Goal: Transaction & Acquisition: Purchase product/service

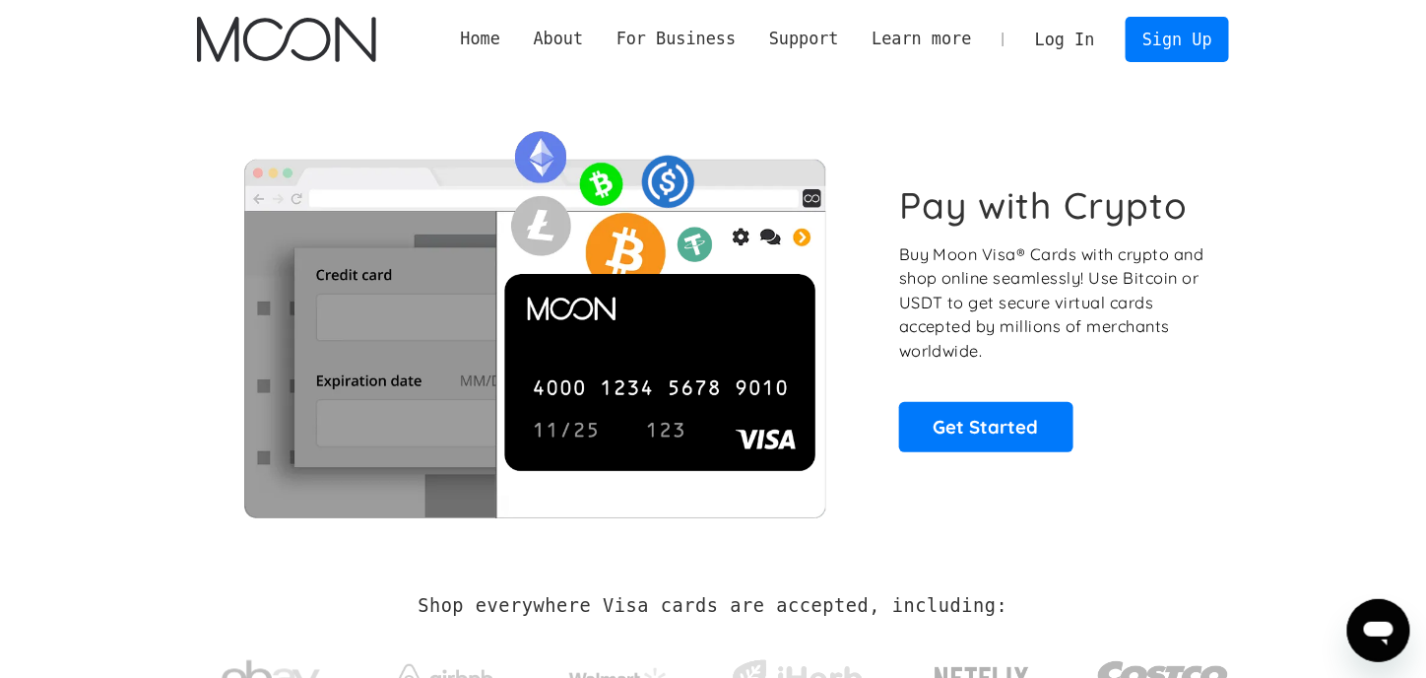
click at [973, 486] on div "Pay with Crypto Buy Moon Visa® Cards with crypto and shop online seamlessly! Us…" at bounding box center [713, 317] width 1032 height 400
click at [1177, 55] on link "Sign Up" at bounding box center [1177, 39] width 102 height 44
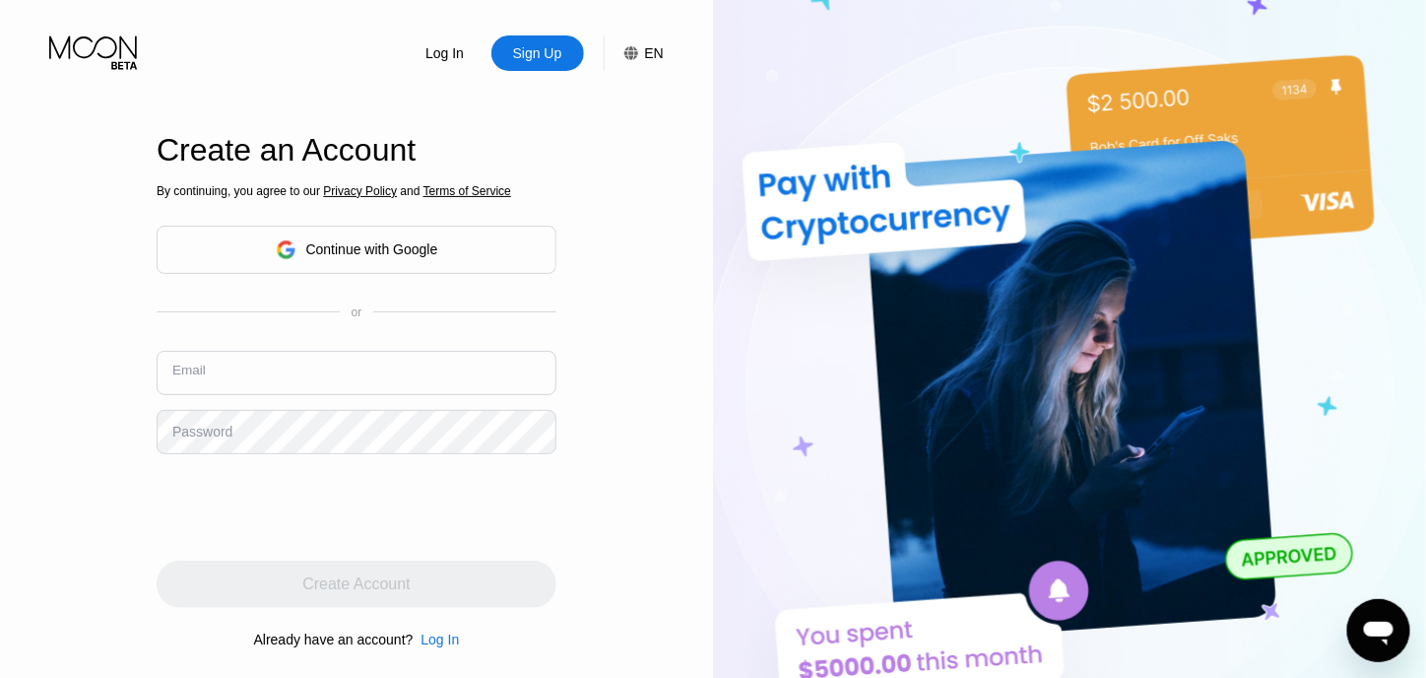
click at [282, 369] on input "text" at bounding box center [357, 373] width 400 height 44
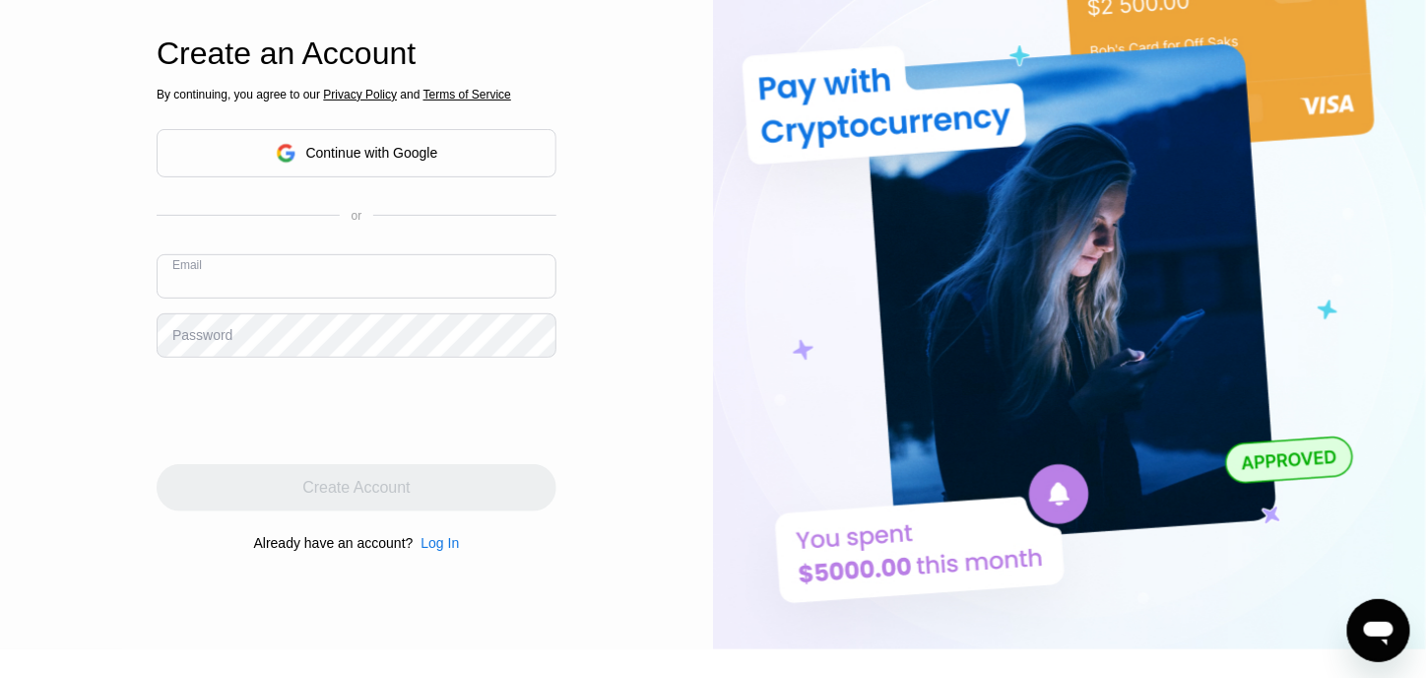
scroll to position [98, 0]
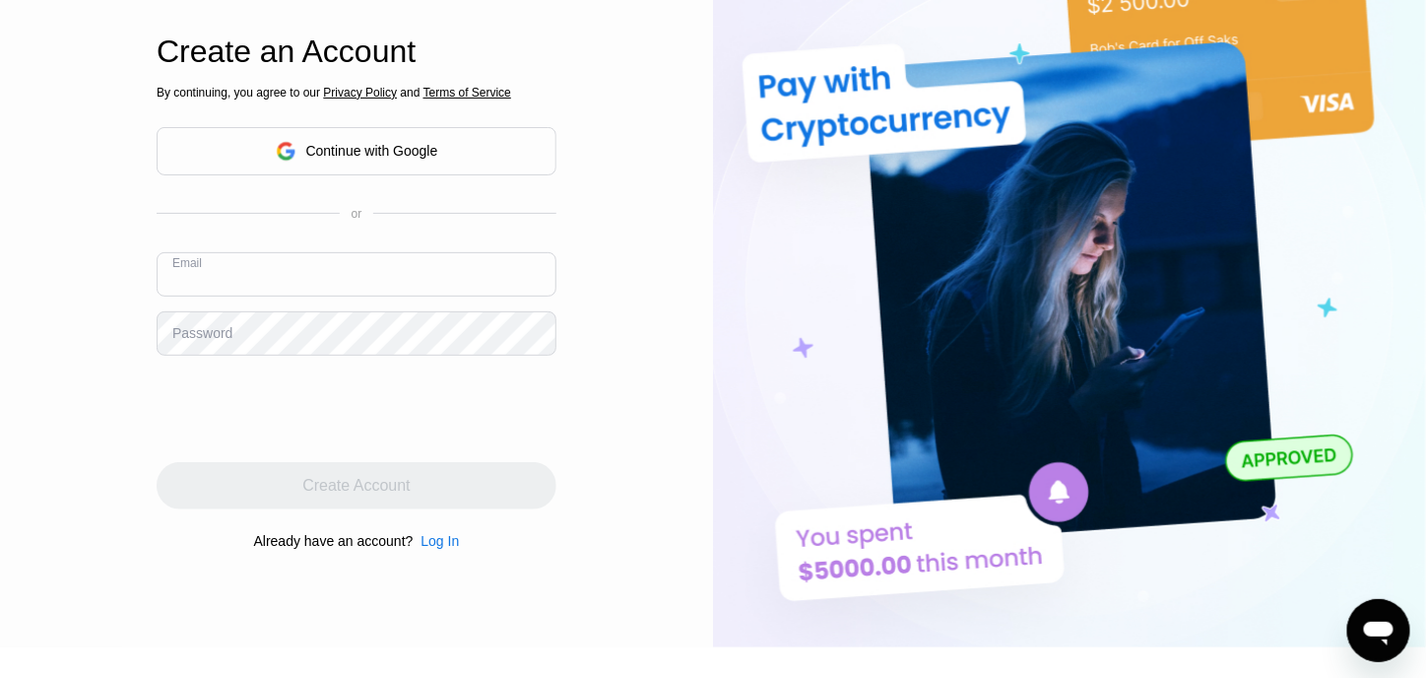
paste input "solved1868@onet.pl"
type input "solved1868@onet.pl"
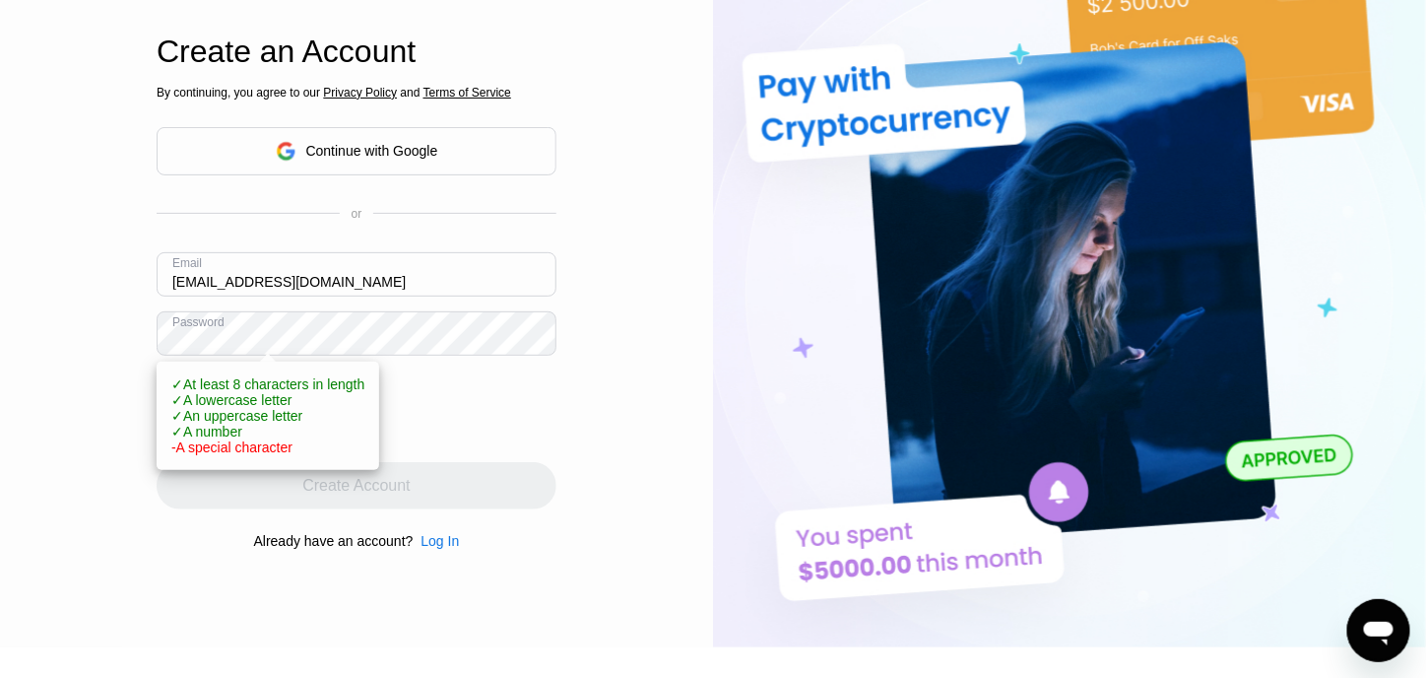
click at [111, 400] on div "Log In Sign Up EN Language English Save Create an Account By continuing, you ag…" at bounding box center [356, 274] width 713 height 745
click at [533, 454] on div "By continuing, you agree to our Privacy Policy and Terms of Service Continue wi…" at bounding box center [357, 317] width 400 height 474
click at [213, 406] on span "✓ A lowercase letter" at bounding box center [231, 400] width 121 height 16
click at [162, 429] on div "✓ At least 8 characters in length ✓ A lowercase letter ✓ An uppercase letter ✓ …" at bounding box center [268, 415] width 223 height 108
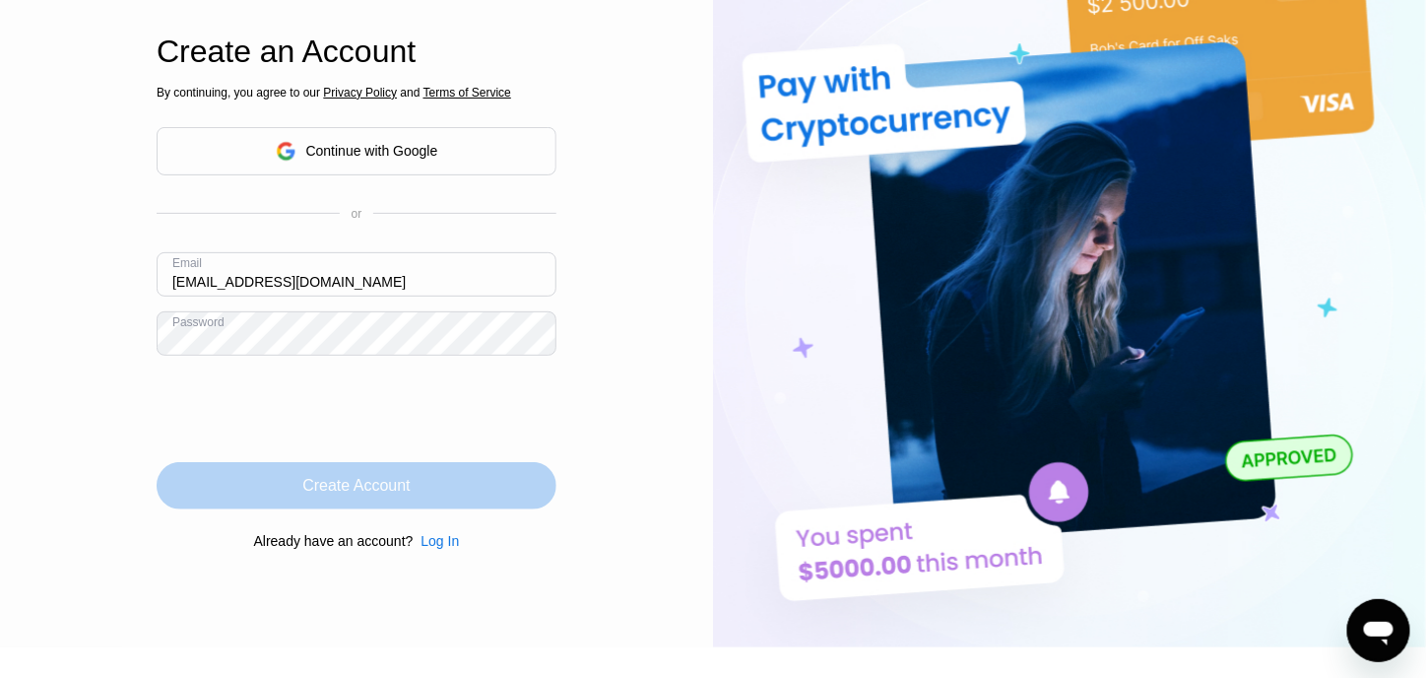
click at [333, 495] on div "Create Account" at bounding box center [355, 486] width 107 height 20
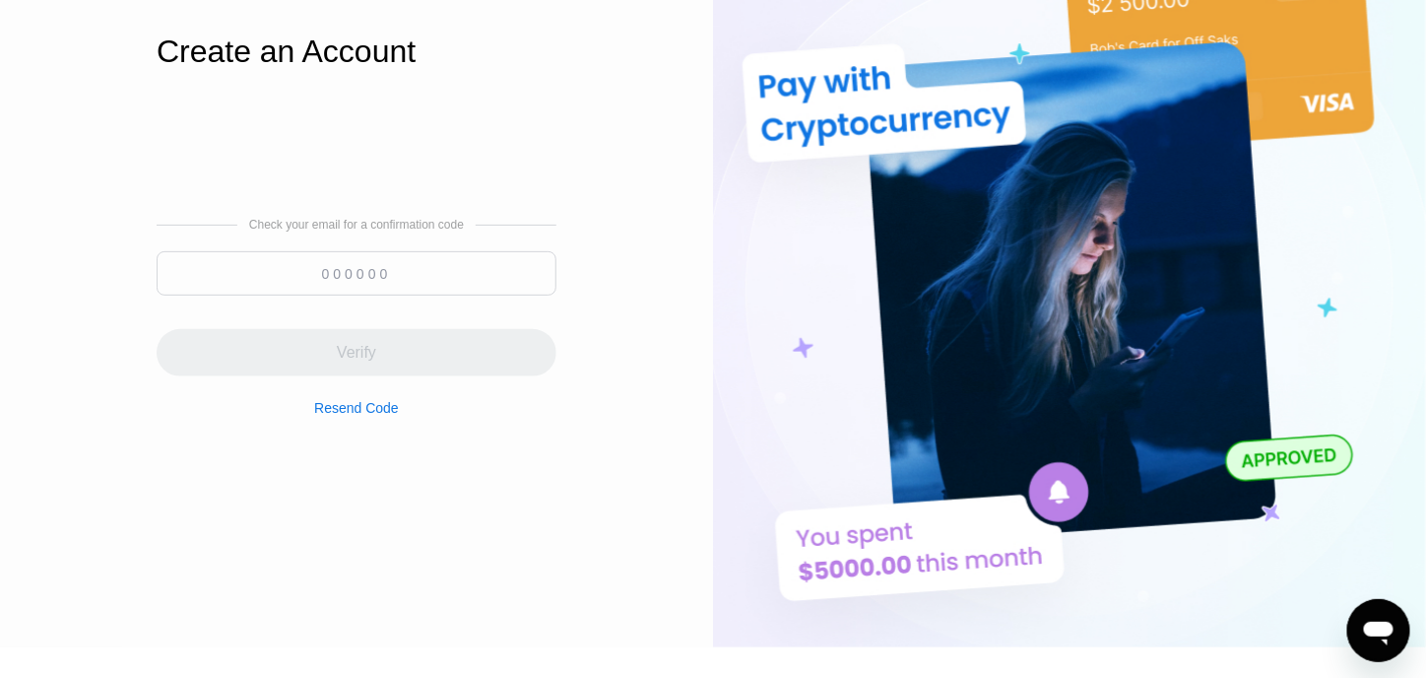
click at [344, 403] on div "Resend Code" at bounding box center [356, 395] width 85 height 39
click at [366, 275] on input at bounding box center [357, 273] width 400 height 44
paste input "4025"
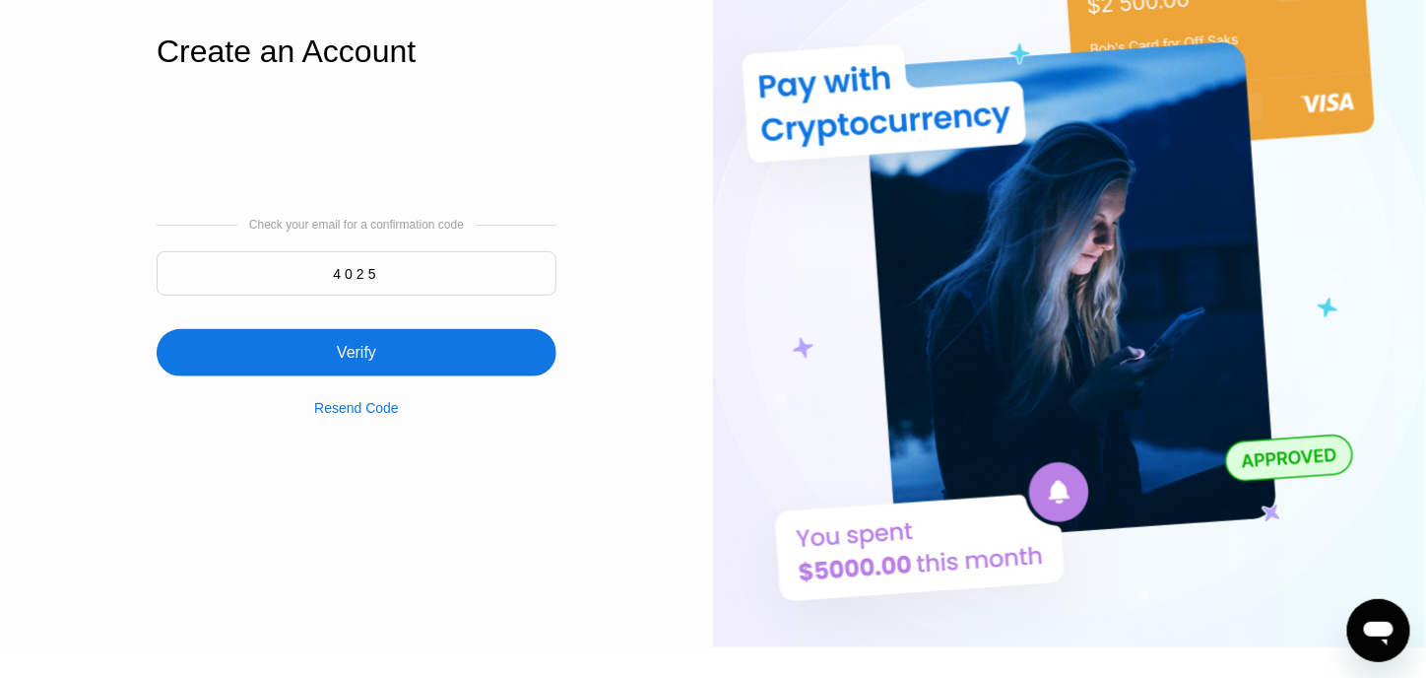
click at [375, 362] on div "Verify" at bounding box center [356, 353] width 39 height 20
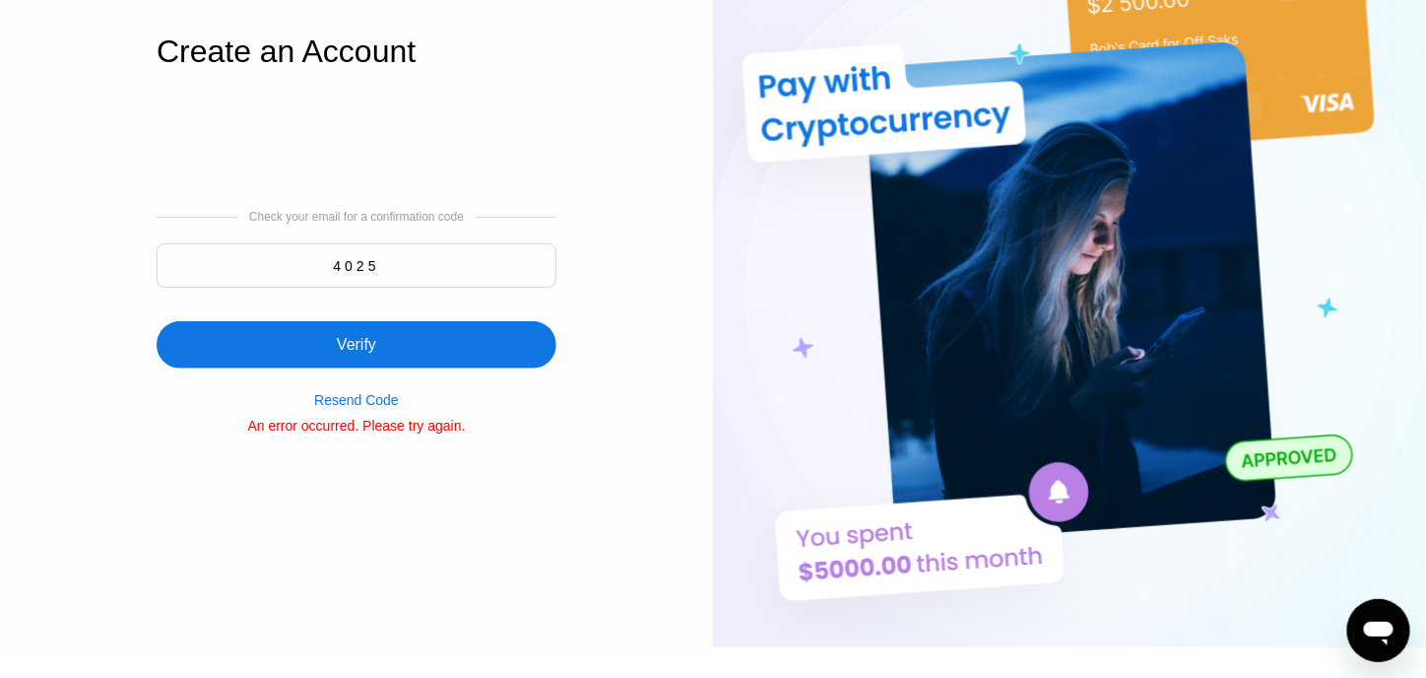
click at [381, 298] on div "Verify" at bounding box center [357, 332] width 400 height 71
click at [170, 275] on input "4025" at bounding box center [357, 265] width 400 height 44
paste input "542617"
type input "542617"
click at [382, 328] on div "Verify" at bounding box center [357, 344] width 400 height 47
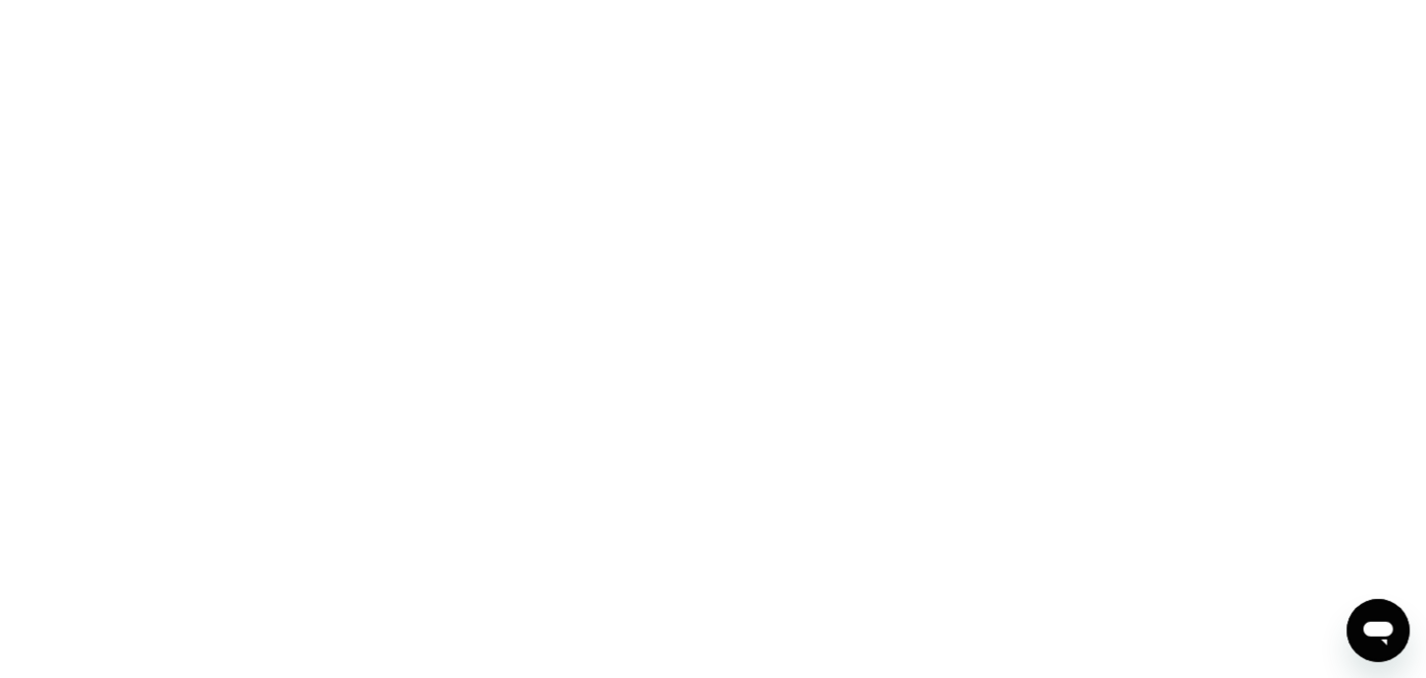
scroll to position [0, 0]
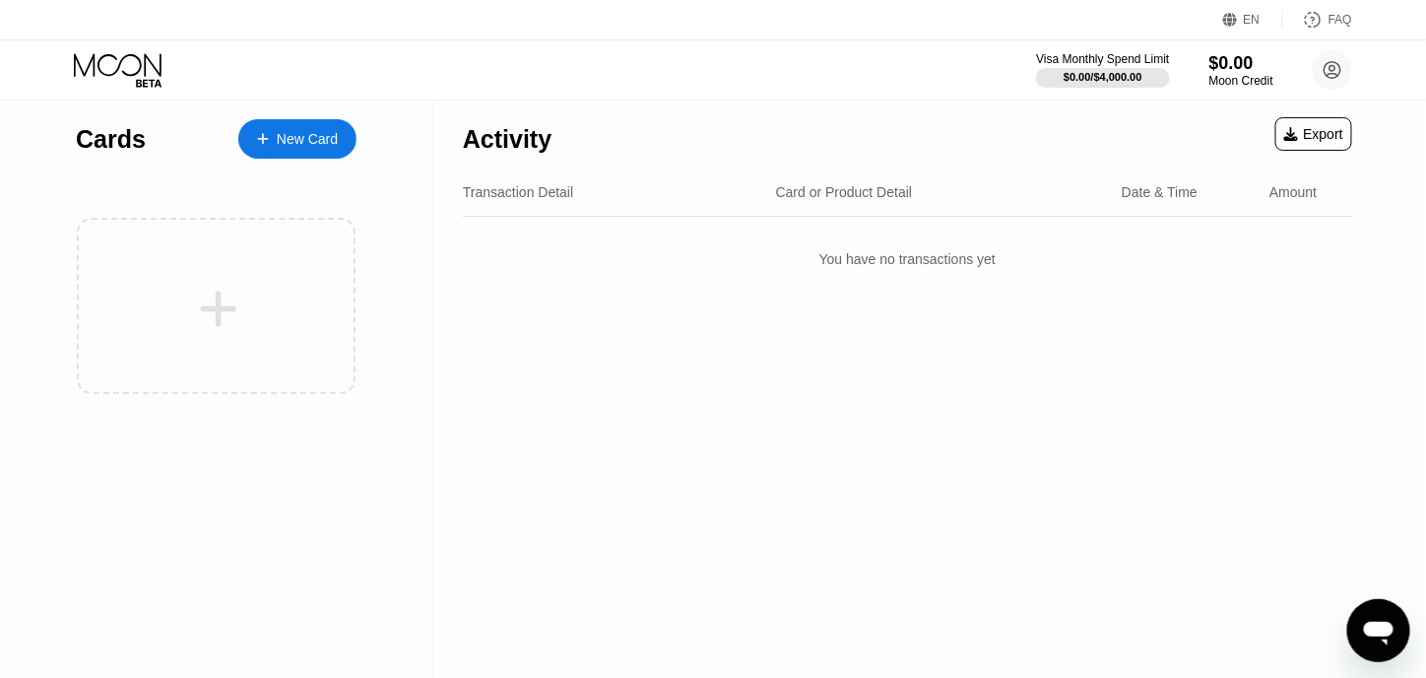
click at [260, 113] on div "Cards New Card" at bounding box center [216, 133] width 281 height 69
click at [270, 128] on div "New Card" at bounding box center [297, 138] width 118 height 39
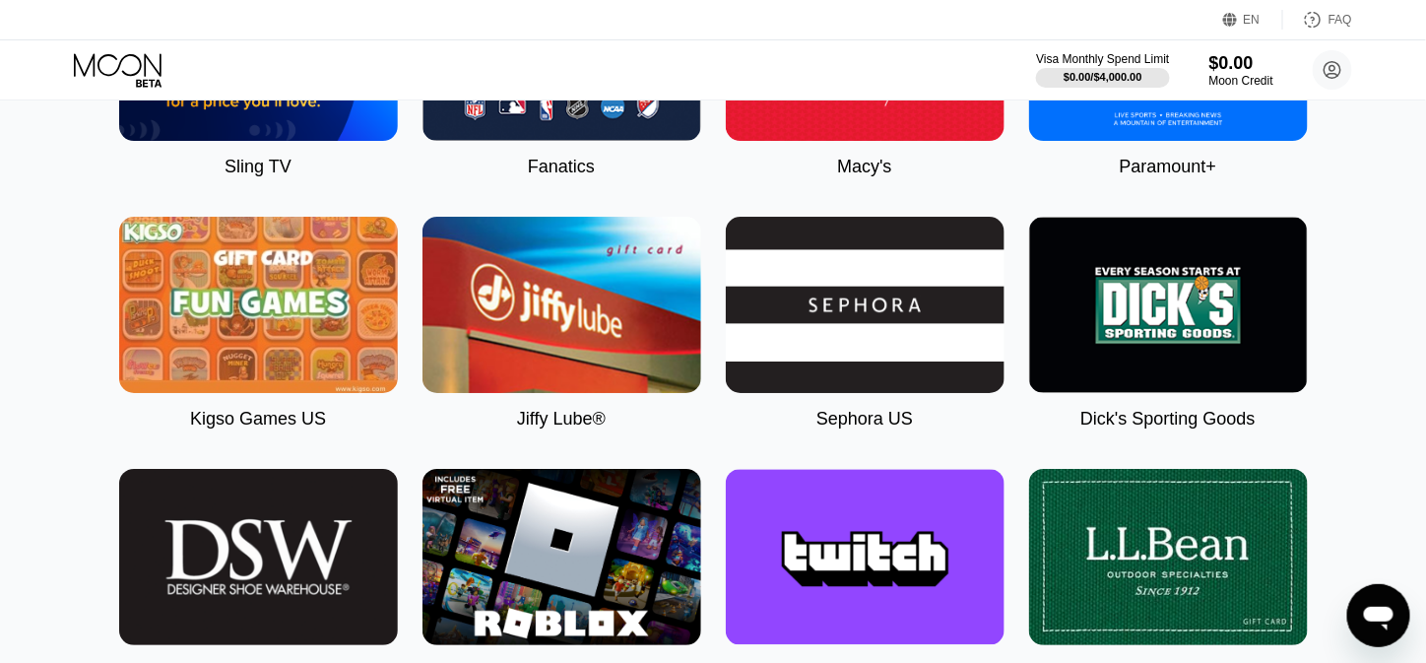
scroll to position [2166, 0]
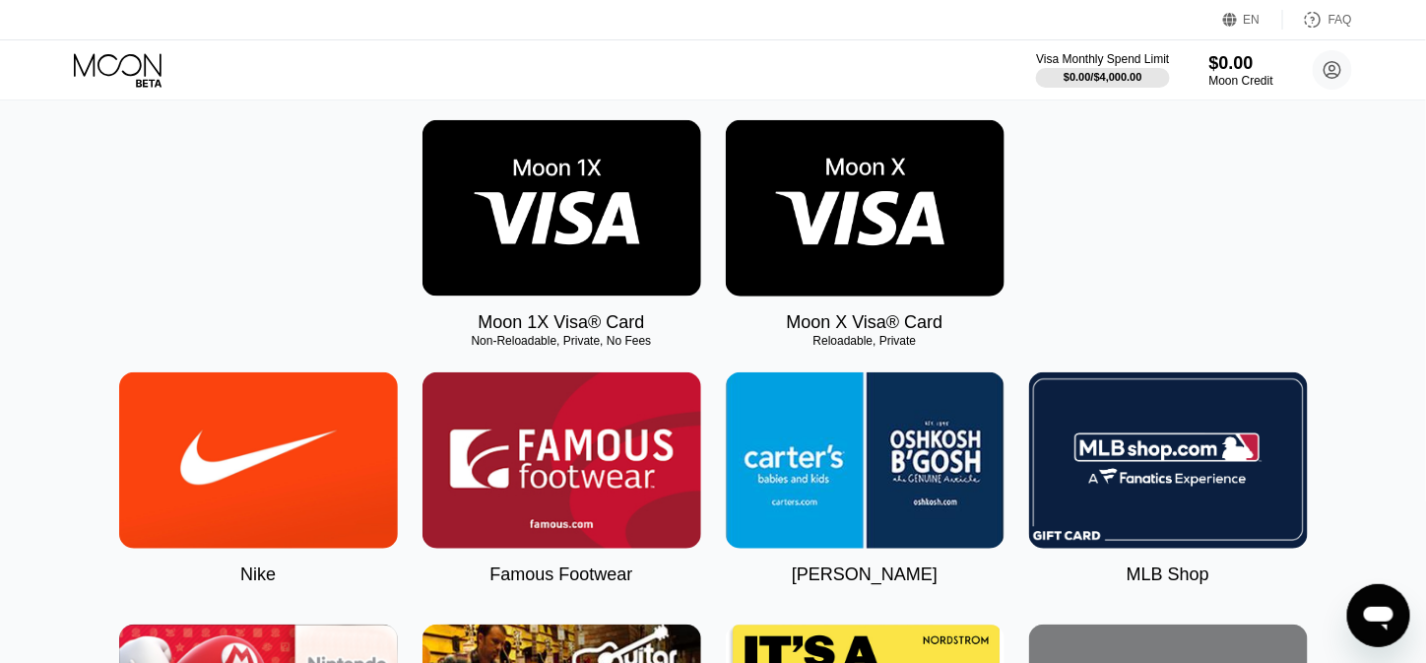
scroll to position [295, 0]
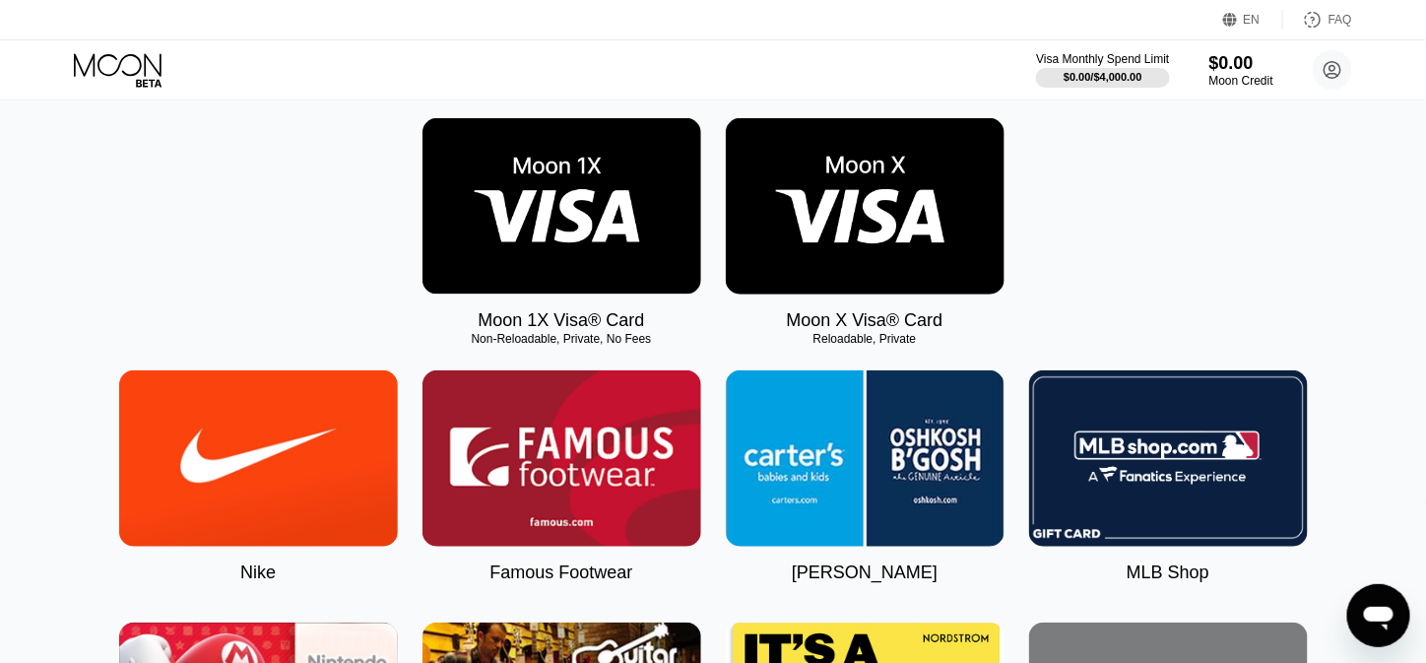
click at [815, 202] on img at bounding box center [865, 206] width 279 height 176
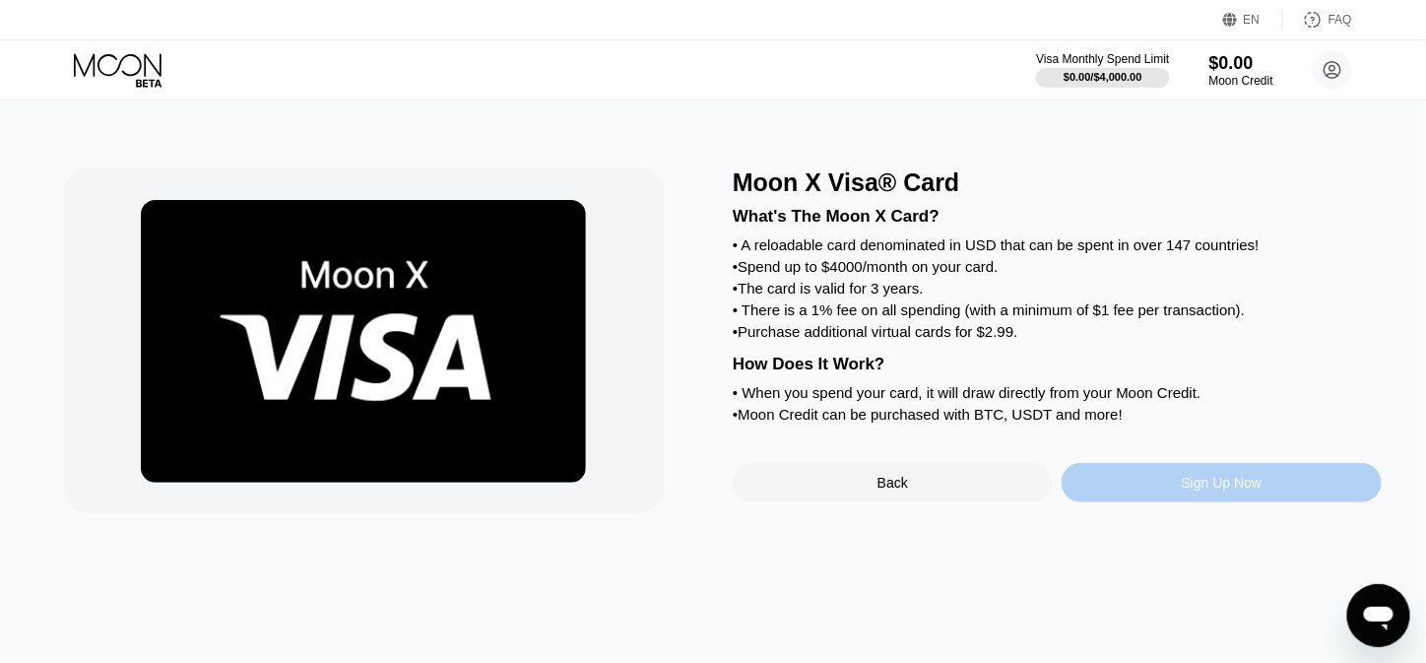
click at [1173, 502] on div "Sign Up Now" at bounding box center [1222, 482] width 320 height 39
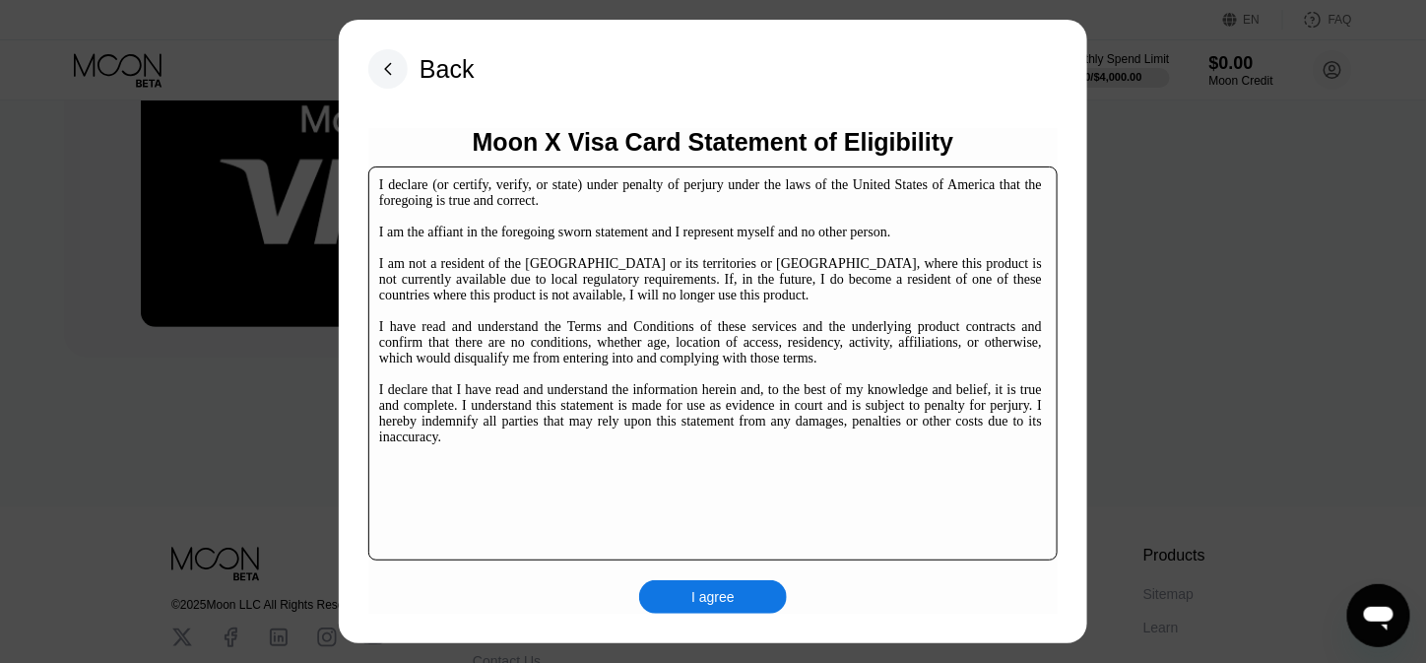
scroll to position [299, 0]
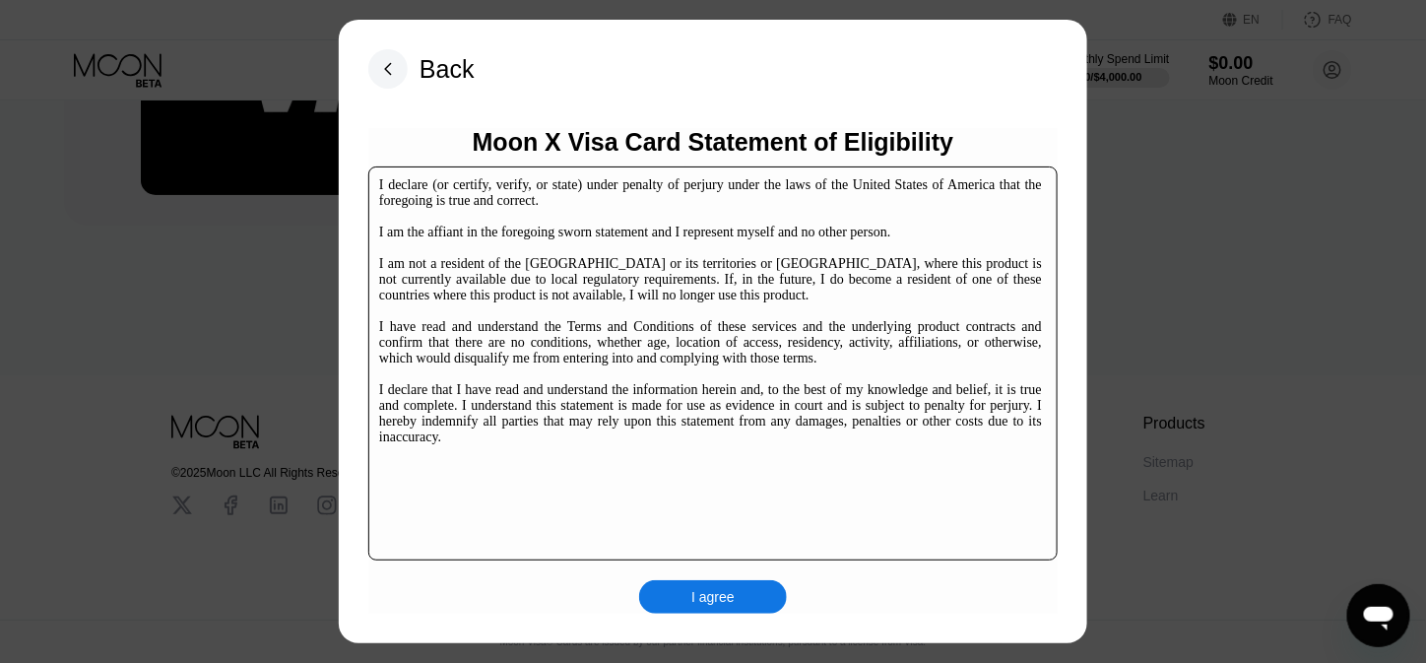
click at [765, 592] on div "I agree" at bounding box center [713, 596] width 148 height 33
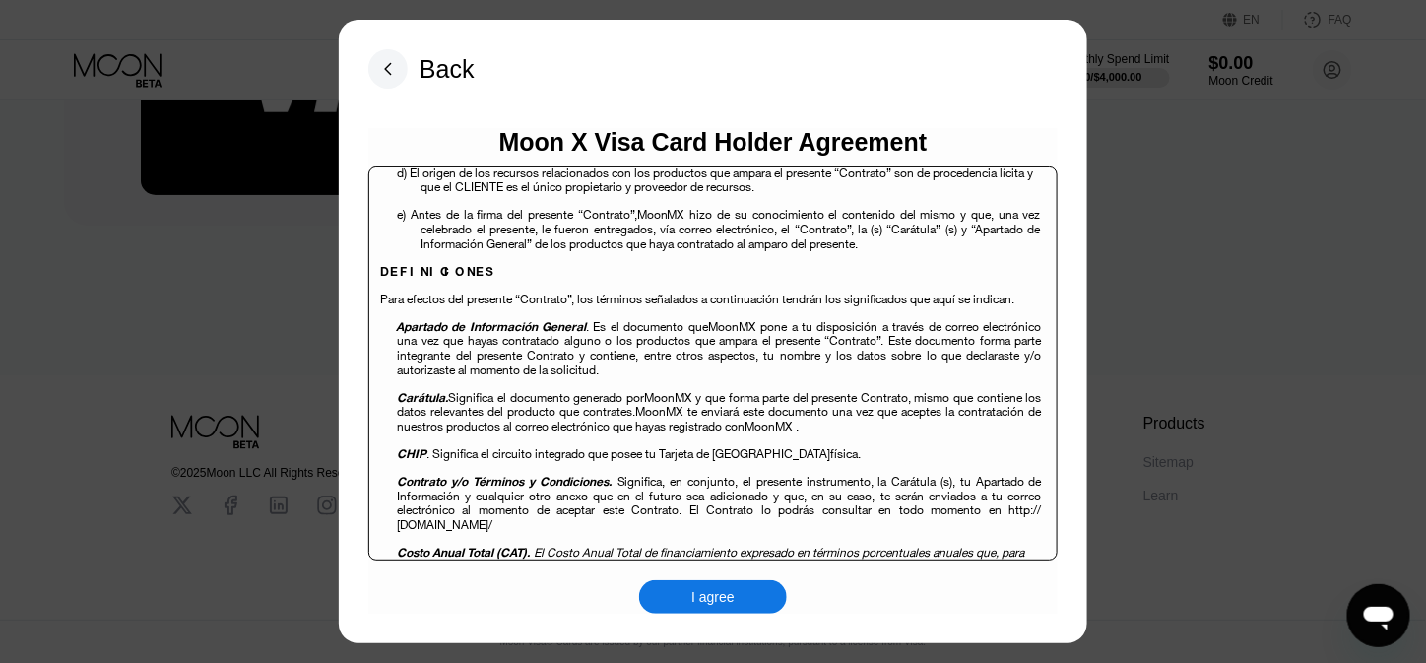
scroll to position [492, 0]
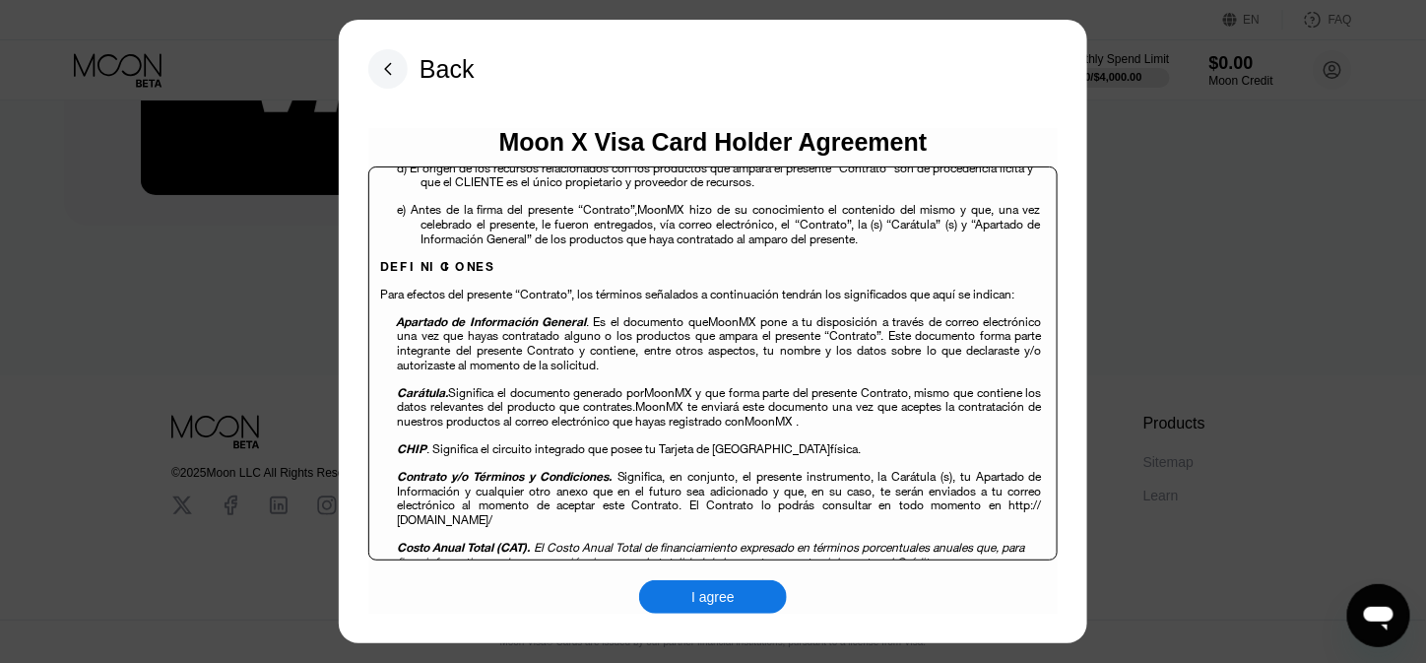
click at [731, 606] on div "I agree" at bounding box center [712, 597] width 43 height 18
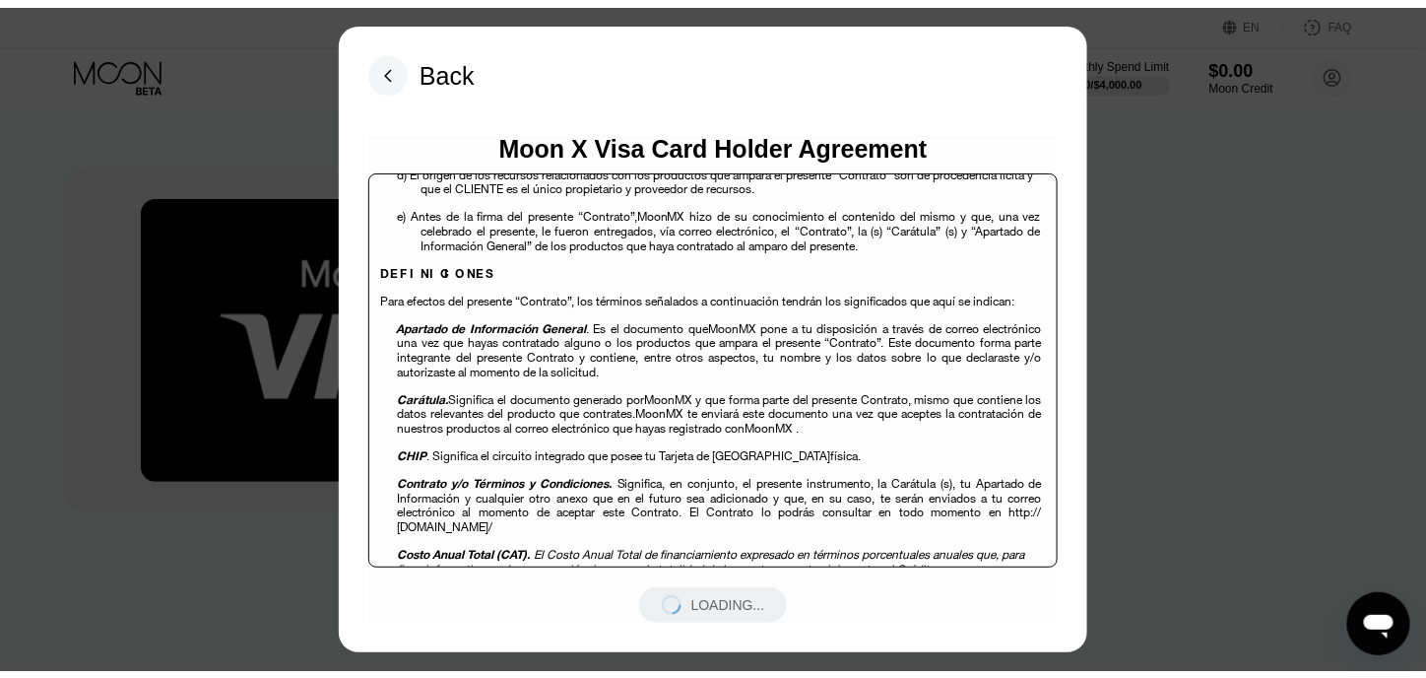
scroll to position [0, 0]
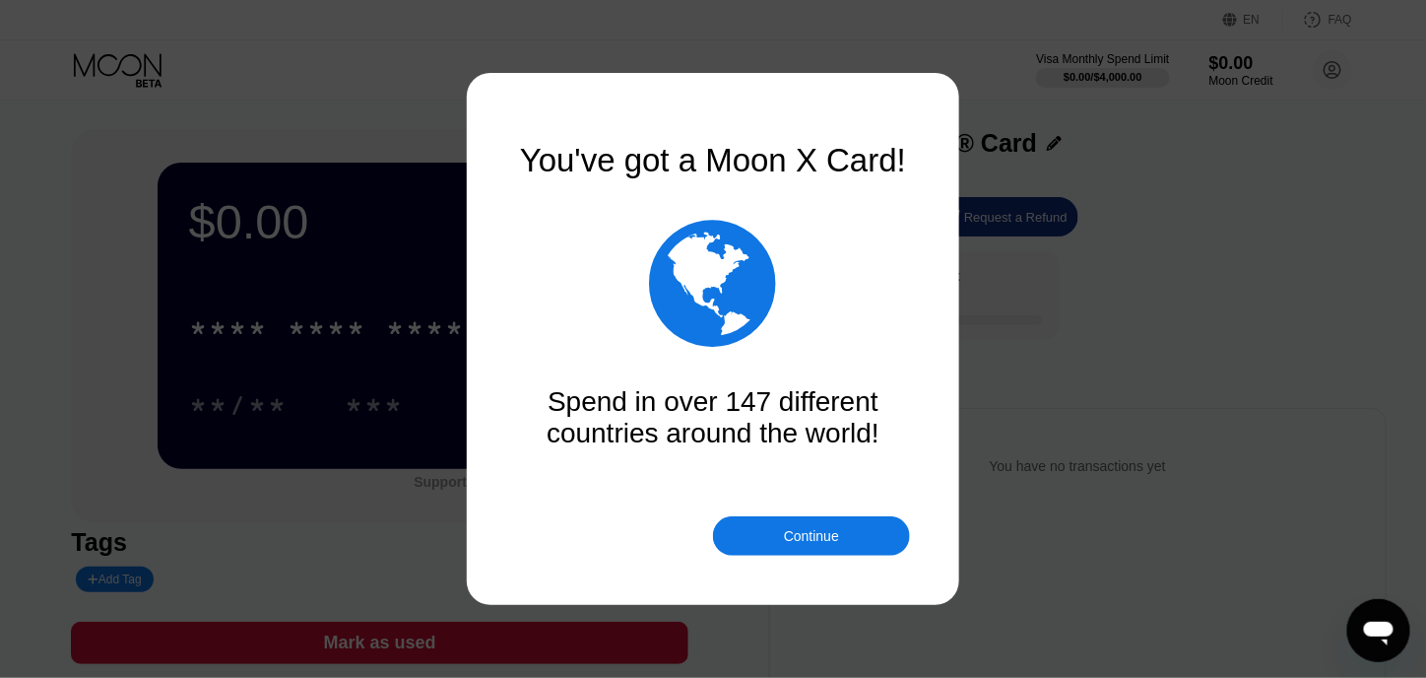
click at [862, 532] on div "Continue" at bounding box center [811, 535] width 197 height 39
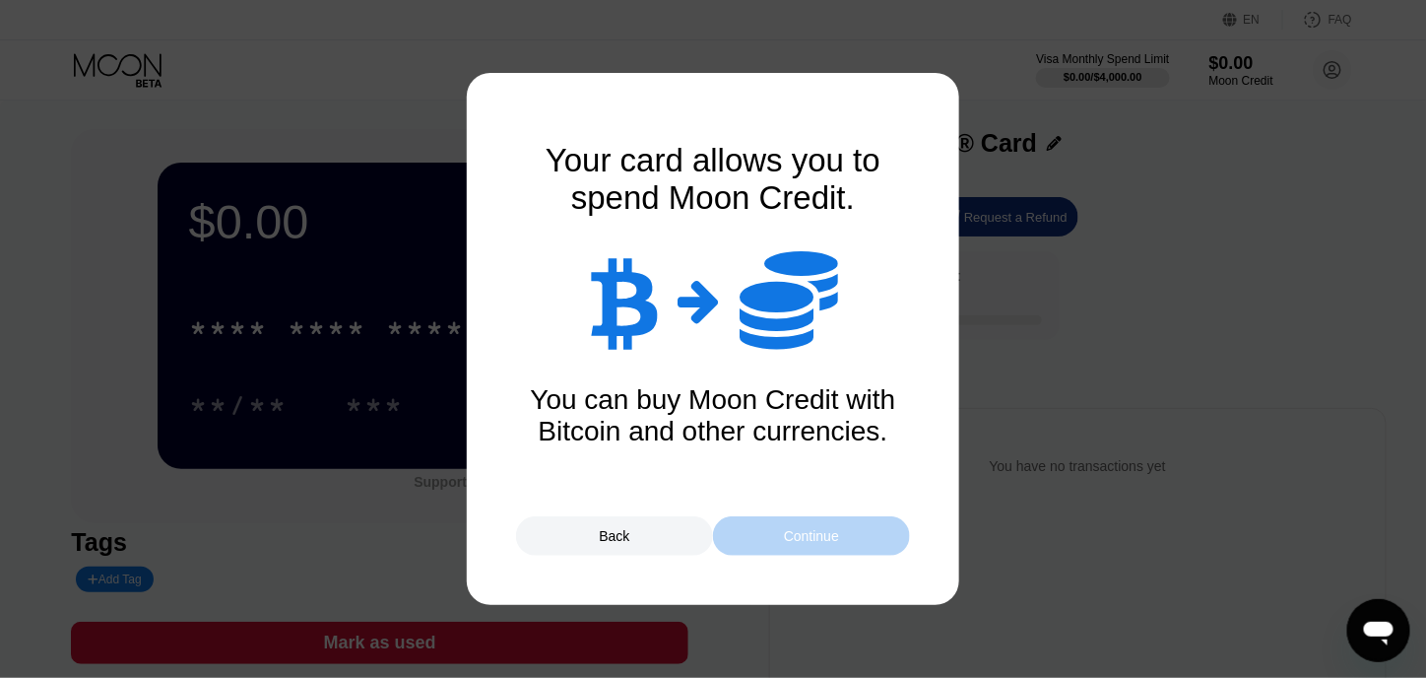
click at [862, 532] on div "Continue" at bounding box center [811, 535] width 197 height 39
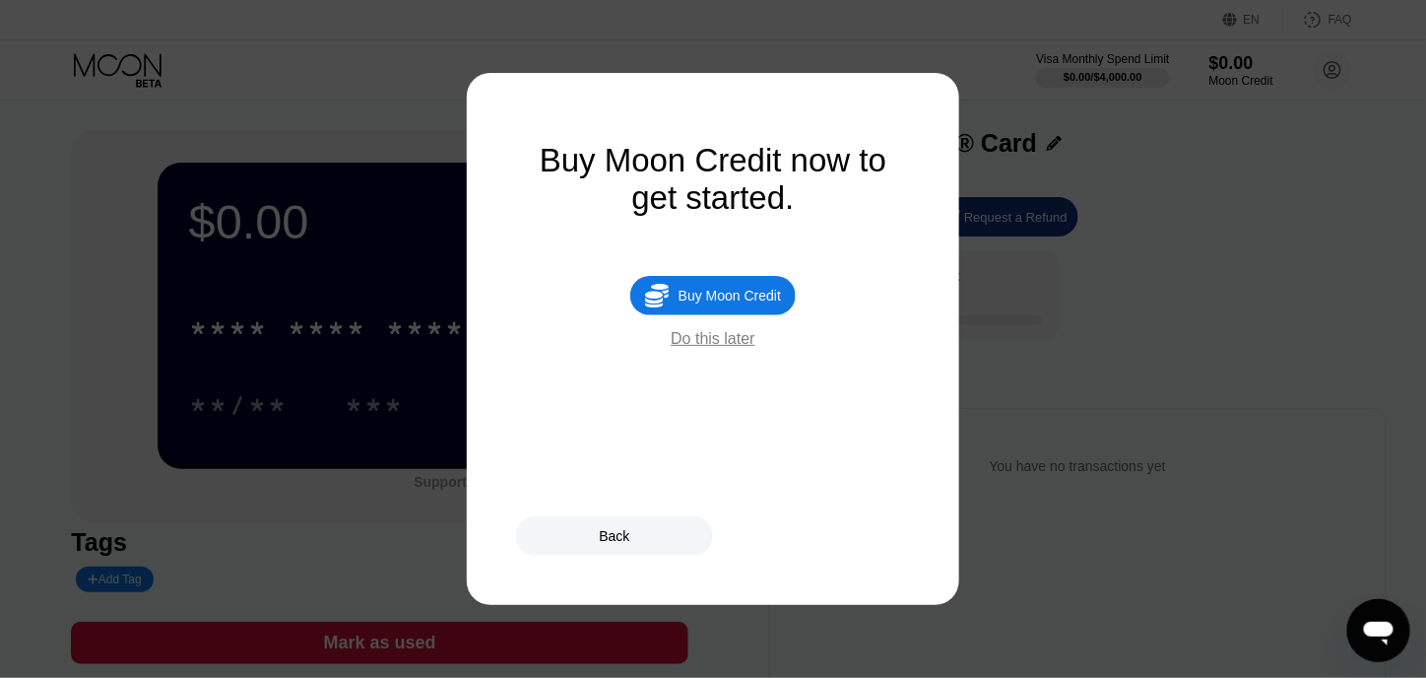
click at [723, 348] on div "Do this later" at bounding box center [713, 339] width 84 height 18
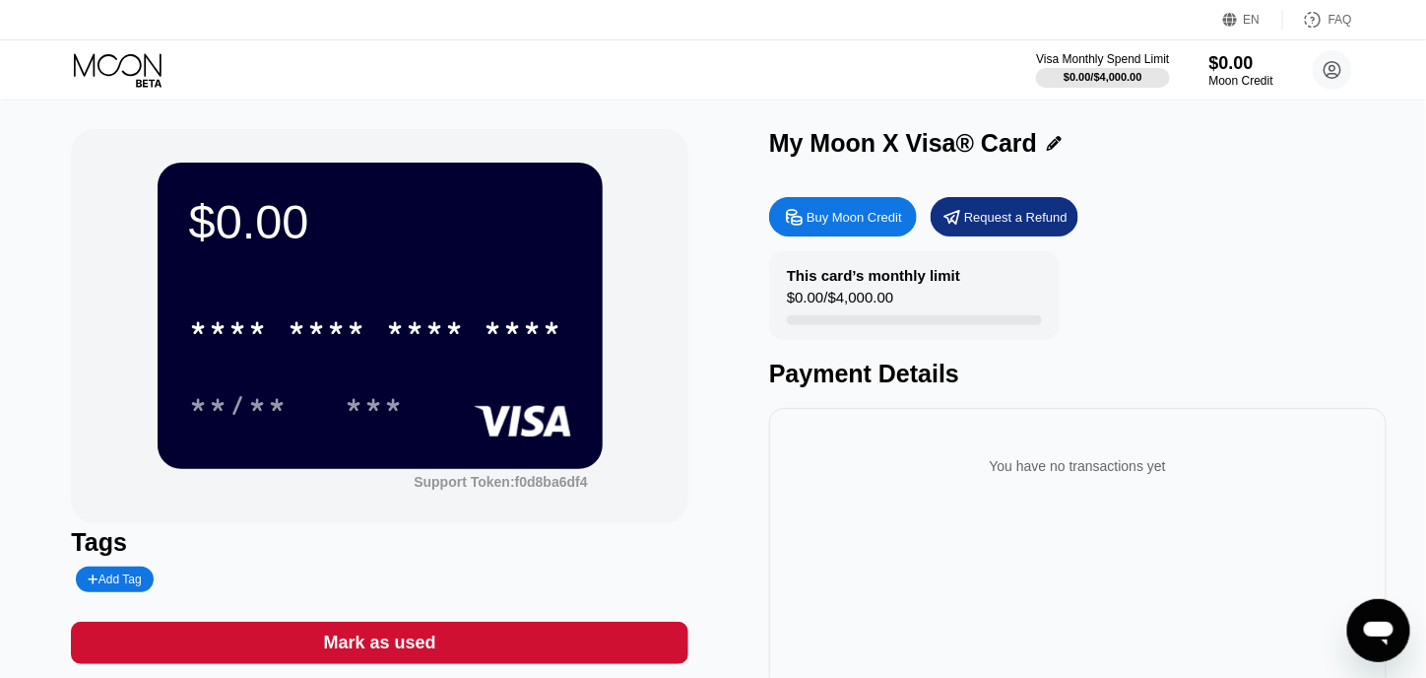
click at [808, 230] on div "Buy Moon Credit" at bounding box center [843, 216] width 148 height 39
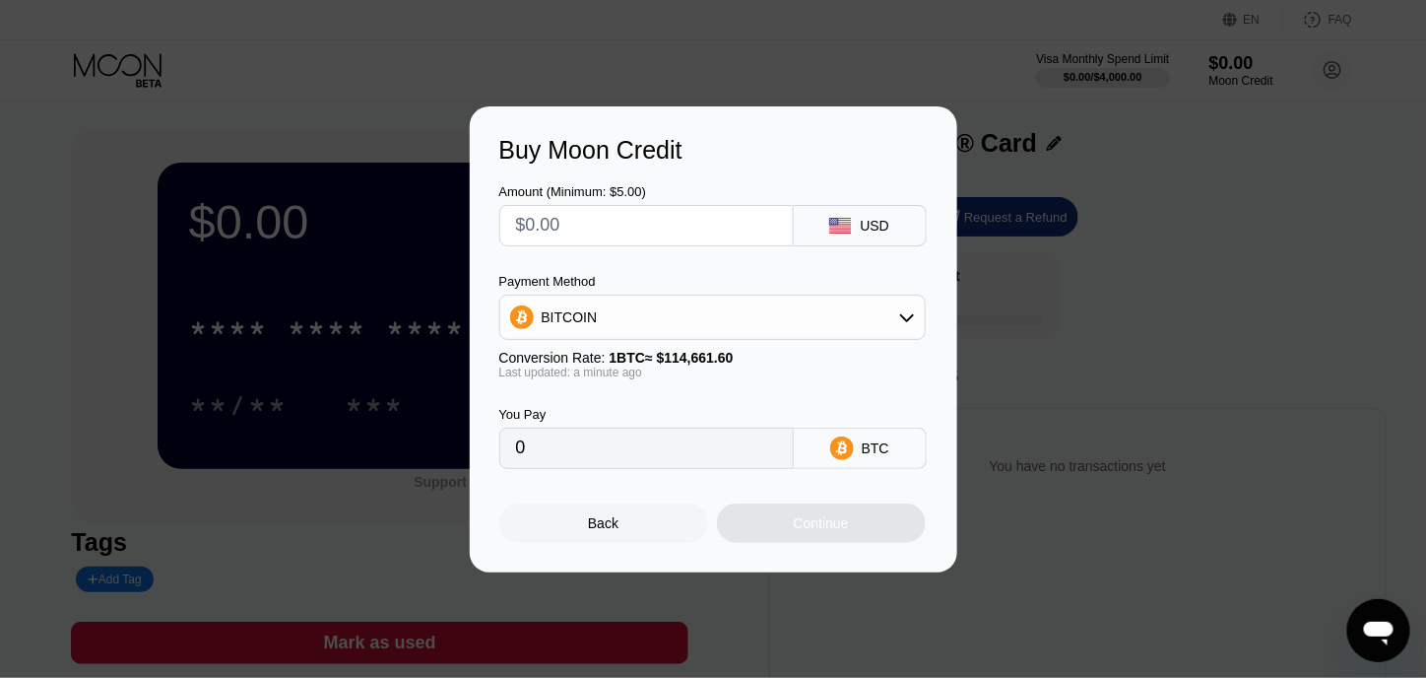
click at [582, 317] on div "BITCOIN" at bounding box center [570, 317] width 56 height 16
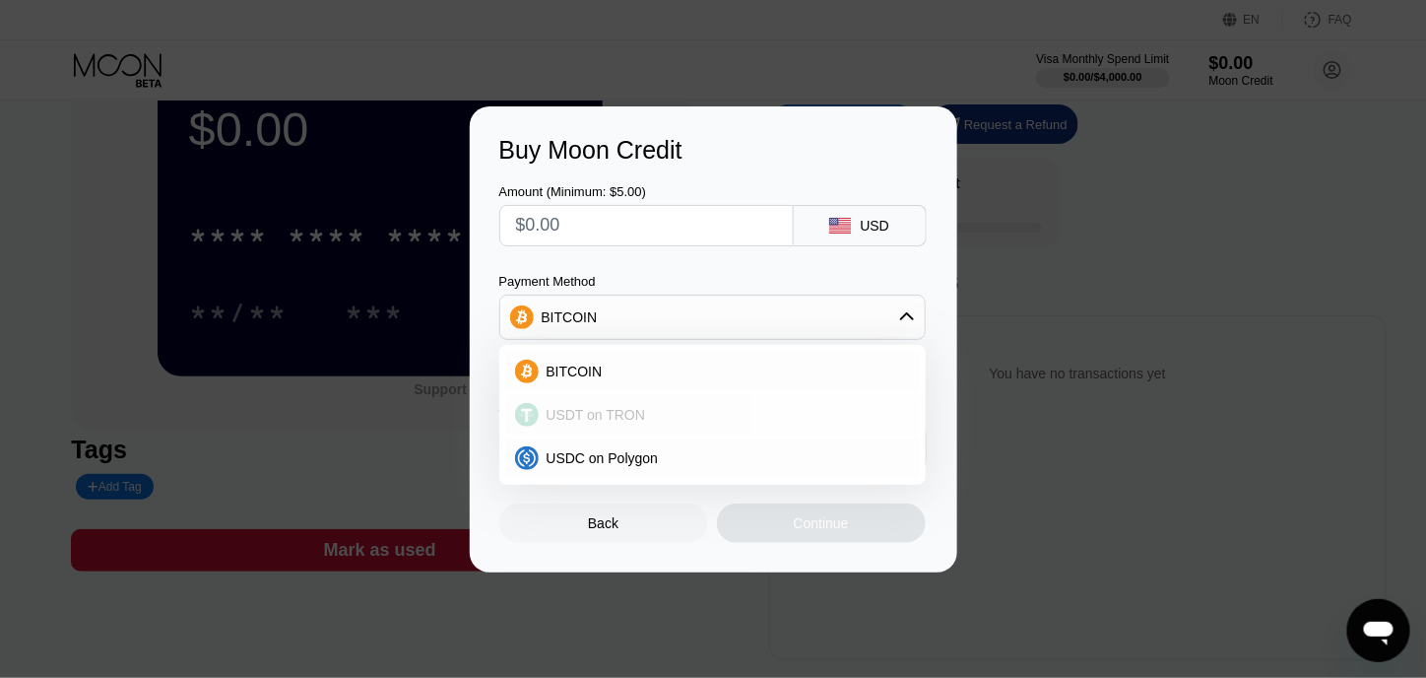
scroll to position [197, 0]
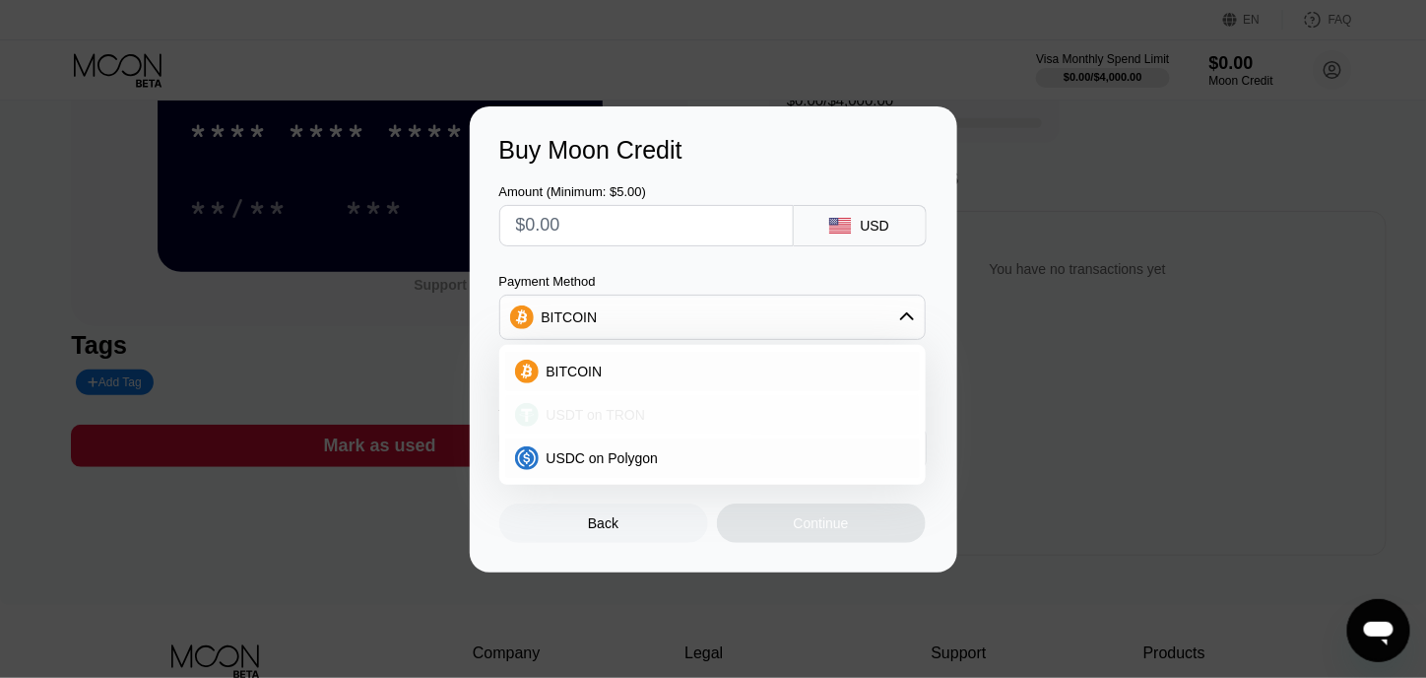
click at [573, 417] on span "USDT on TRON" at bounding box center [596, 415] width 99 height 16
type input "0.00"
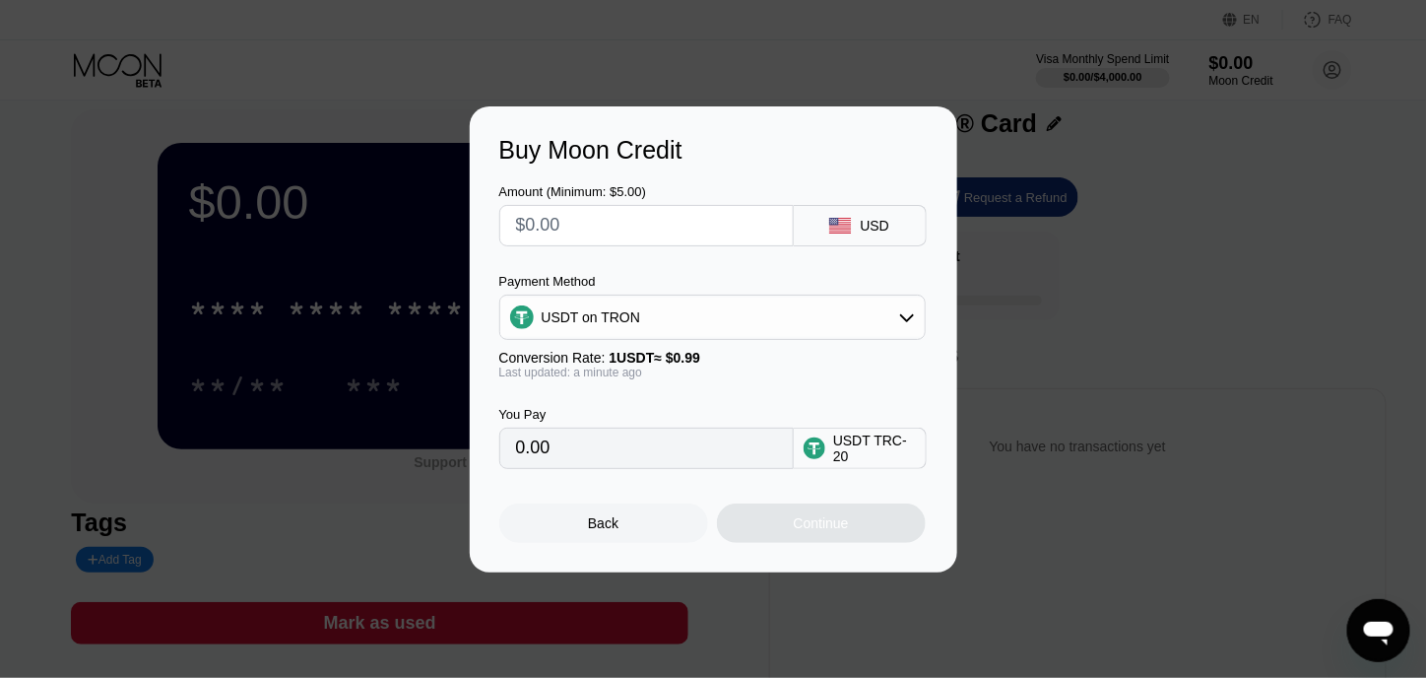
scroll to position [0, 0]
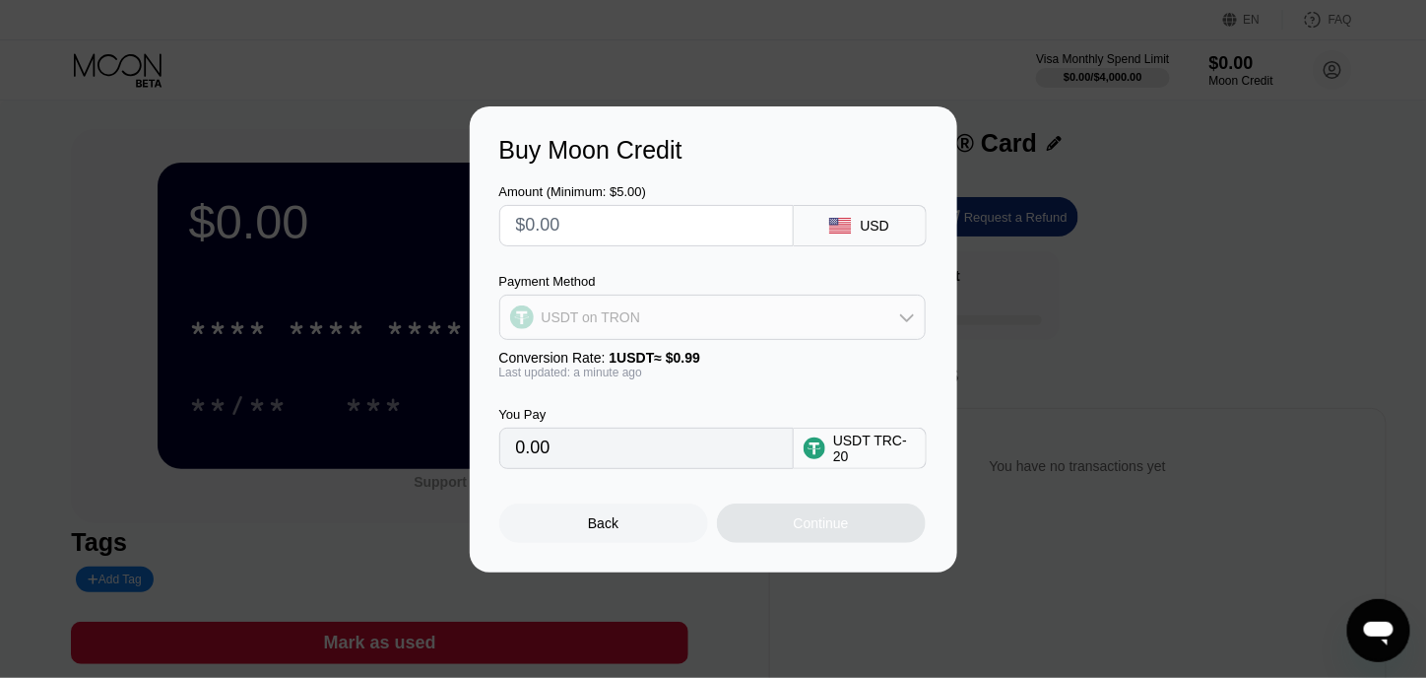
click at [872, 317] on div "USDT on TRON" at bounding box center [712, 316] width 424 height 39
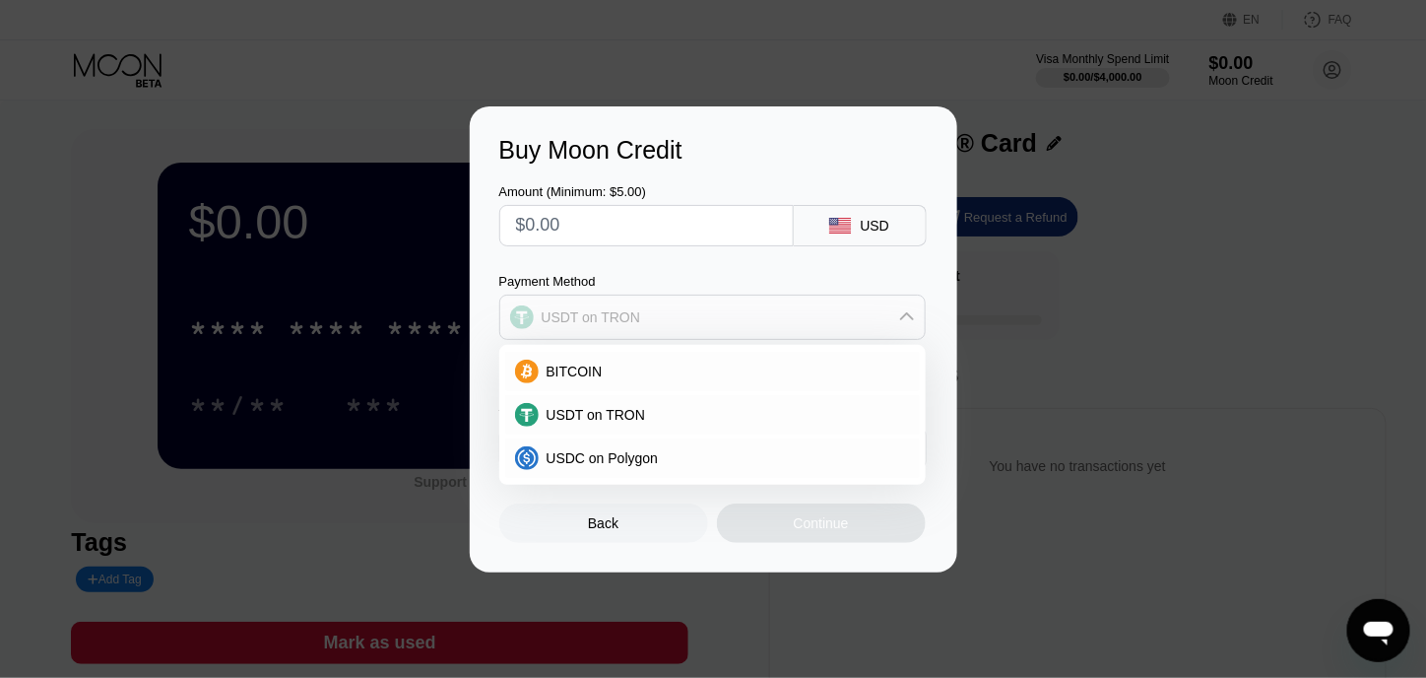
click at [891, 320] on div "USDT on TRON" at bounding box center [712, 316] width 424 height 39
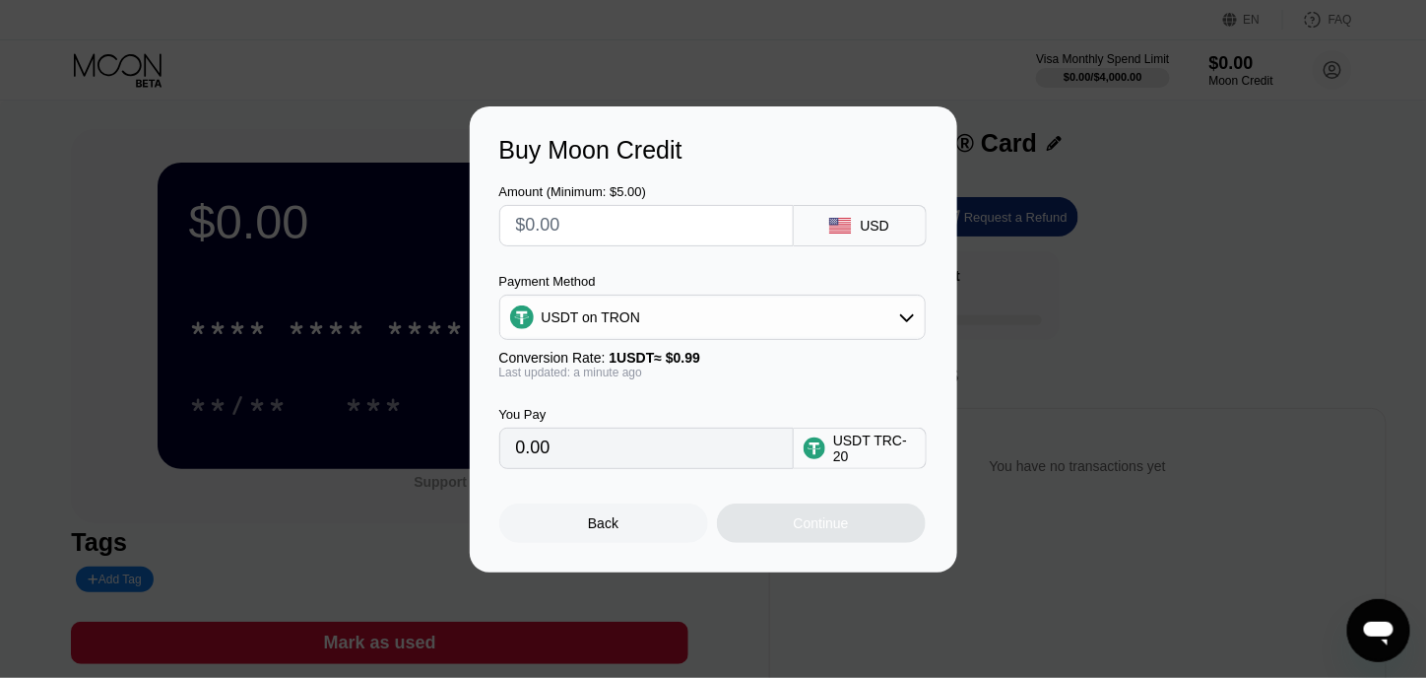
click at [525, 234] on input "text" at bounding box center [646, 225] width 261 height 39
type input "$2"
type input "2.02"
type input "$20"
type input "20.20"
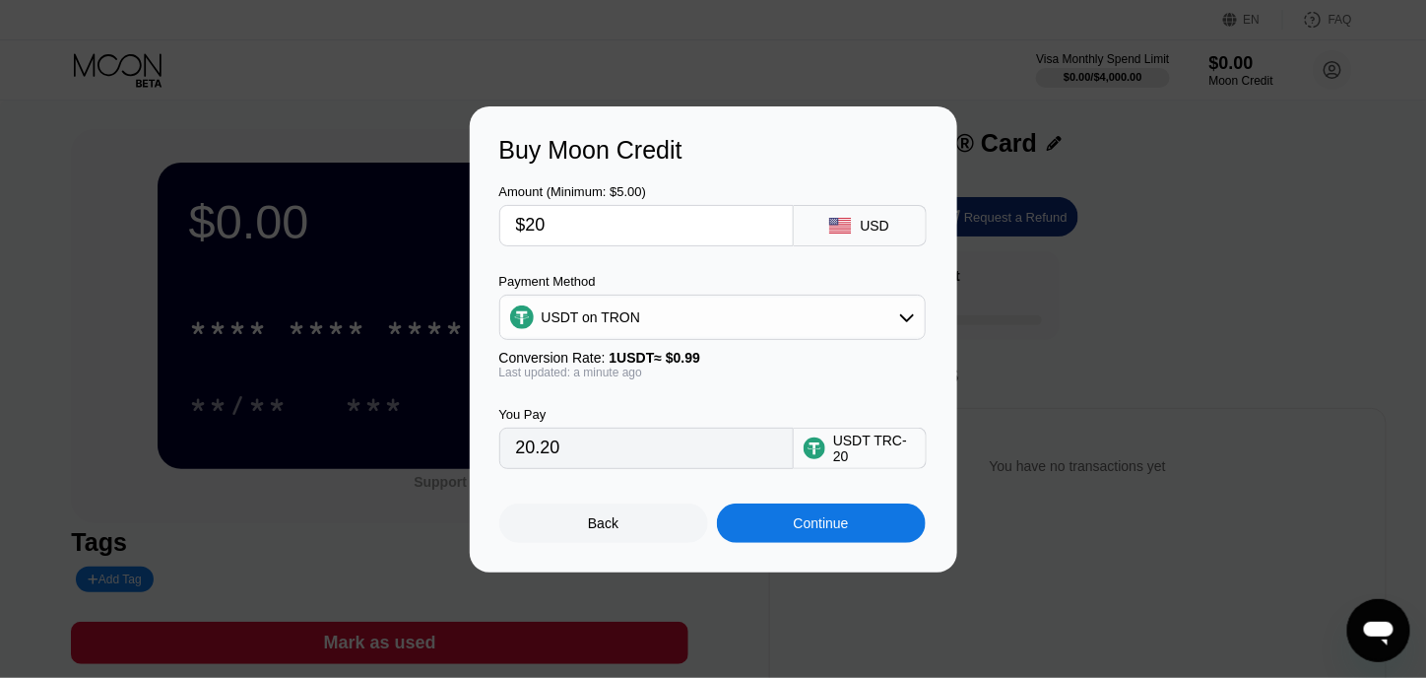
type input "$20"
click at [758, 541] on div "Continue" at bounding box center [821, 522] width 209 height 39
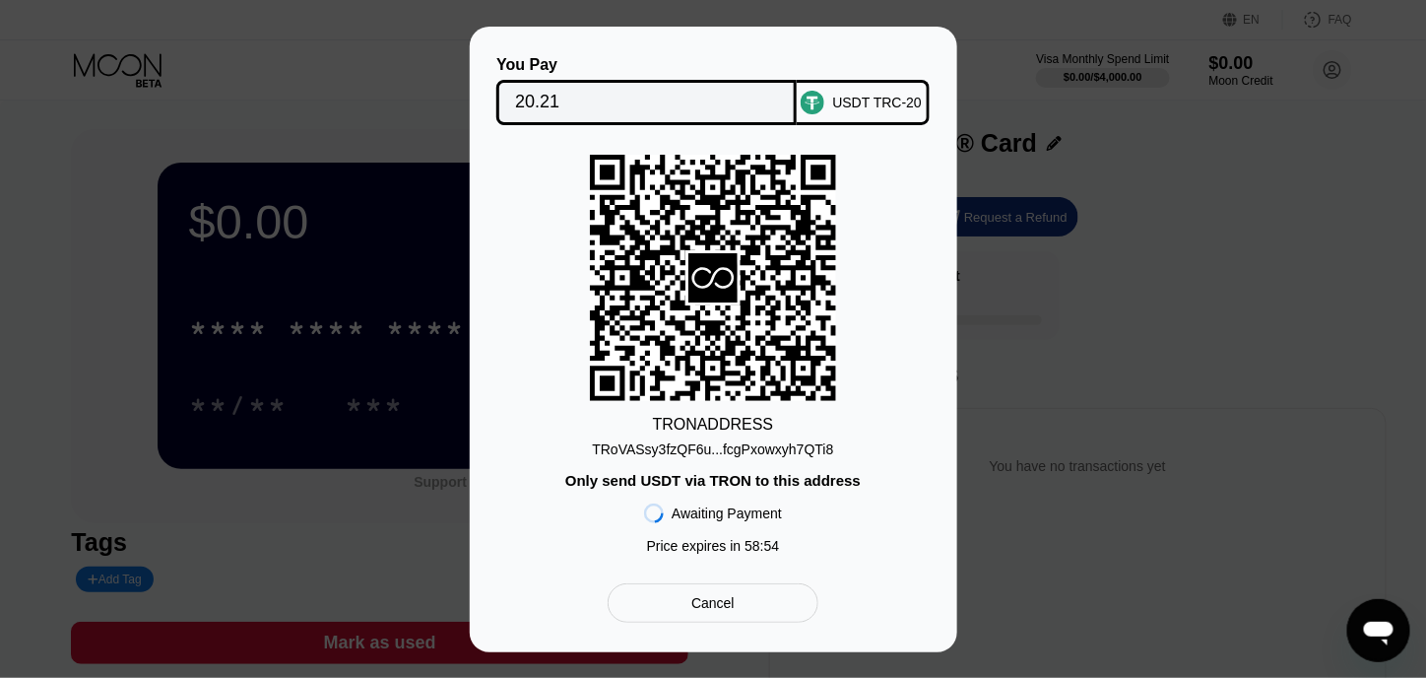
click at [713, 445] on div "TRoVASsy3fzQF6u...fcgPxowxyh7QTi8" at bounding box center [712, 449] width 241 height 16
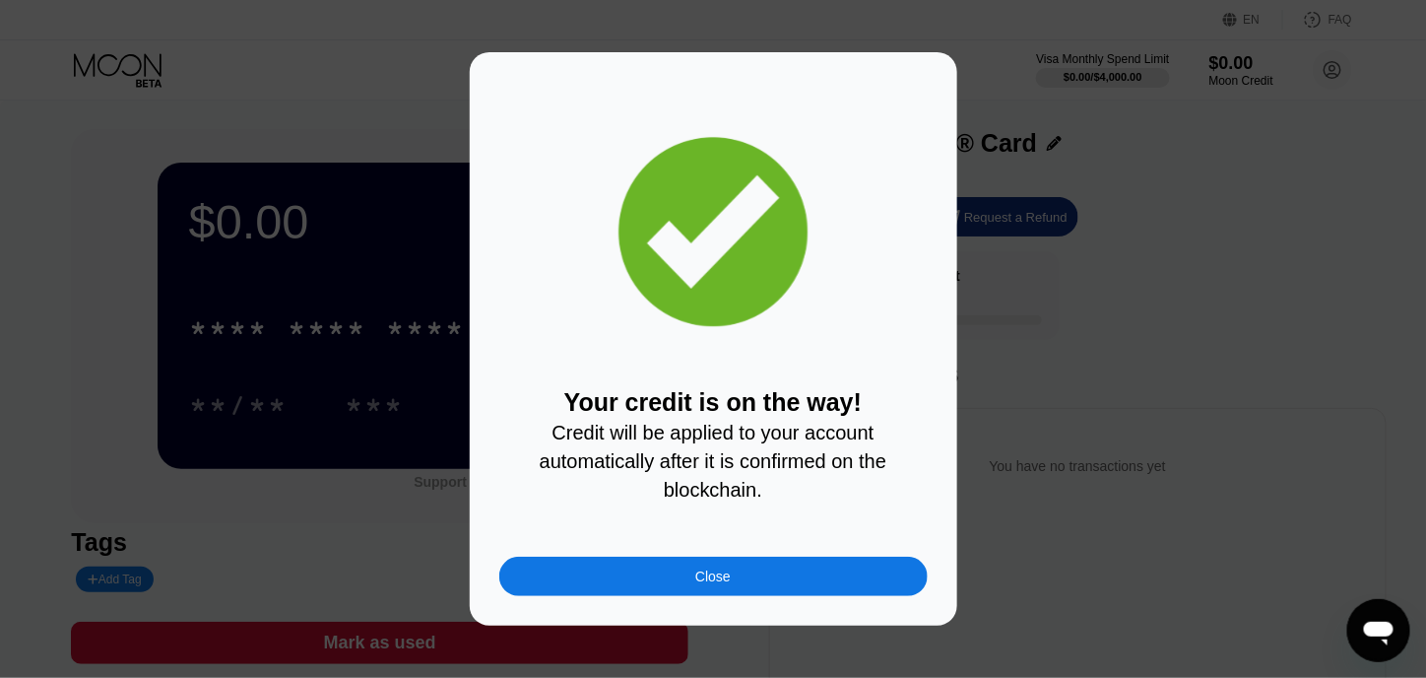
click at [839, 574] on div "Close" at bounding box center [713, 575] width 428 height 39
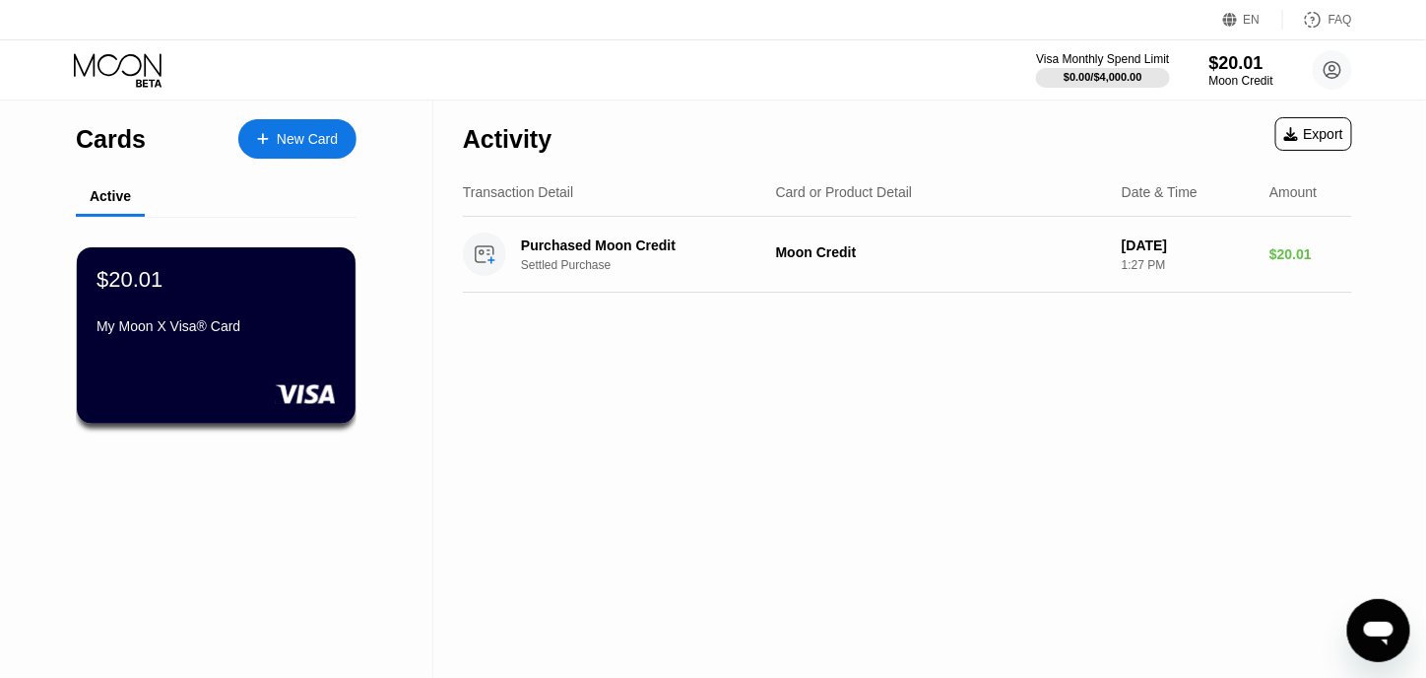
click at [556, 384] on div "Activity Export Transaction Detail Card or Product Detail Date & Time Amount Pu…" at bounding box center [907, 388] width 948 height 578
click at [732, 260] on div "Settled Purchase" at bounding box center [655, 265] width 268 height 14
click at [254, 334] on div "My Moon X Visa® Card" at bounding box center [216, 326] width 241 height 16
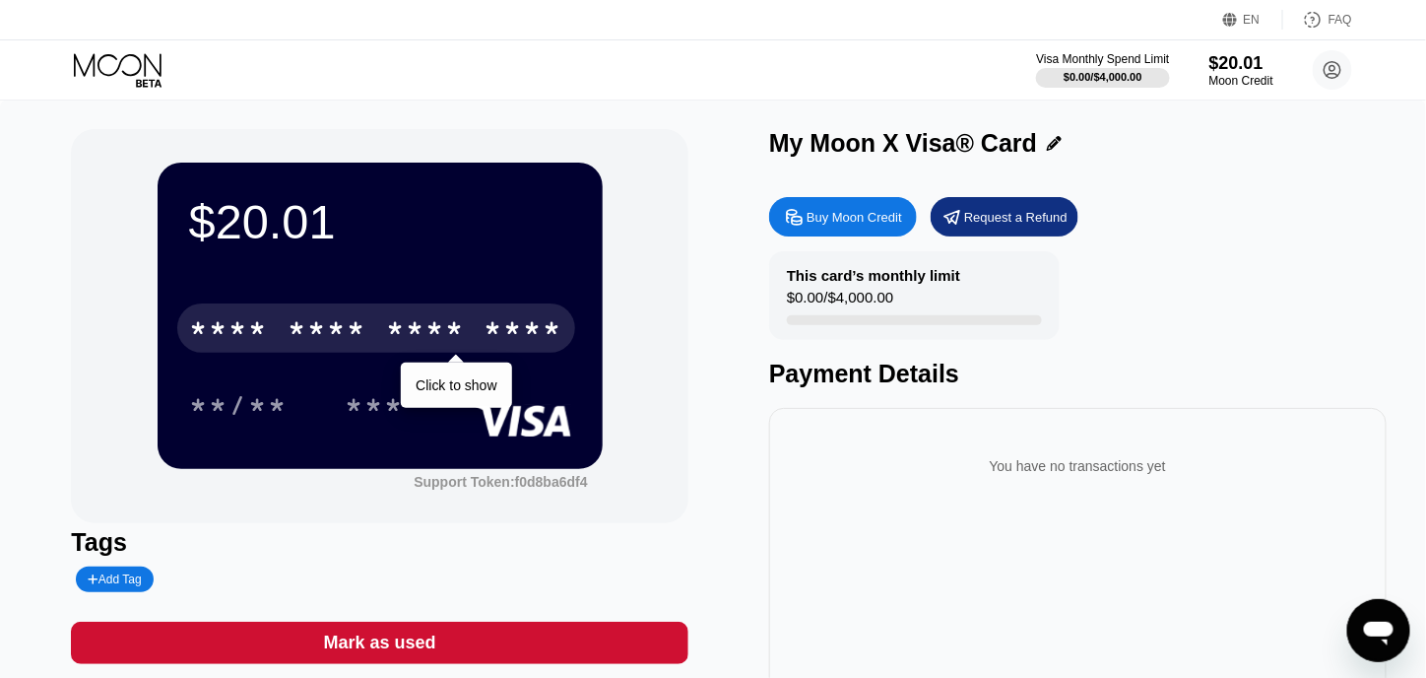
click at [366, 309] on div "* * * * * * * * * * * * ****" at bounding box center [376, 327] width 398 height 49
click at [404, 333] on div "* * * *" at bounding box center [425, 331] width 79 height 32
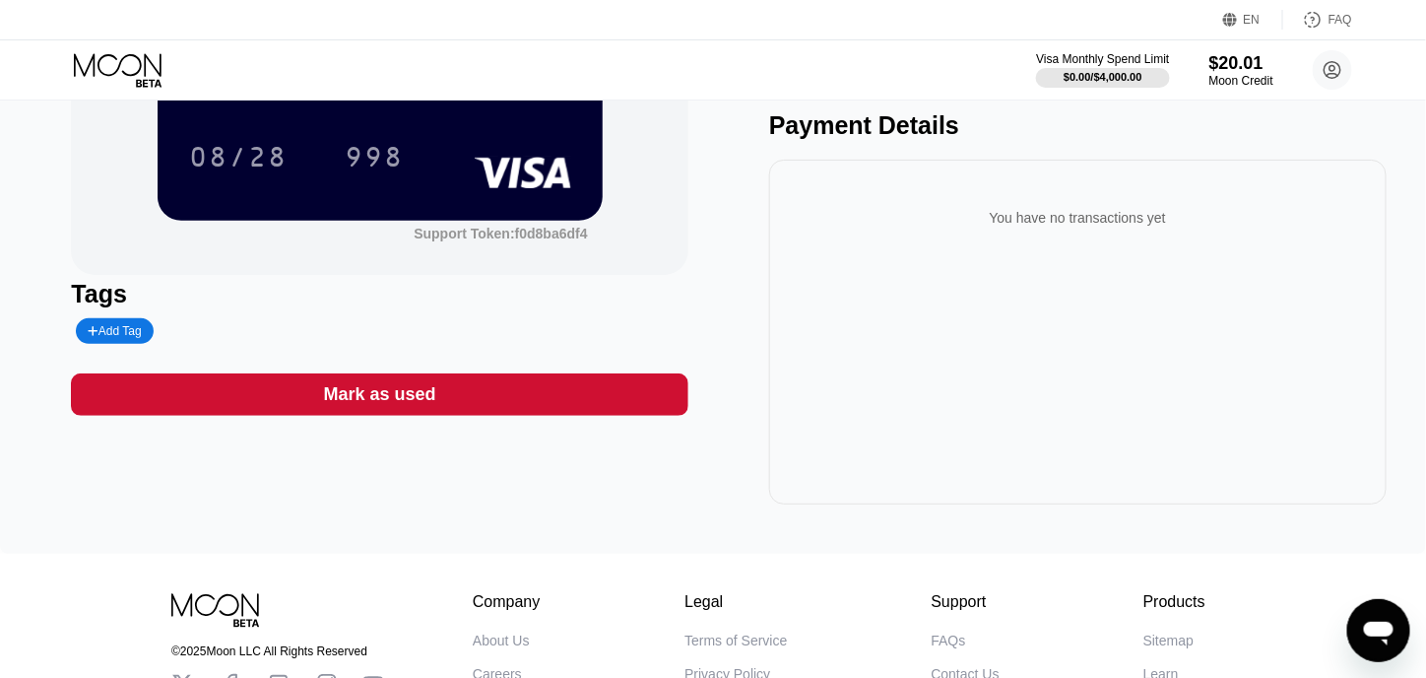
scroll to position [98, 0]
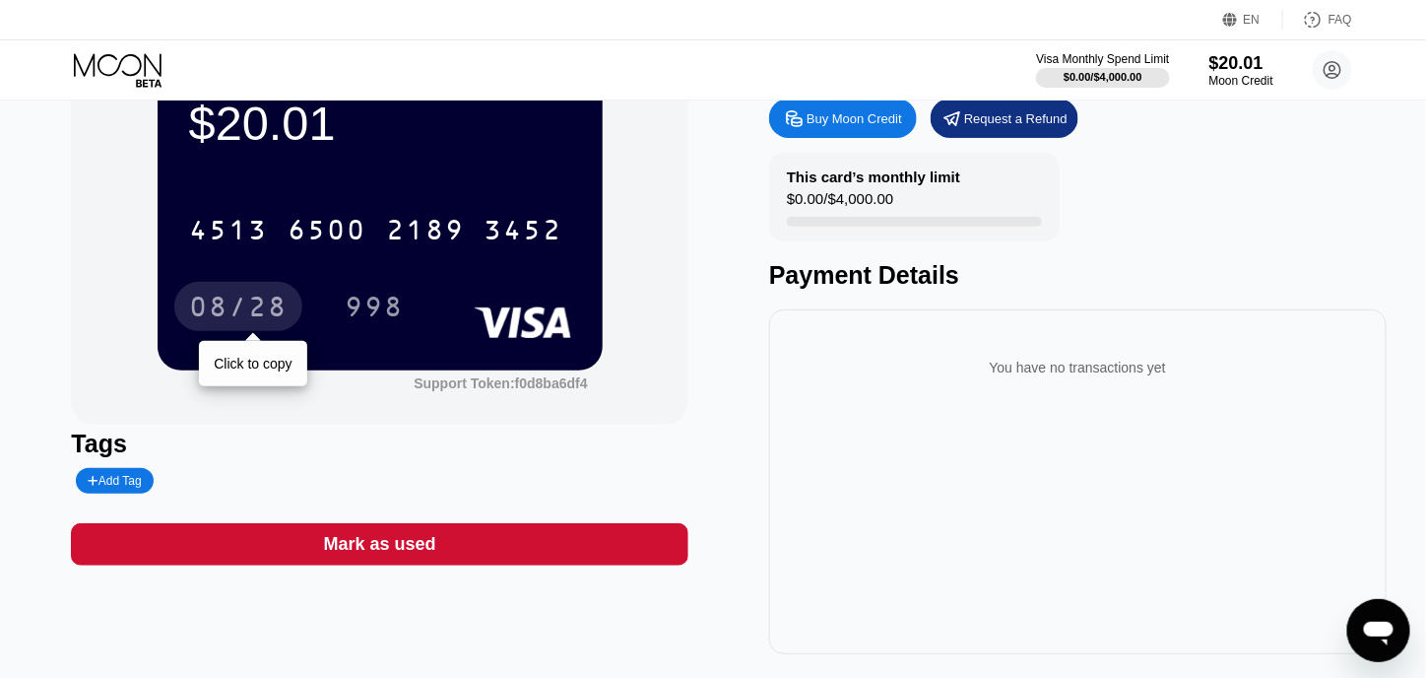
click at [245, 294] on div "08/28" at bounding box center [238, 306] width 128 height 49
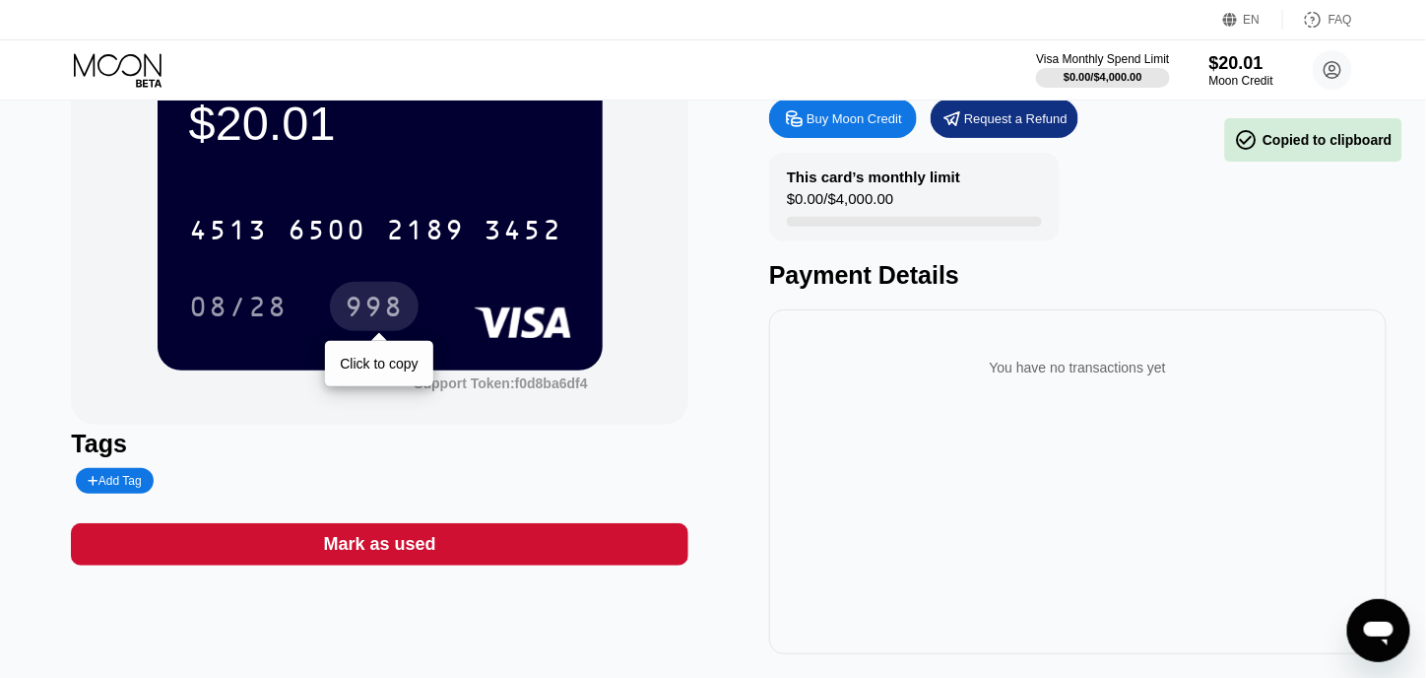
click at [351, 292] on div "998" at bounding box center [374, 306] width 89 height 49
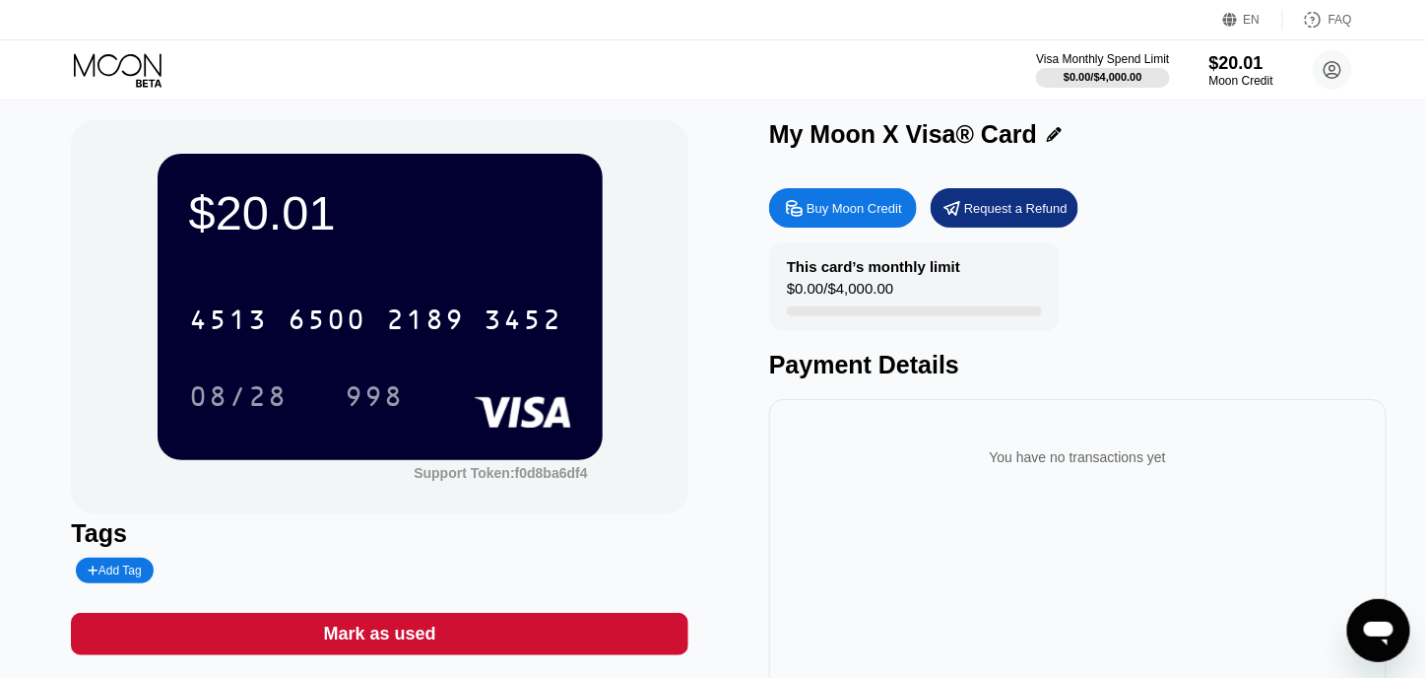
scroll to position [0, 0]
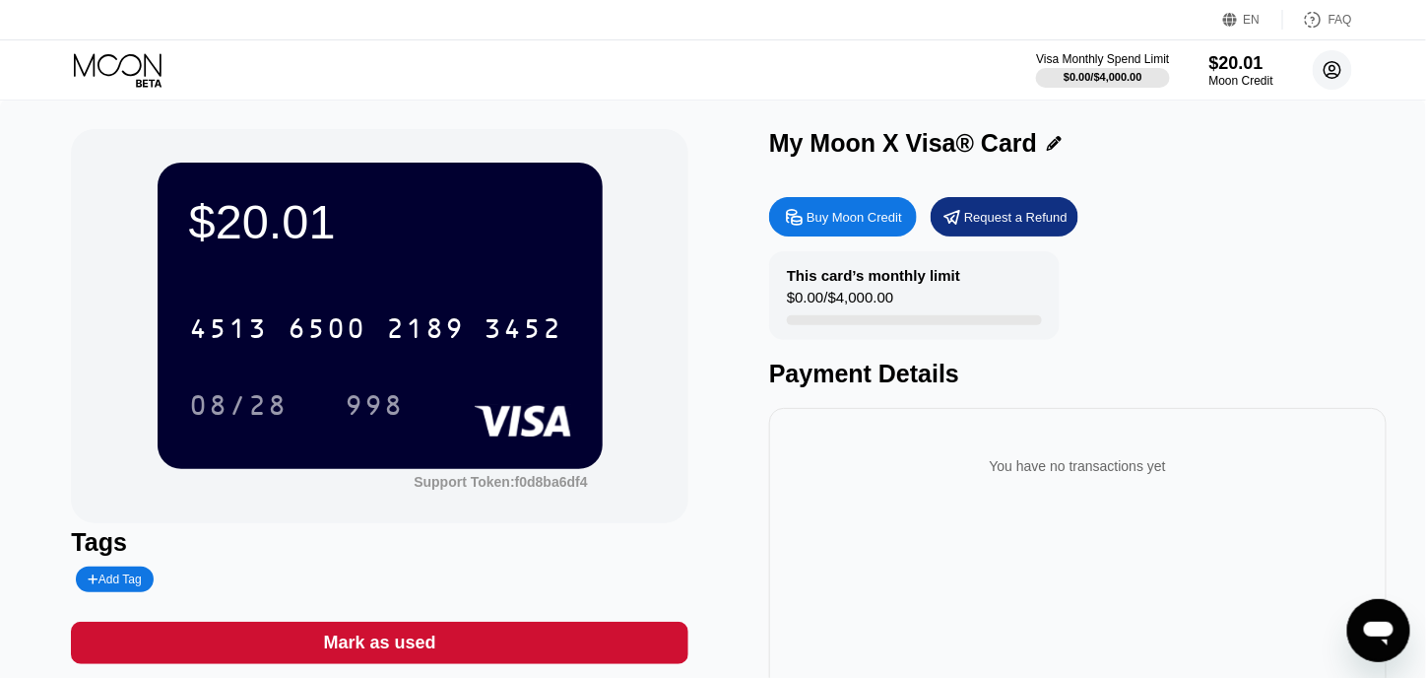
click at [1347, 60] on circle at bounding box center [1332, 69] width 39 height 39
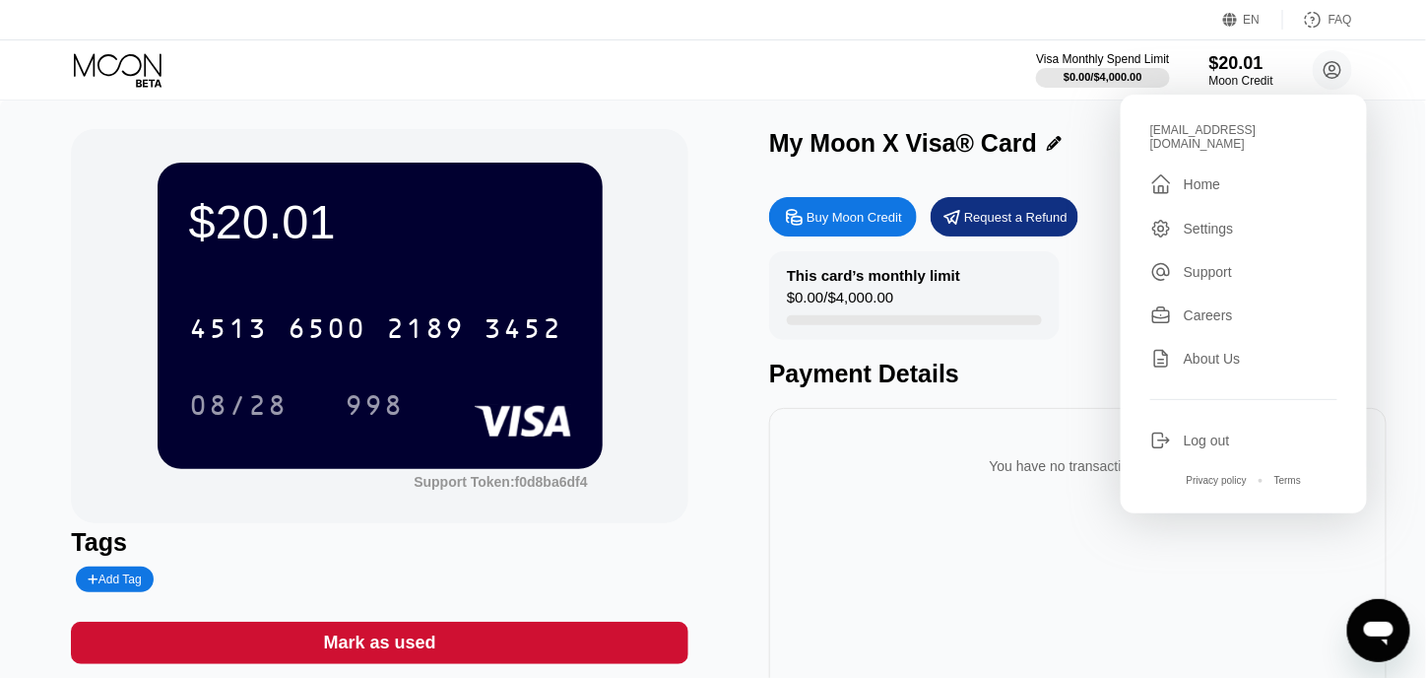
click at [1164, 178] on div "" at bounding box center [1161, 184] width 22 height 24
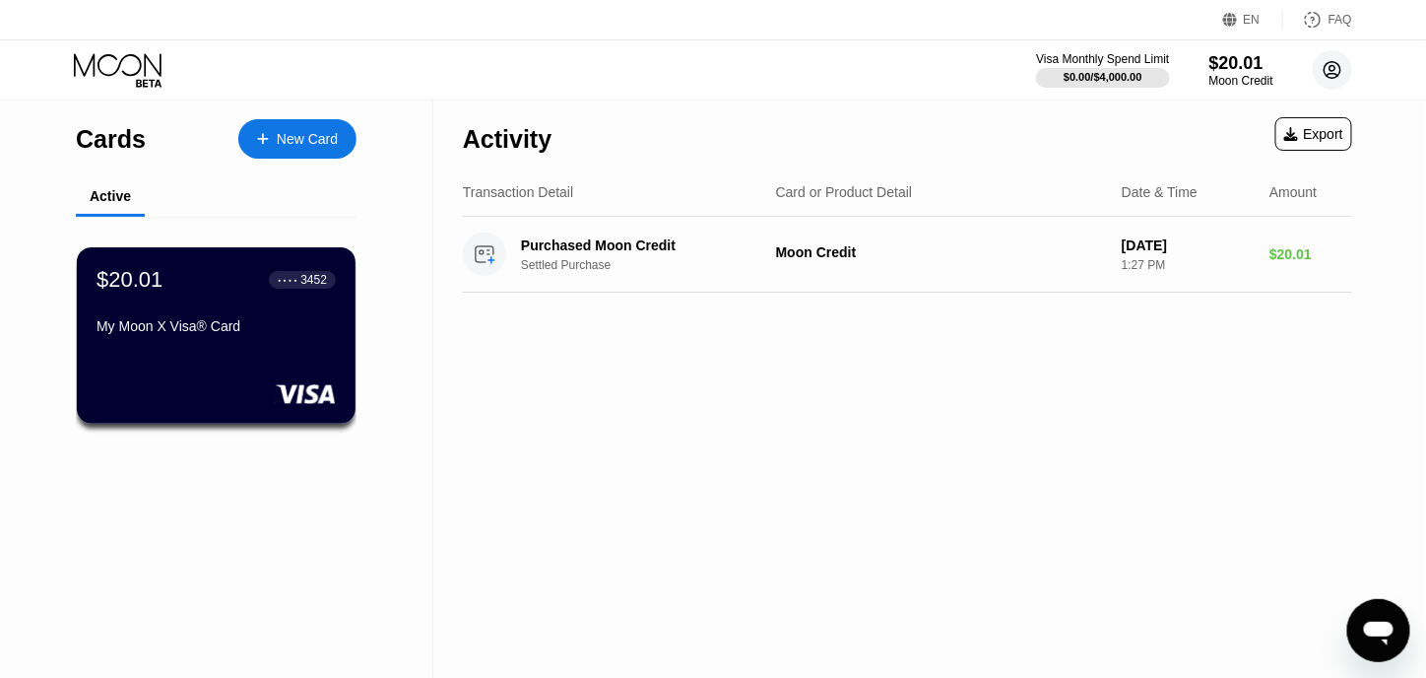
click at [1335, 76] on circle at bounding box center [1332, 69] width 39 height 39
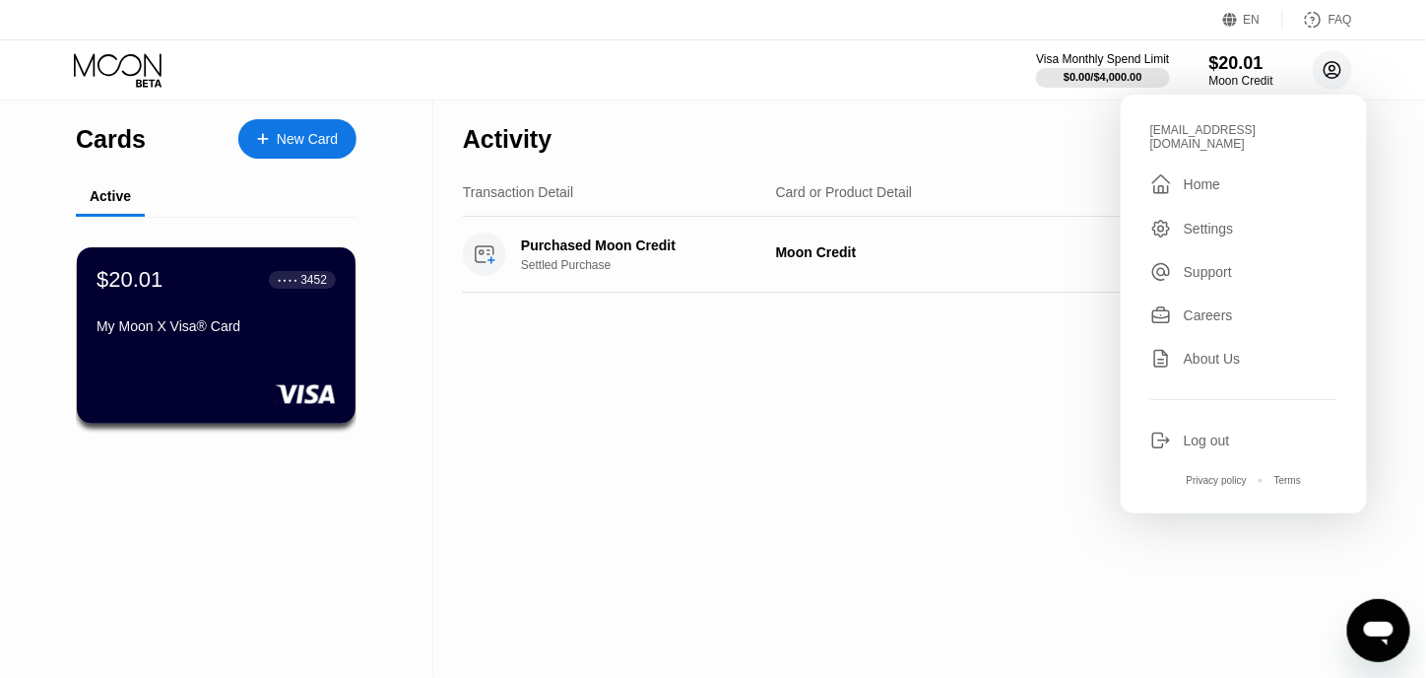
click at [1335, 76] on circle at bounding box center [1332, 69] width 39 height 39
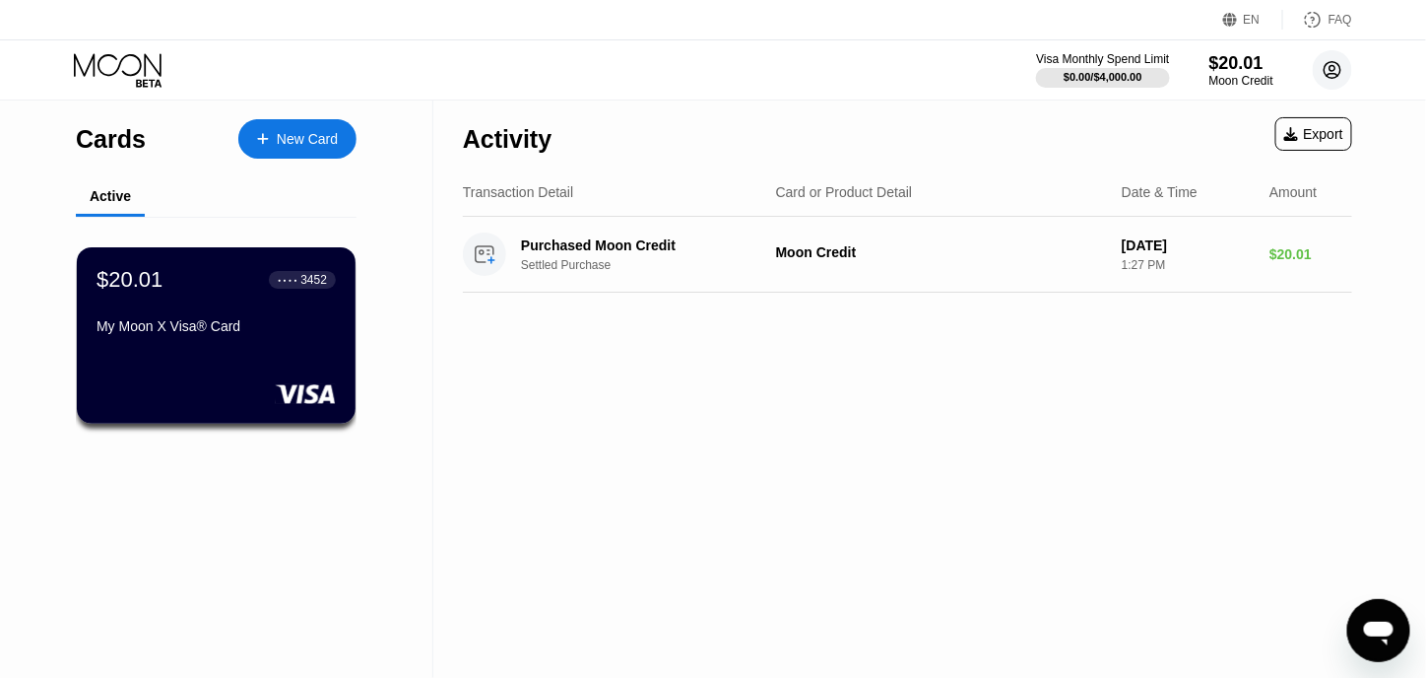
click at [1335, 76] on circle at bounding box center [1332, 69] width 39 height 39
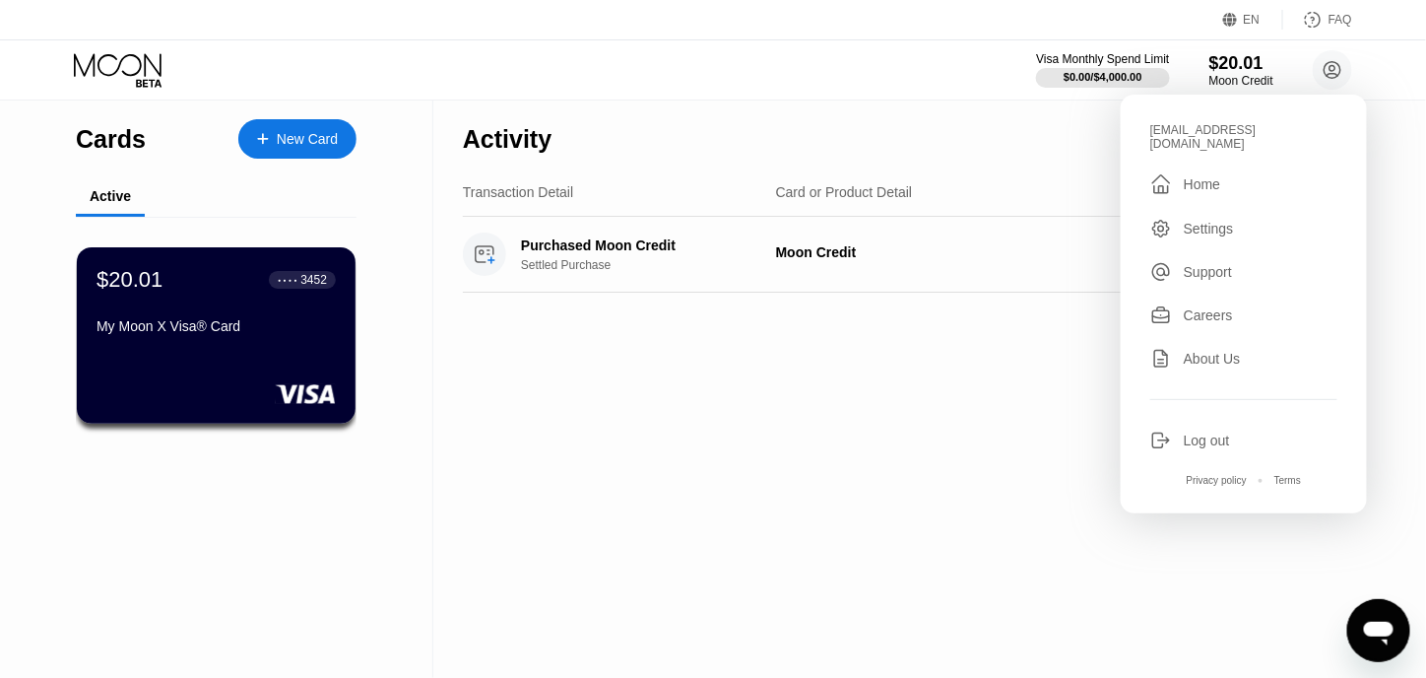
click at [1202, 221] on div "Settings" at bounding box center [1209, 229] width 50 height 16
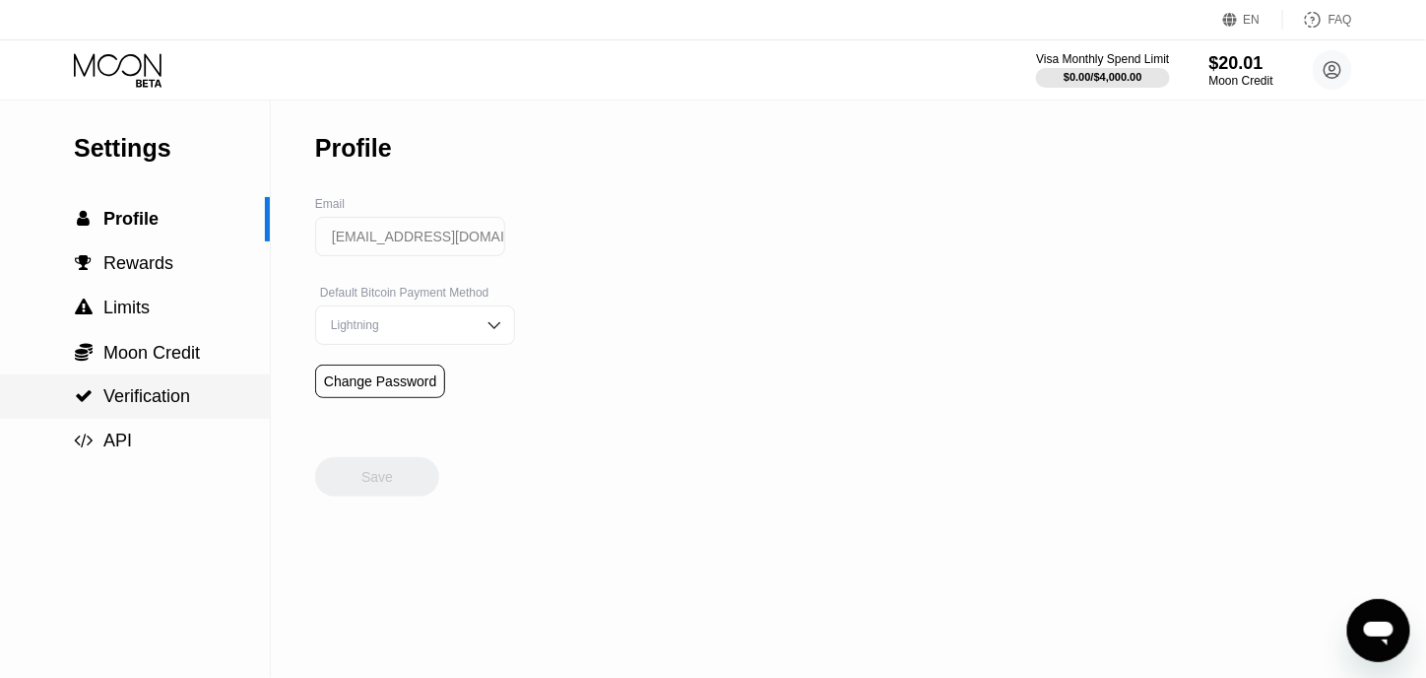
click at [174, 380] on div " Verification" at bounding box center [135, 396] width 270 height 44
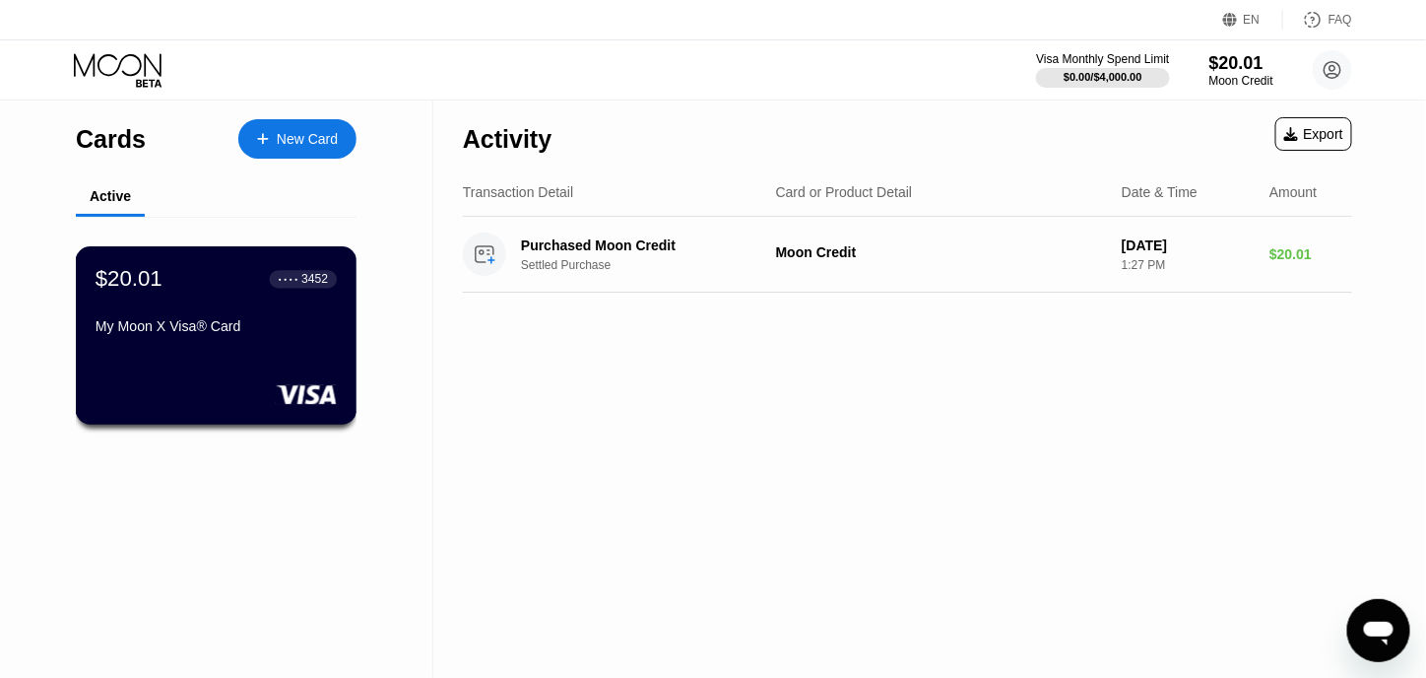
click at [188, 342] on div "My Moon X Visa® Card" at bounding box center [216, 330] width 241 height 24
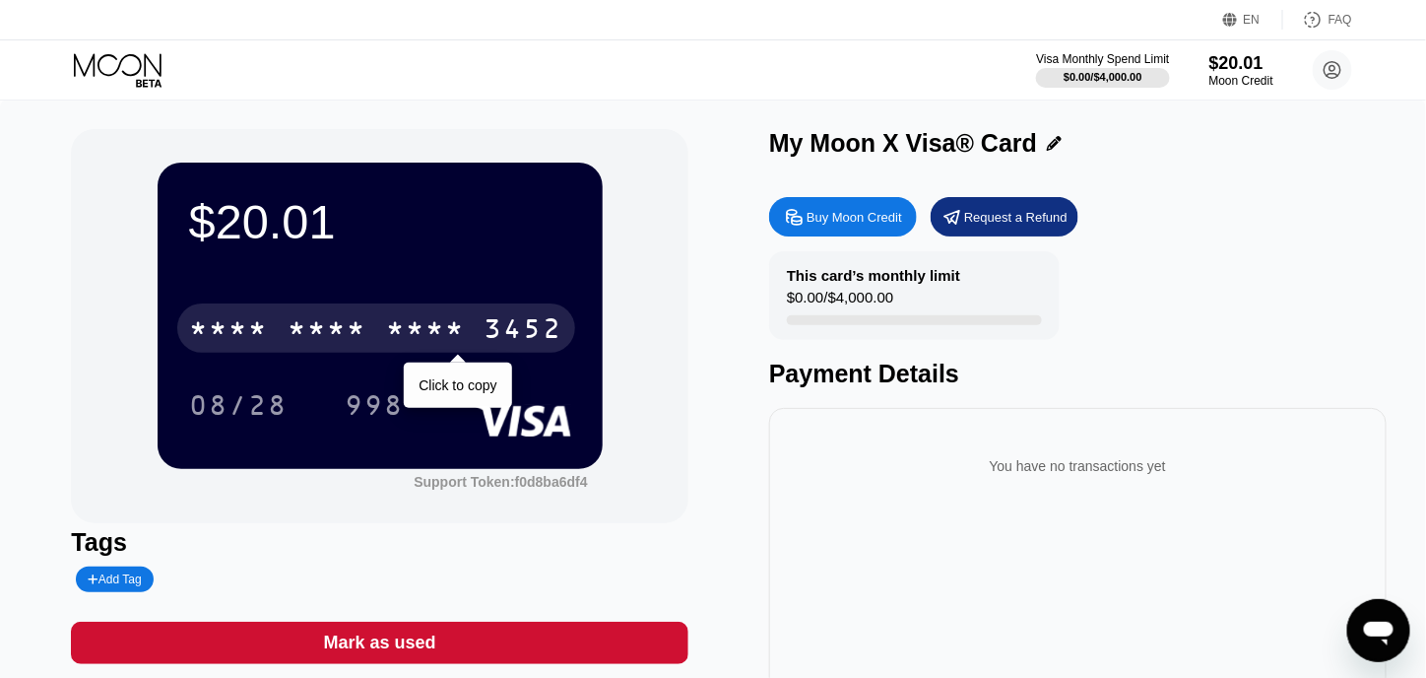
click at [380, 324] on div "* * * * * * * * * * * * 3452" at bounding box center [376, 327] width 398 height 49
click at [327, 318] on div "6500" at bounding box center [327, 331] width 79 height 32
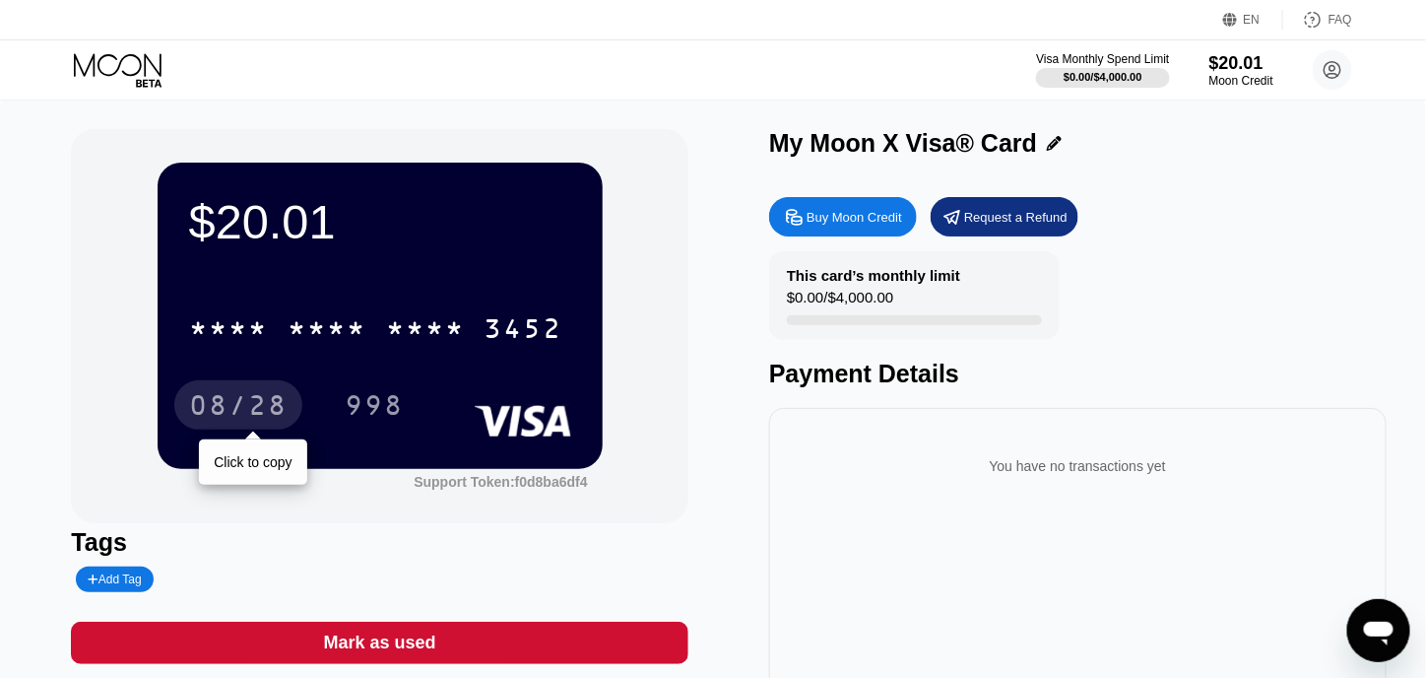
click at [245, 423] on div "08/28" at bounding box center [238, 408] width 98 height 32
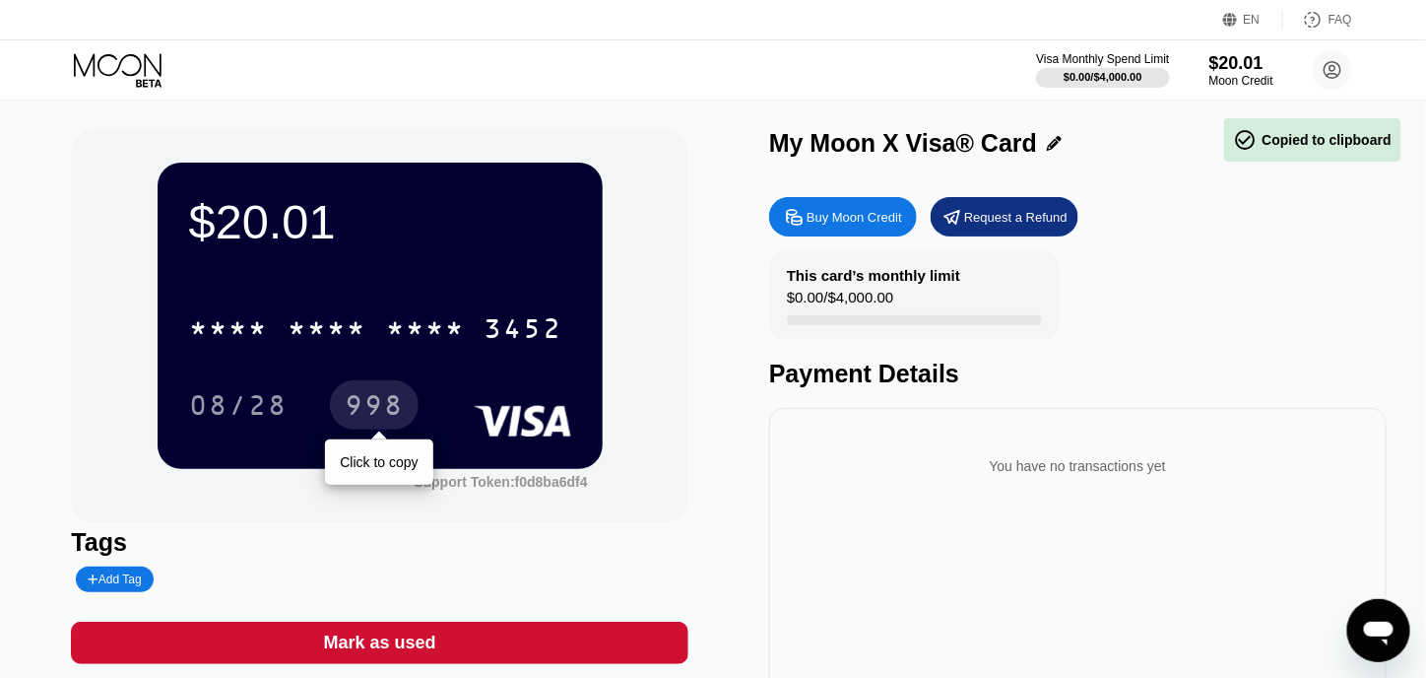
click at [388, 388] on div "998" at bounding box center [374, 404] width 89 height 49
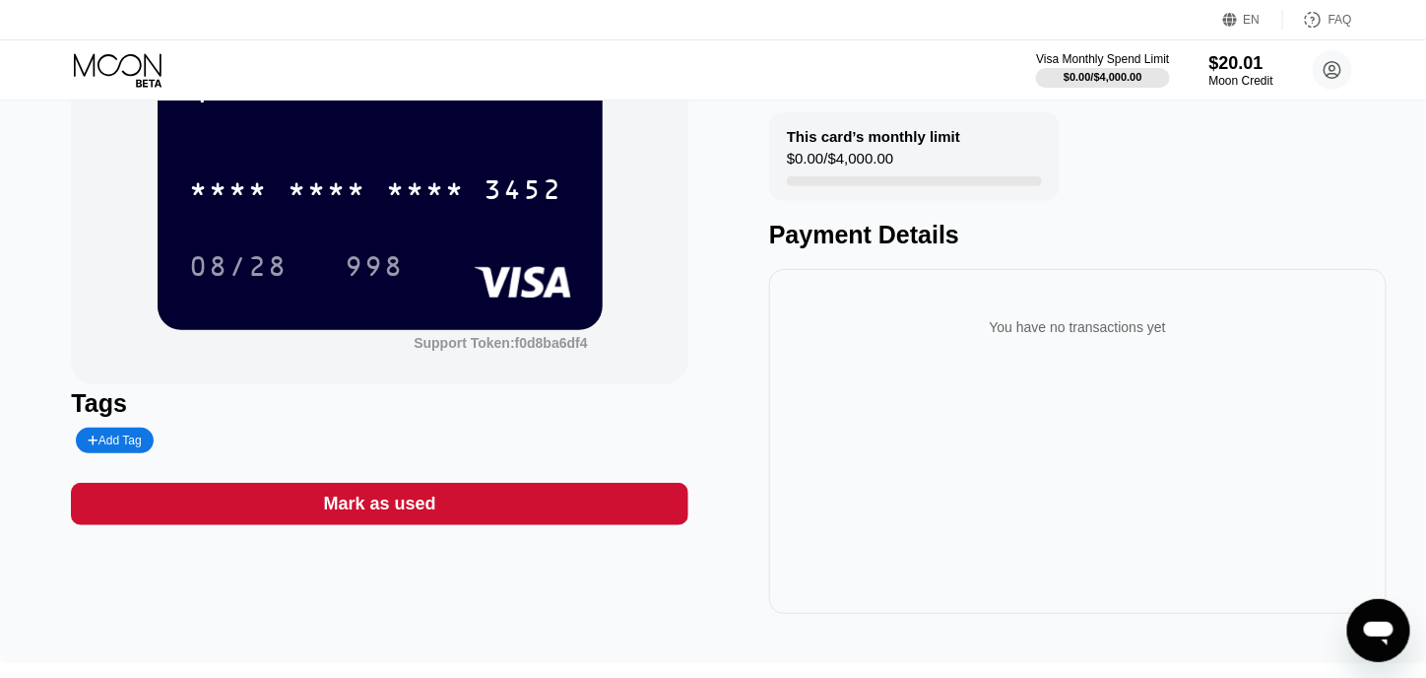
scroll to position [98, 0]
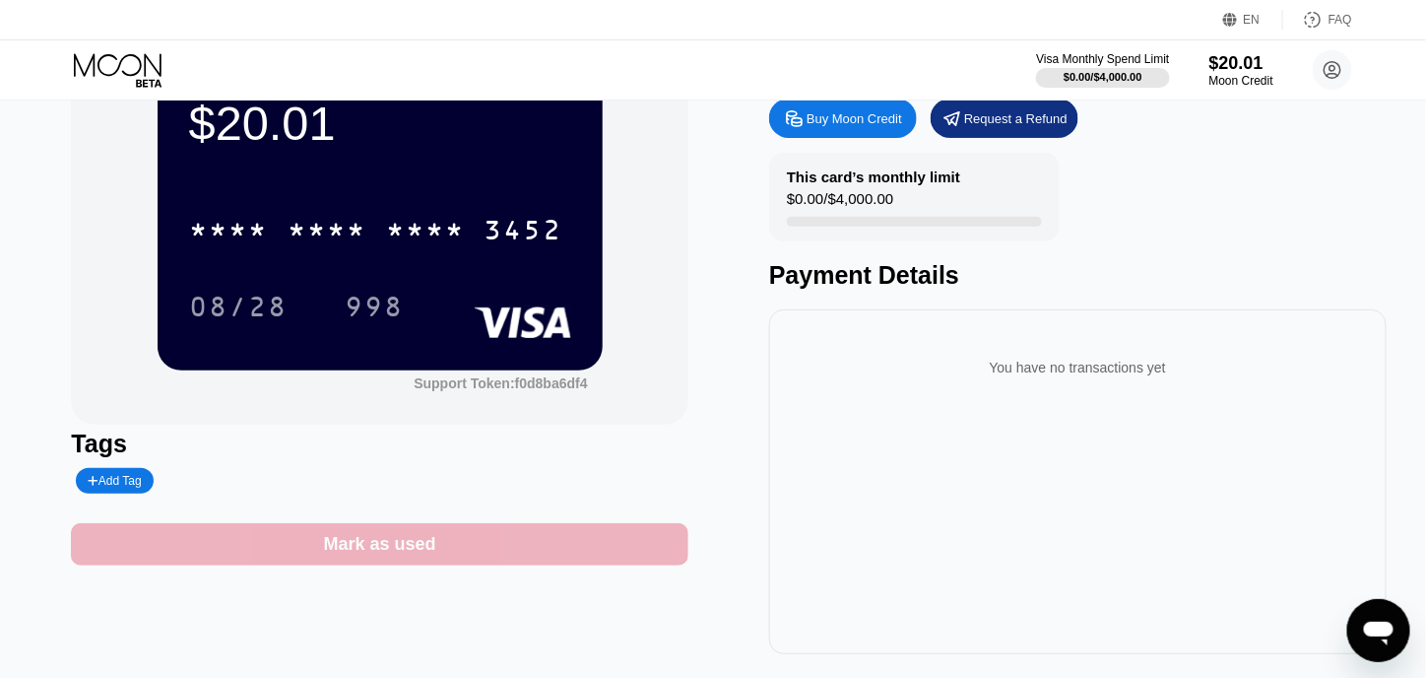
click at [505, 550] on div "Mark as used" at bounding box center [379, 544] width 617 height 42
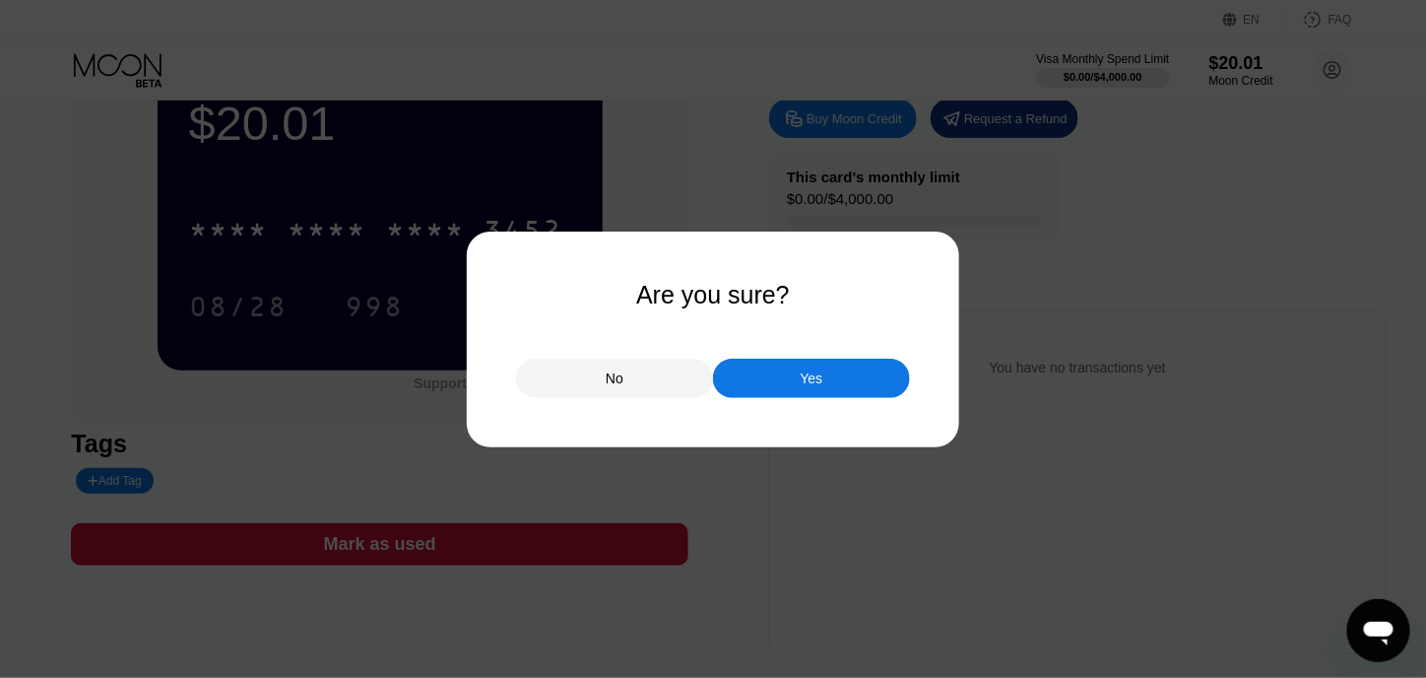
click at [588, 383] on div "No" at bounding box center [614, 377] width 197 height 39
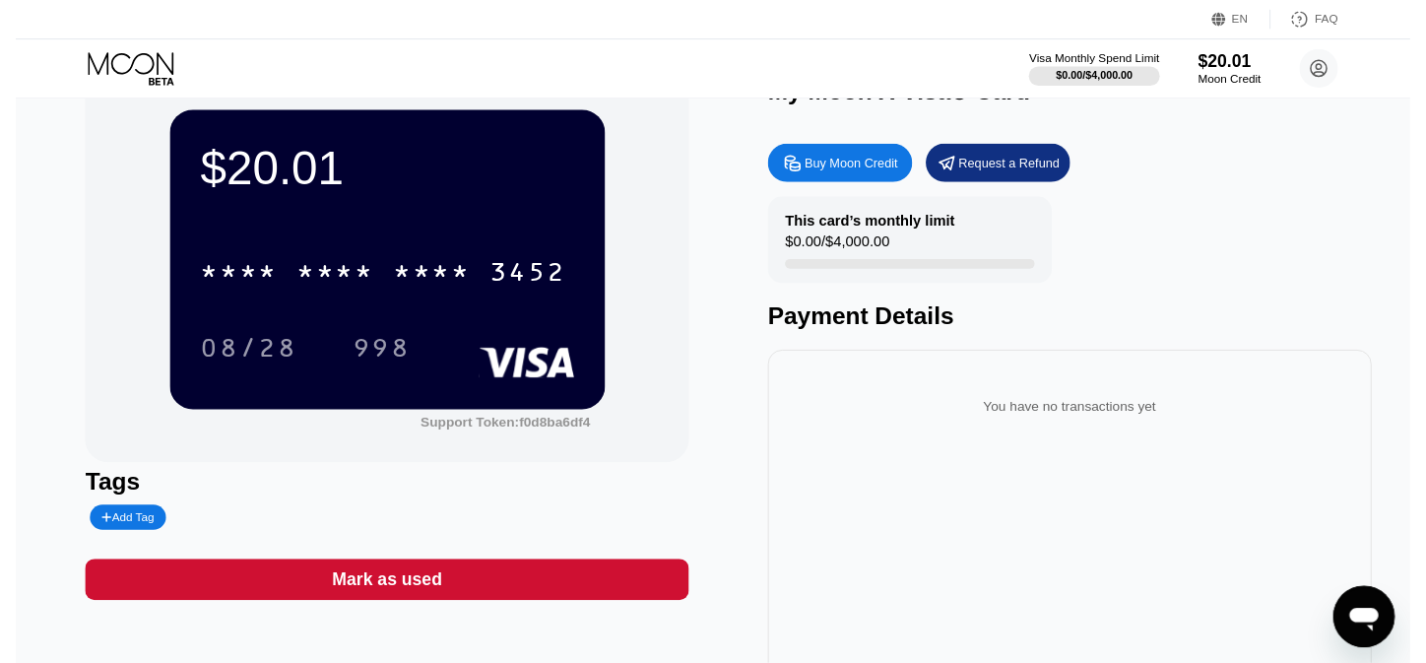
scroll to position [0, 0]
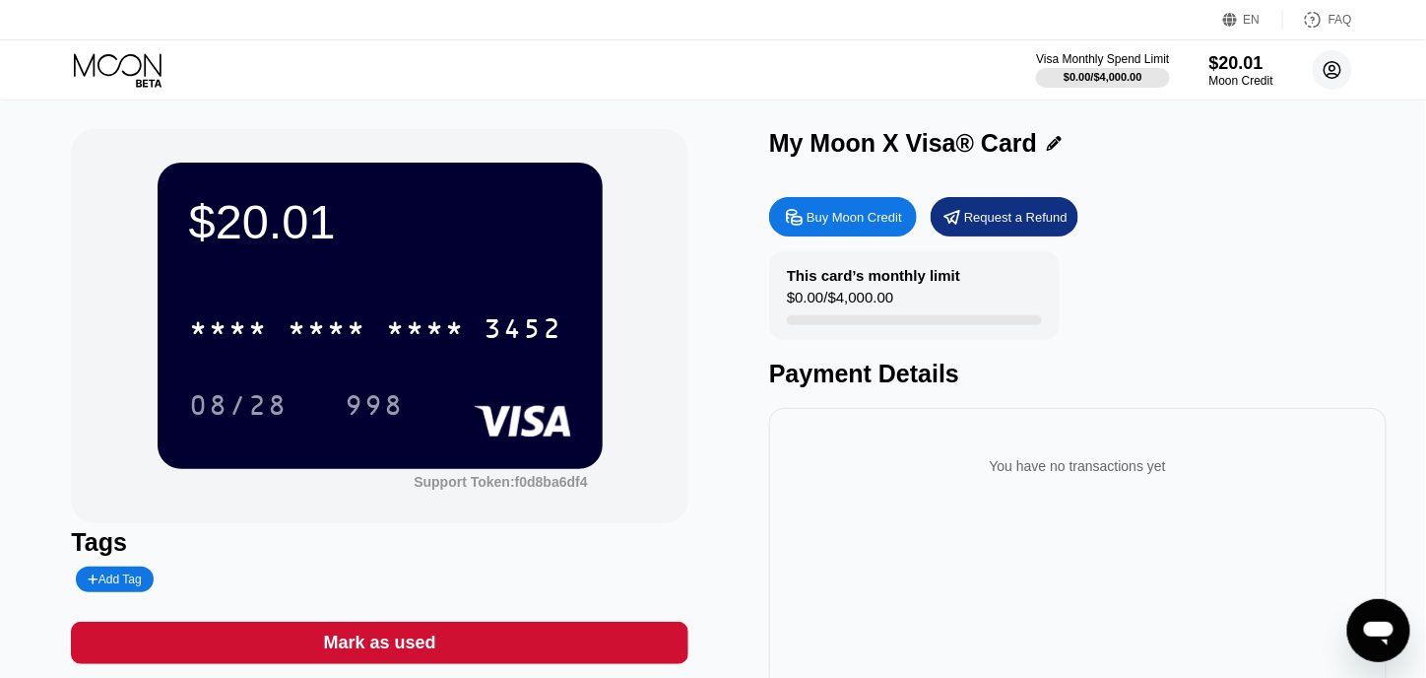
click at [1332, 70] on icon at bounding box center [1332, 70] width 11 height 11
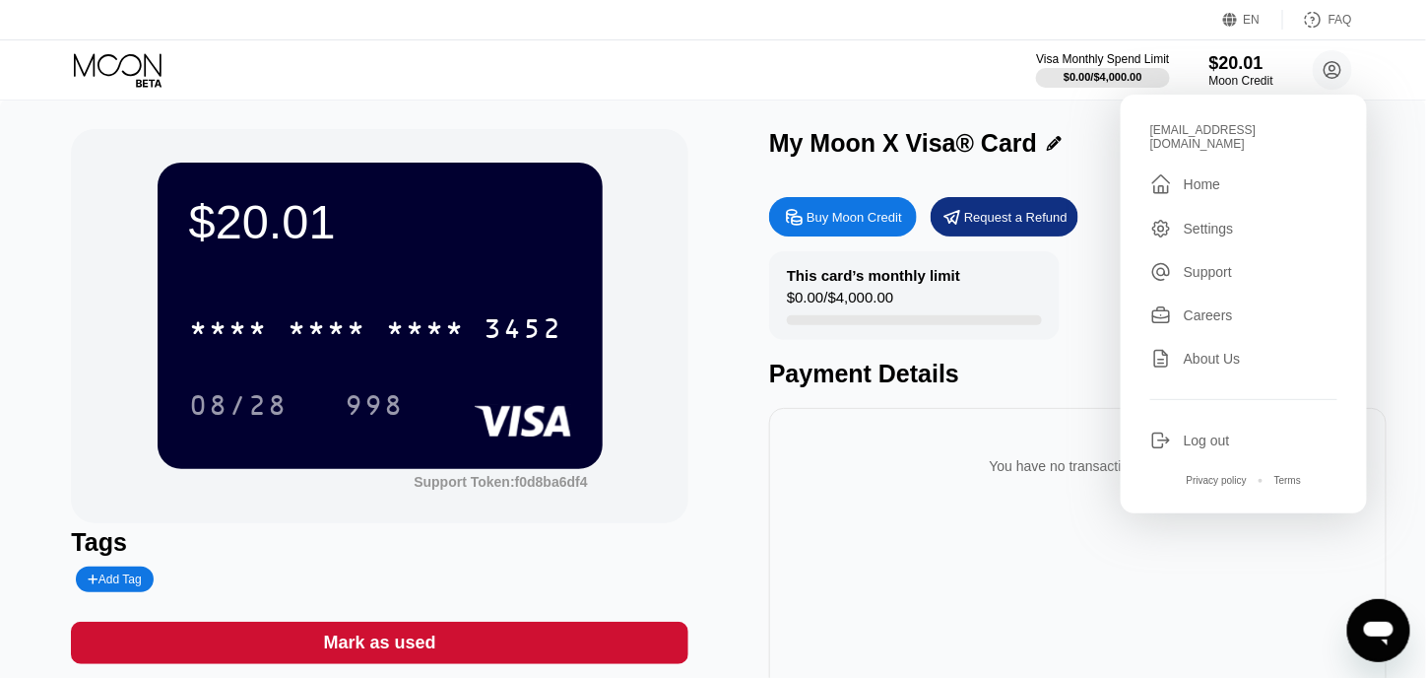
click at [1195, 218] on div "Settings" at bounding box center [1243, 229] width 187 height 22
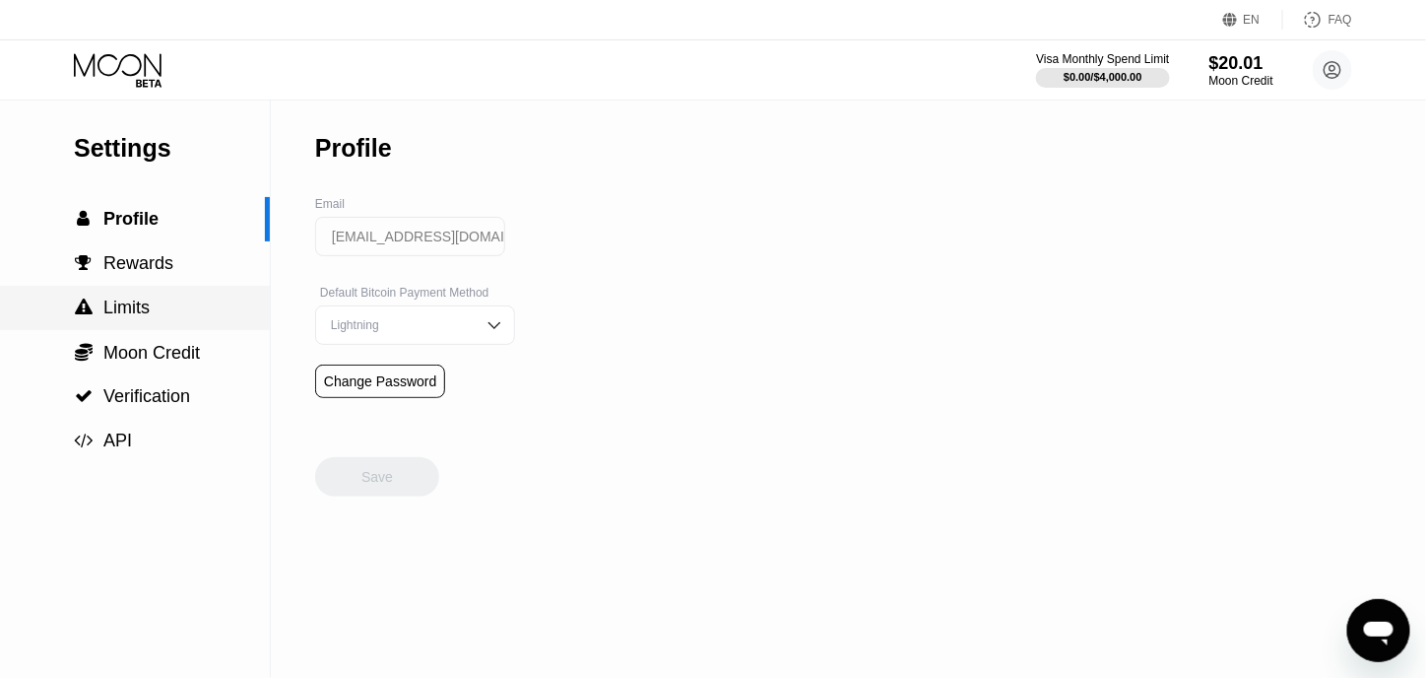
click at [169, 317] on div " Limits" at bounding box center [135, 307] width 270 height 21
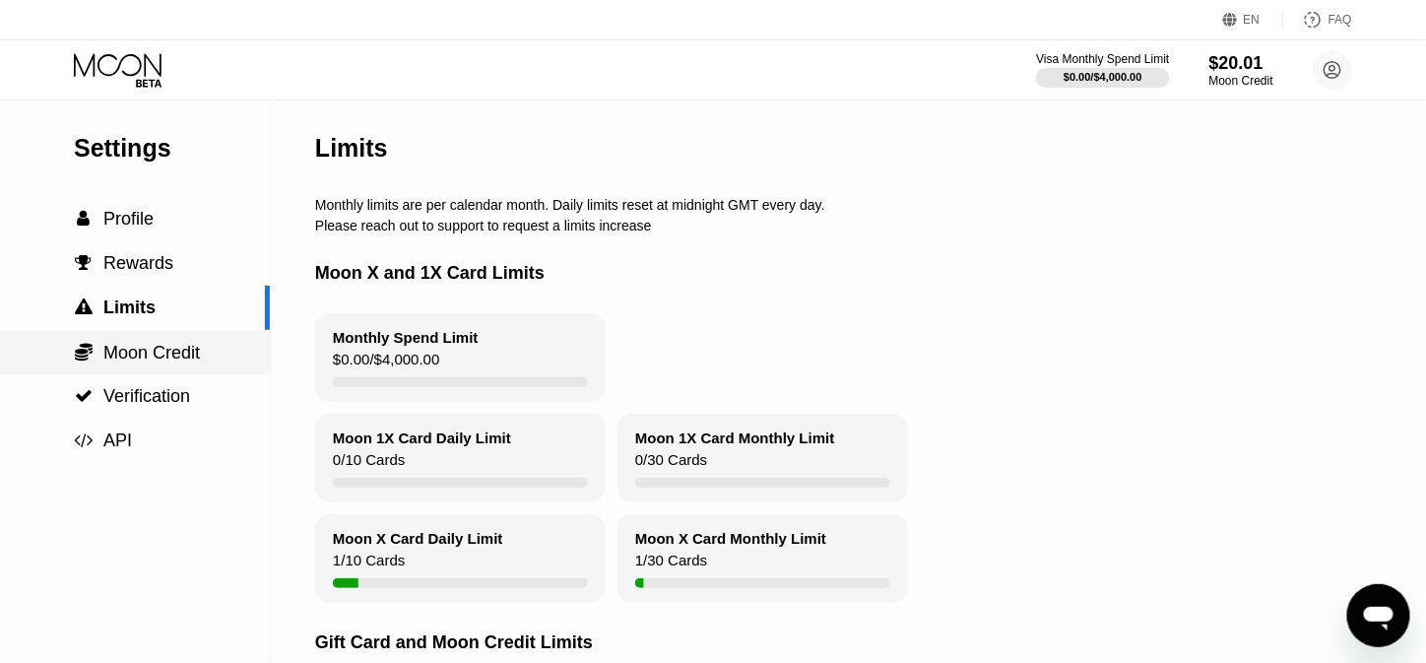
click at [198, 340] on div " Moon Credit" at bounding box center [135, 352] width 270 height 44
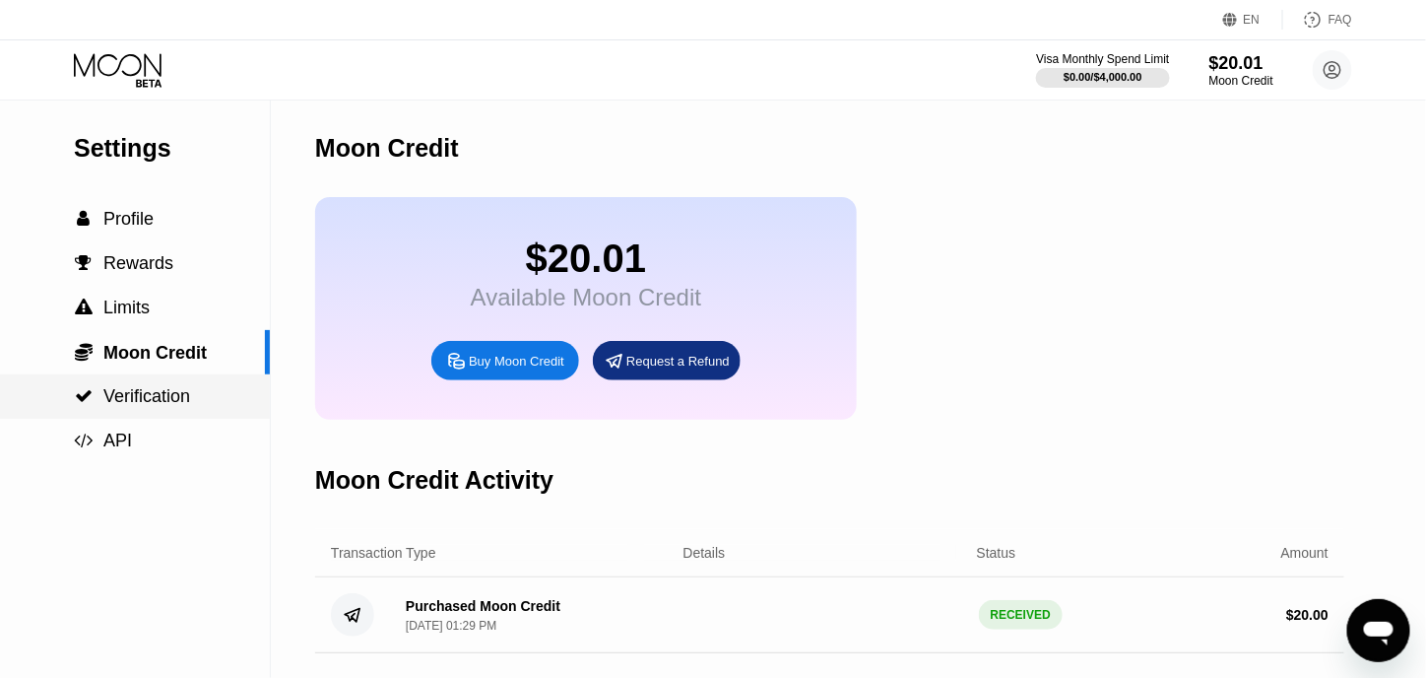
click at [128, 399] on span "Verification" at bounding box center [146, 396] width 87 height 20
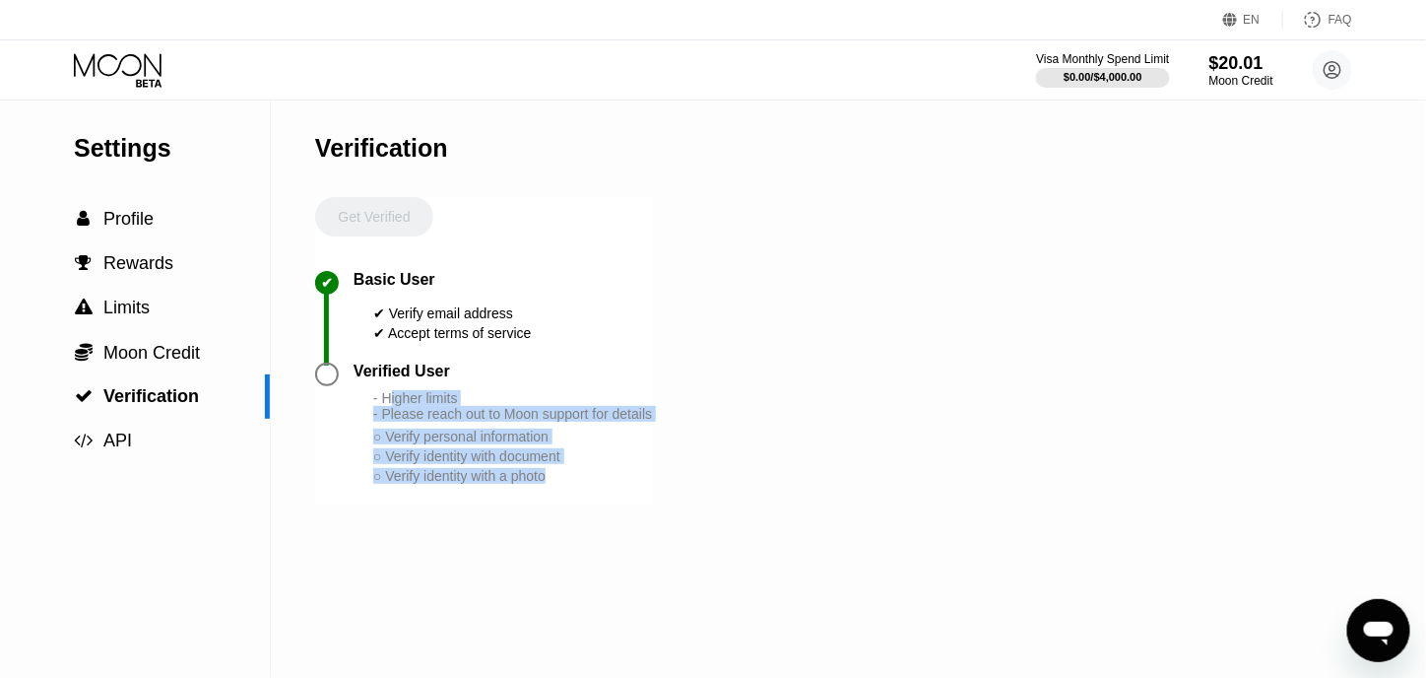
drag, startPoint x: 390, startPoint y: 413, endPoint x: 556, endPoint y: 494, distance: 185.4
click at [556, 485] on div "- Higher limits - Please reach out to Moon support for details ○ Verify persona…" at bounding box center [512, 438] width 279 height 96
click at [667, 475] on div "Settings  Profile  Rewards  Limits  Moon Credit  Verification  API Verifi…" at bounding box center [713, 388] width 1426 height 578
click at [440, 442] on div "- Higher limits - Please reach out to Moon support for details ○ Verify persona…" at bounding box center [512, 438] width 279 height 96
click at [601, 505] on div "Verified User - Higher limits - Please reach out to Moon support for details ○ …" at bounding box center [483, 433] width 337 height 143
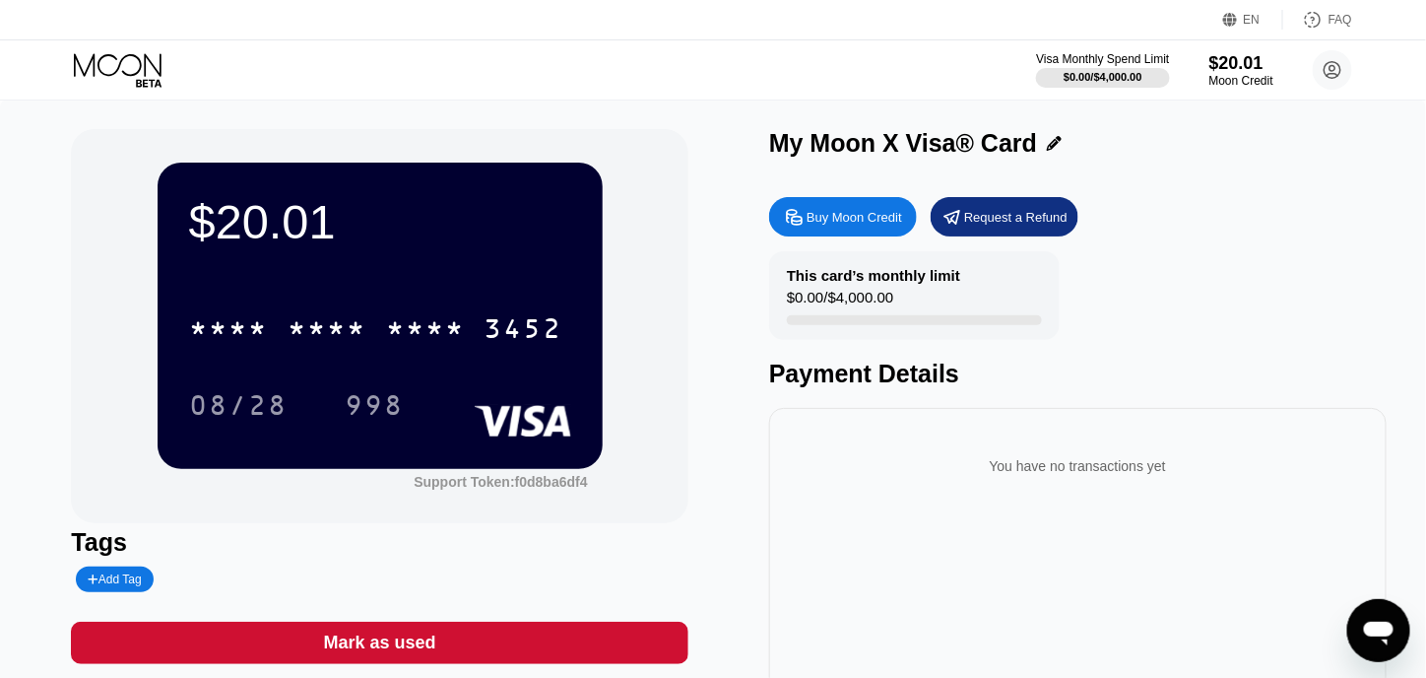
click at [282, 339] on div "* * * * * * * * * * * * 3452" at bounding box center [376, 327] width 398 height 49
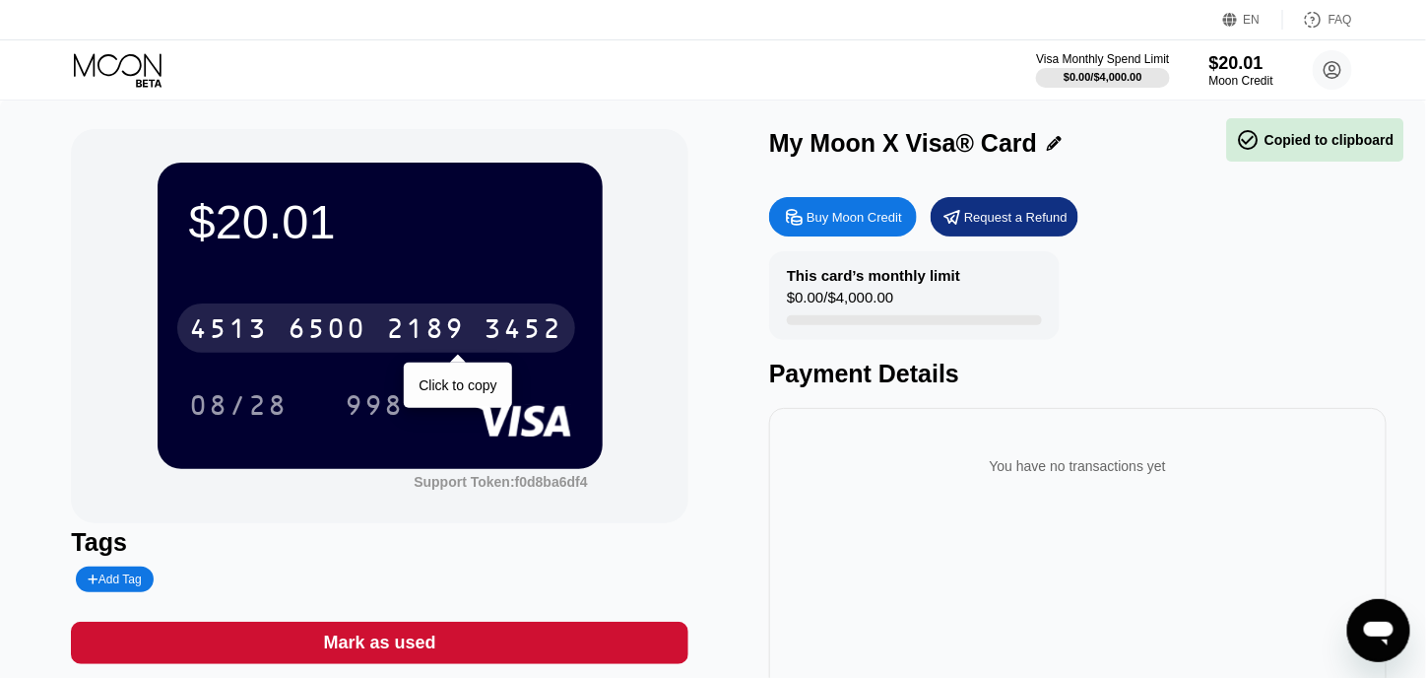
click at [282, 340] on div "4513 6500 2189 3452" at bounding box center [376, 327] width 398 height 49
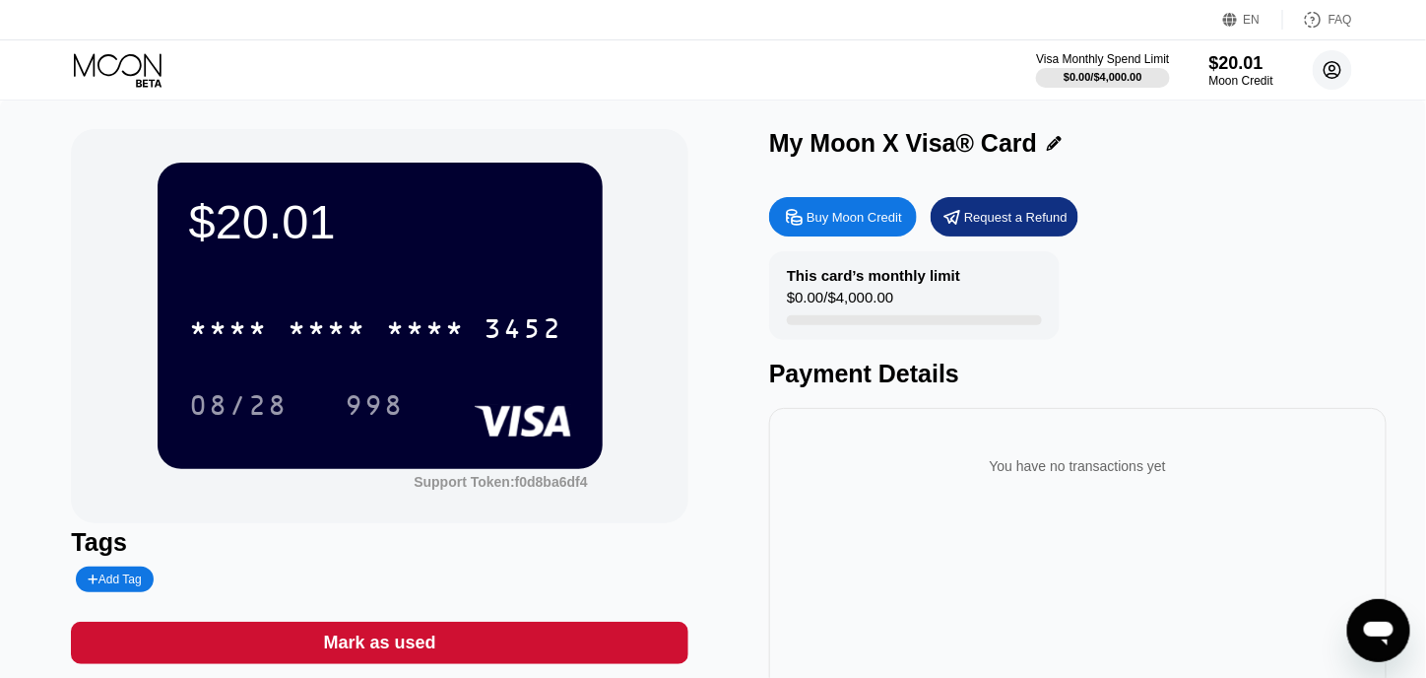
click at [1337, 70] on circle at bounding box center [1332, 69] width 39 height 39
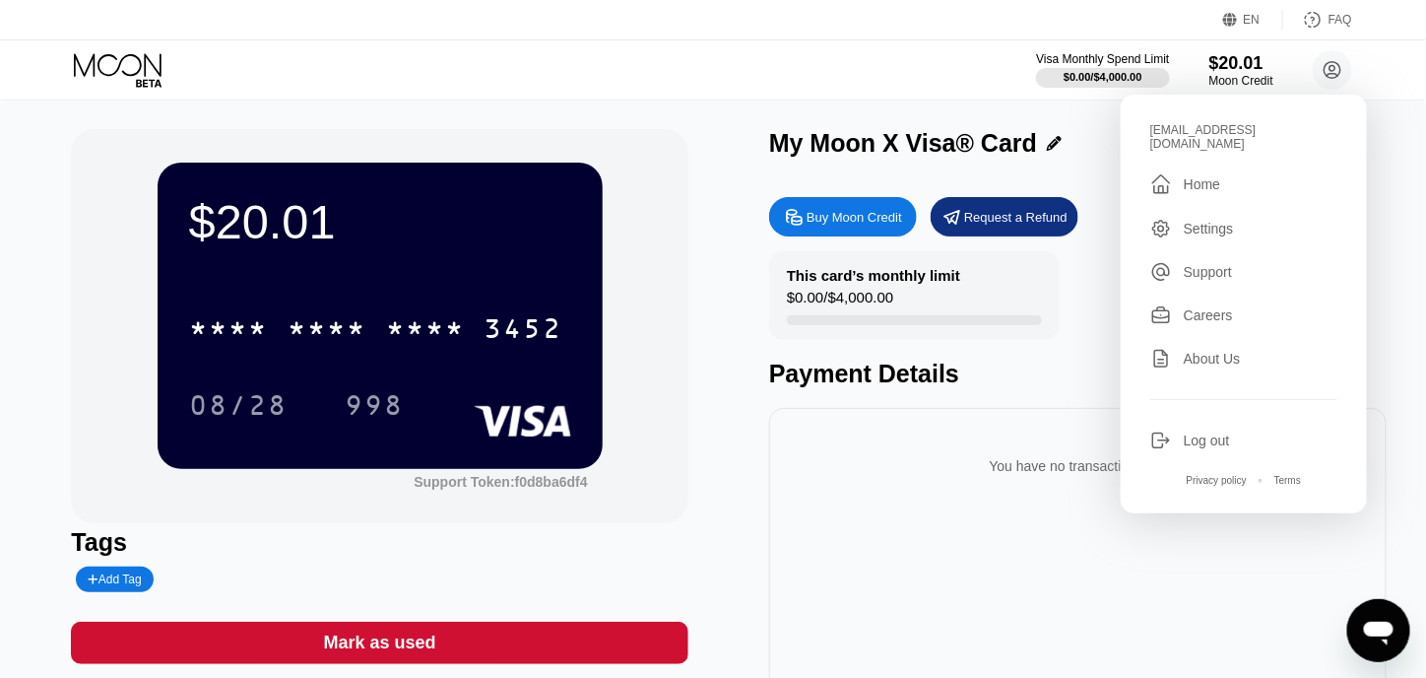
click at [1205, 221] on div "Settings" at bounding box center [1209, 229] width 50 height 16
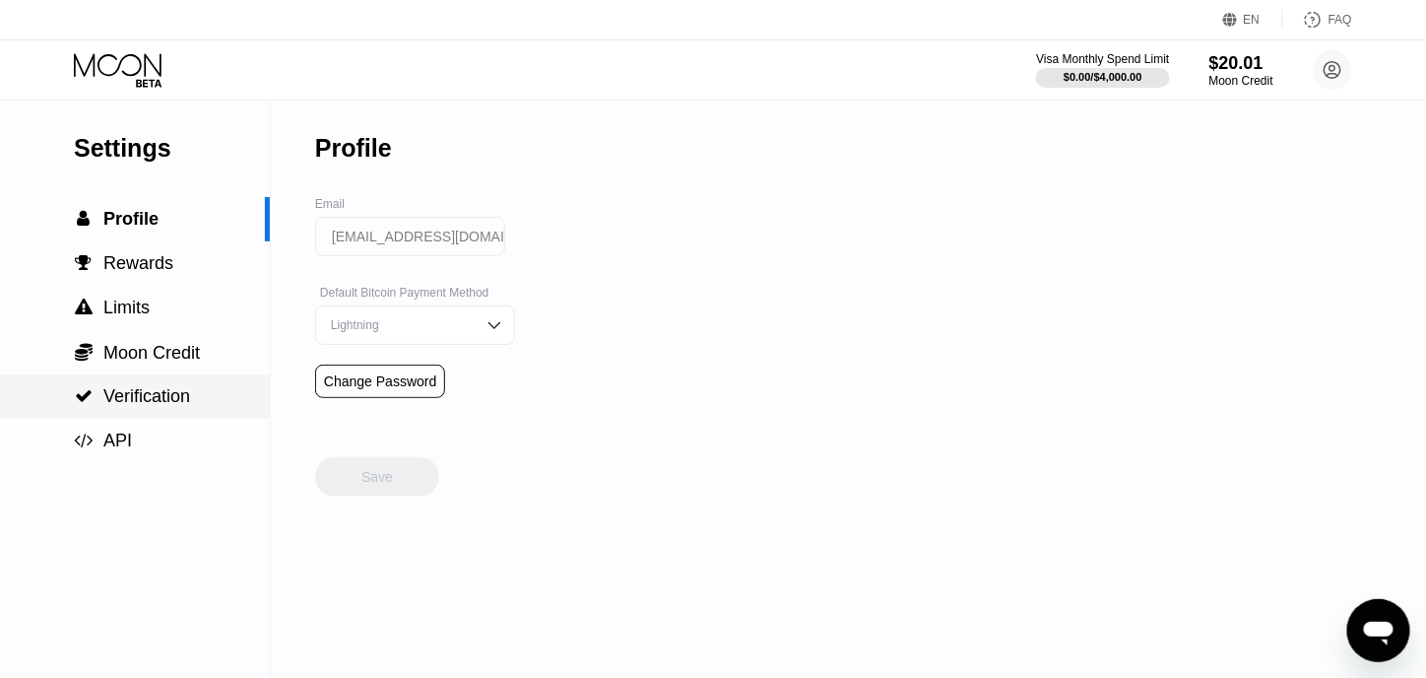
click at [116, 417] on div " Verification" at bounding box center [135, 396] width 270 height 44
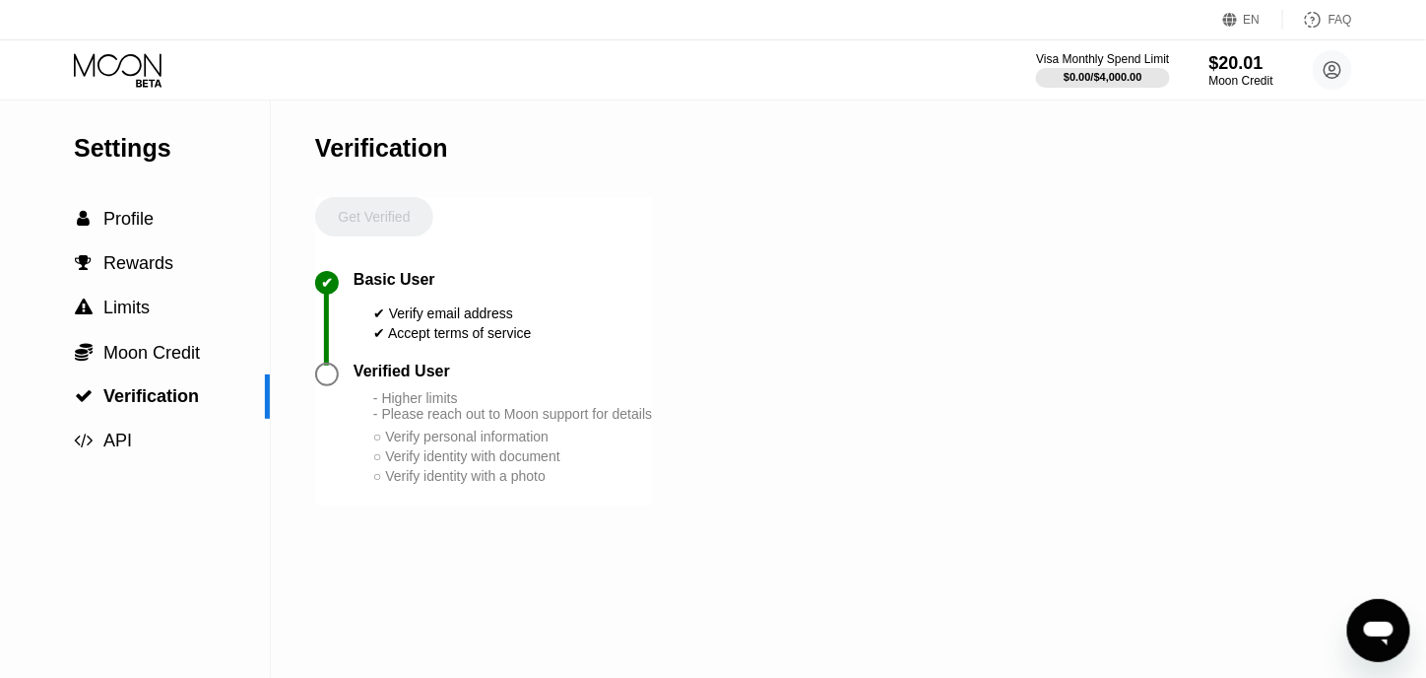
click at [349, 215] on div "Get Verified" at bounding box center [374, 234] width 118 height 74
click at [352, 219] on div "Get Verified" at bounding box center [374, 234] width 118 height 74
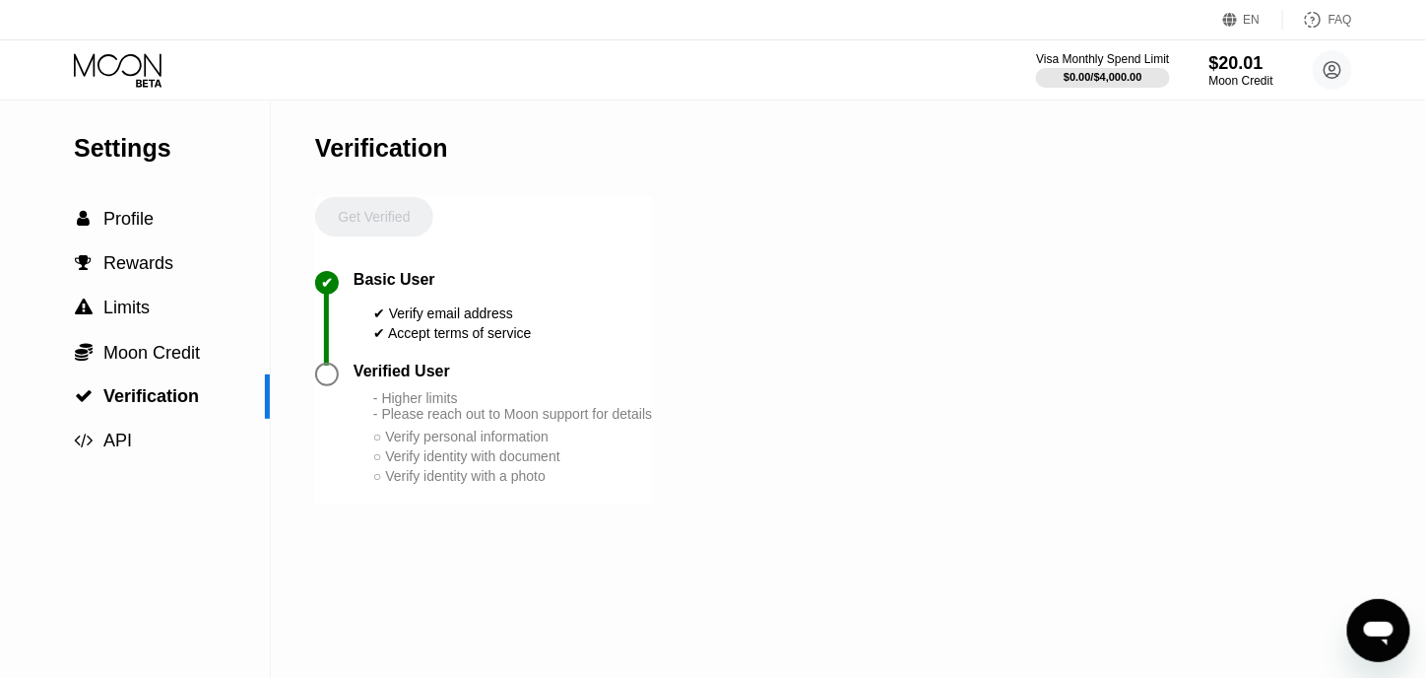
drag, startPoint x: 400, startPoint y: 222, endPoint x: 374, endPoint y: 228, distance: 26.5
click at [396, 226] on div "Get Verified" at bounding box center [374, 234] width 118 height 74
click at [349, 220] on div "Get Verified" at bounding box center [374, 234] width 118 height 74
click at [408, 207] on div "Get Verified" at bounding box center [374, 234] width 118 height 74
click at [390, 216] on div "Get Verified" at bounding box center [374, 234] width 118 height 74
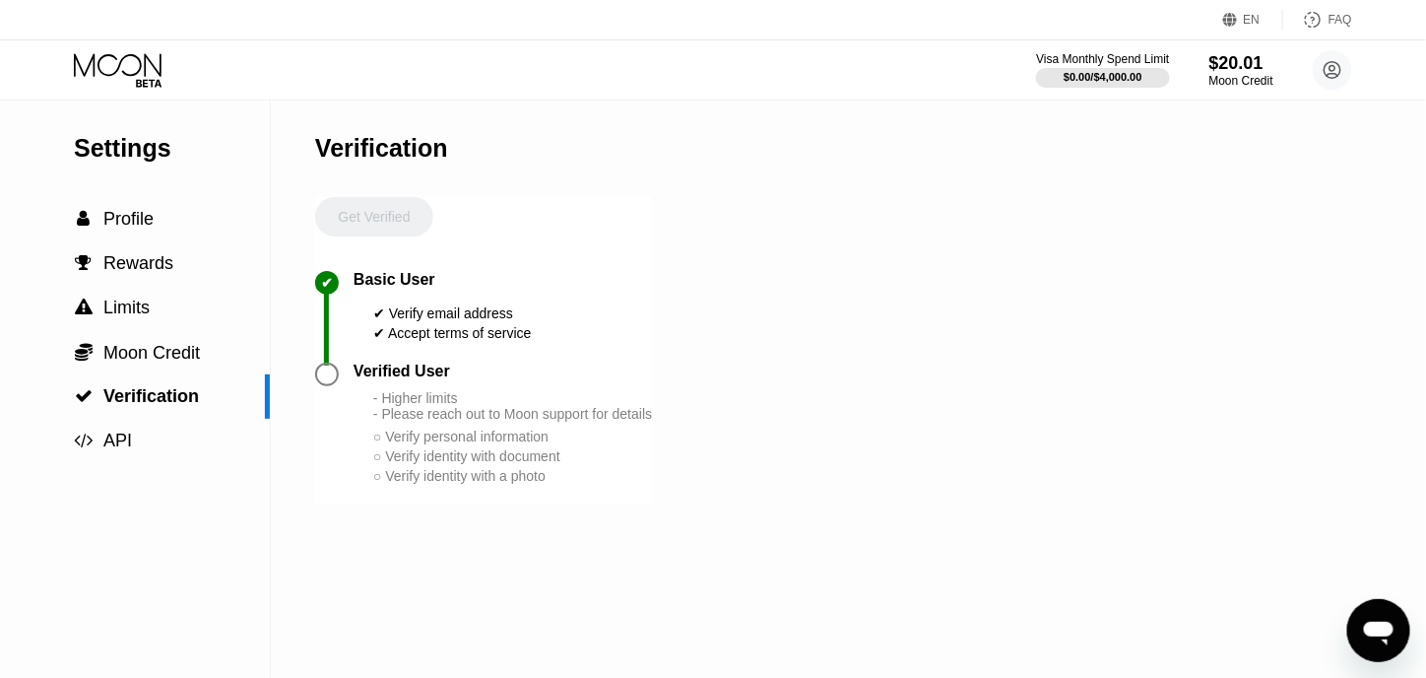
click at [395, 213] on div "Get Verified" at bounding box center [374, 234] width 118 height 74
click at [217, 226] on div " Profile" at bounding box center [135, 219] width 270 height 21
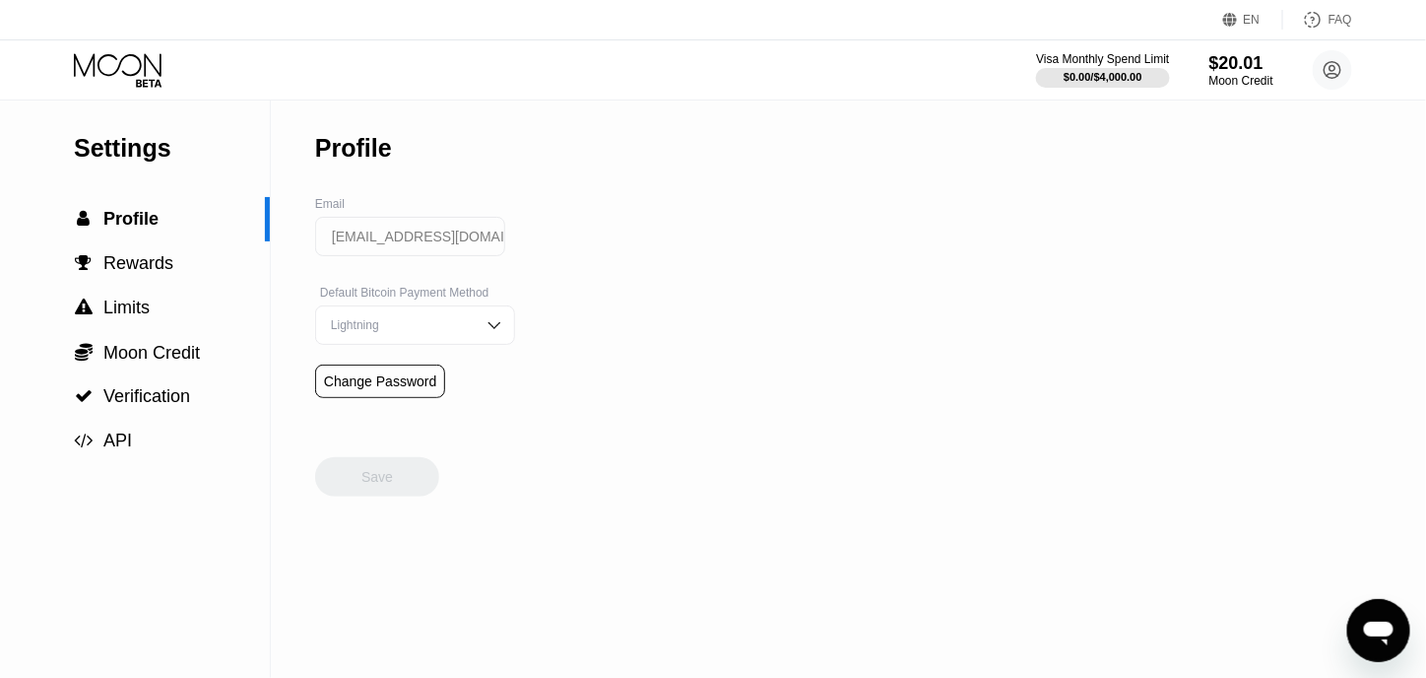
click at [326, 321] on div "Lightning" at bounding box center [415, 324] width 200 height 39
click at [174, 372] on div " Moon Credit" at bounding box center [135, 352] width 270 height 44
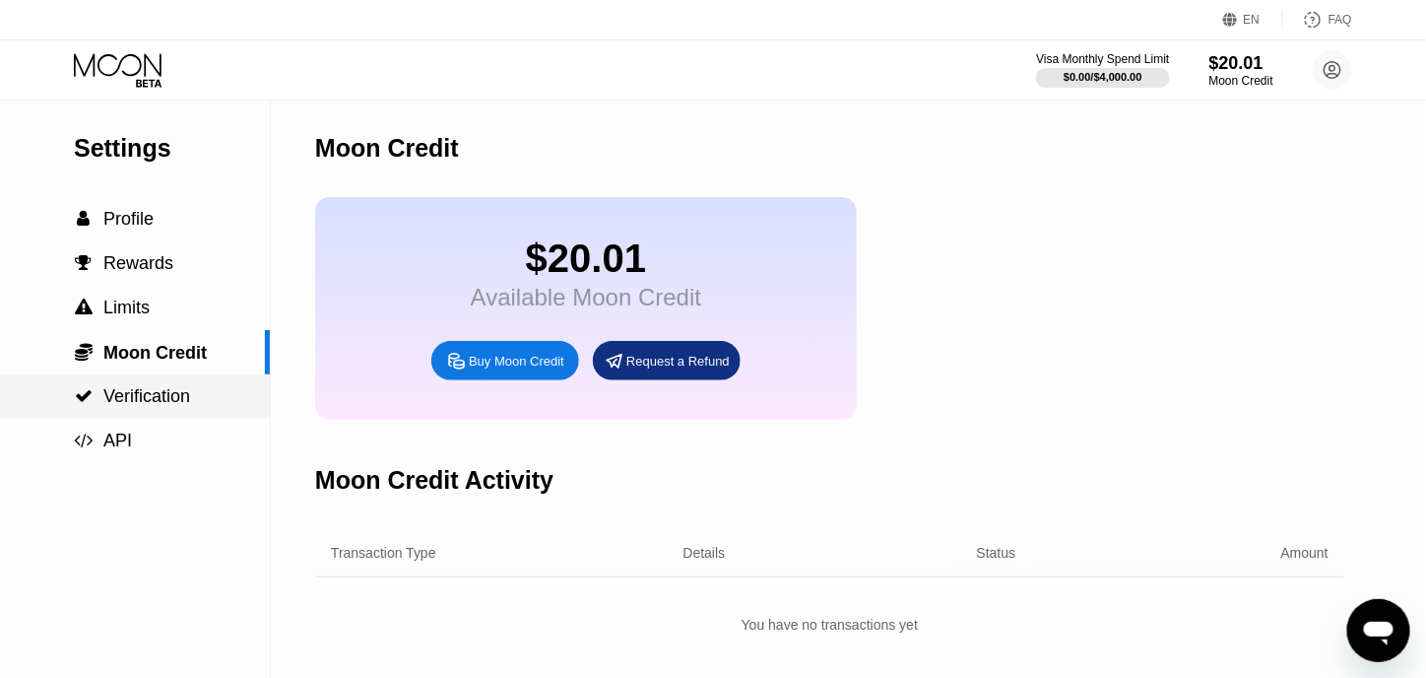
click at [163, 406] on span "Verification" at bounding box center [146, 396] width 87 height 20
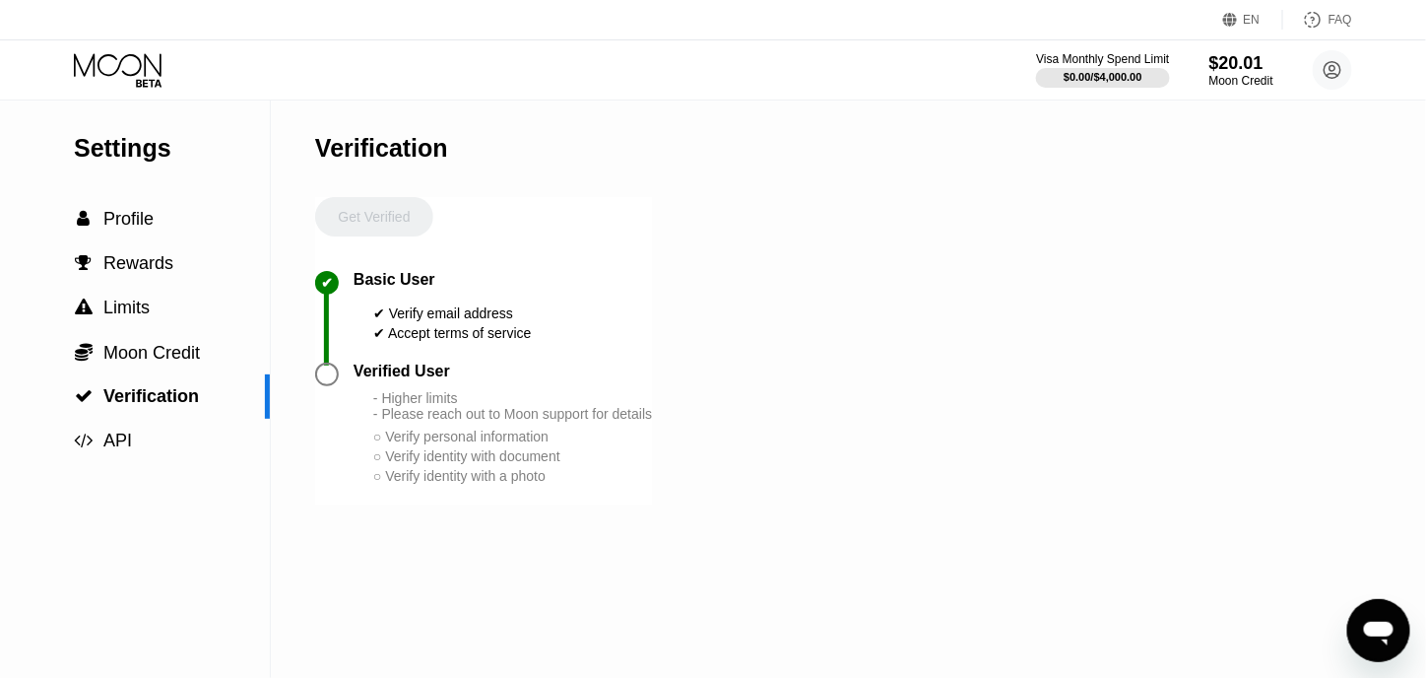
click at [349, 237] on div "Get Verified" at bounding box center [374, 234] width 118 height 74
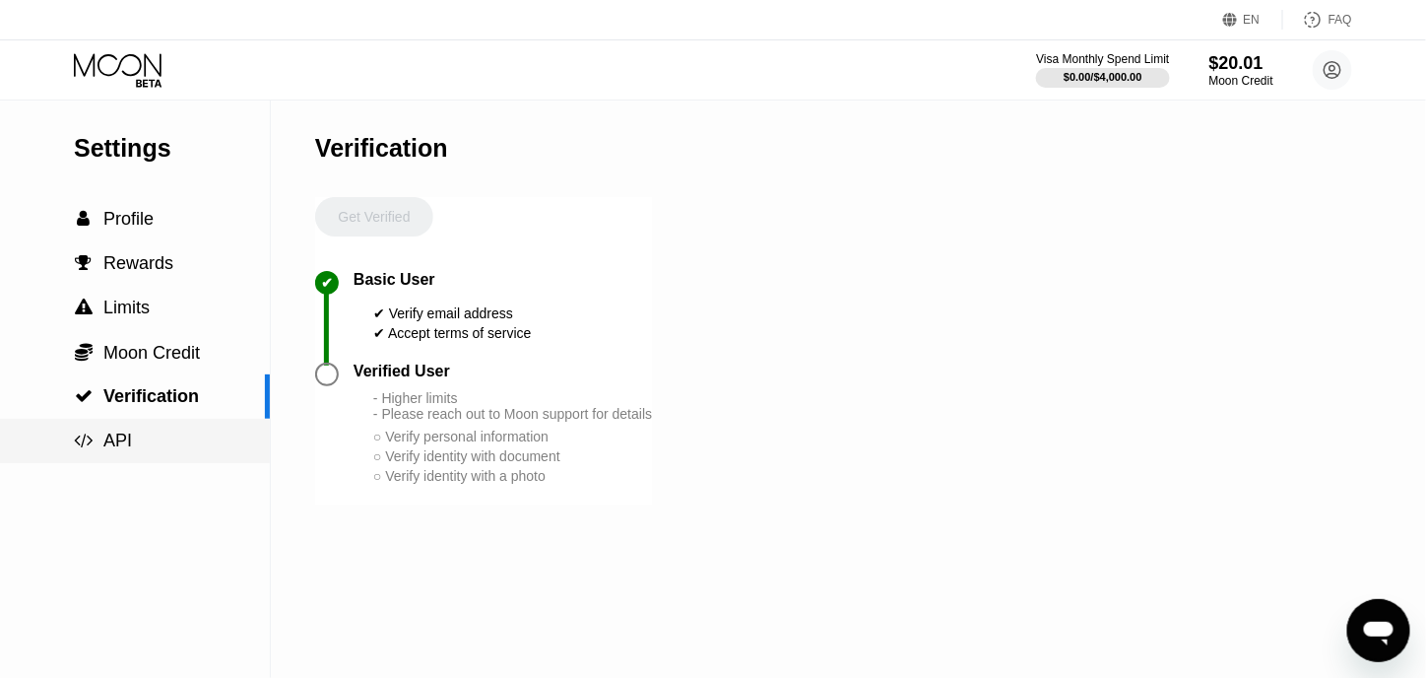
click at [152, 449] on div " API" at bounding box center [135, 440] width 270 height 21
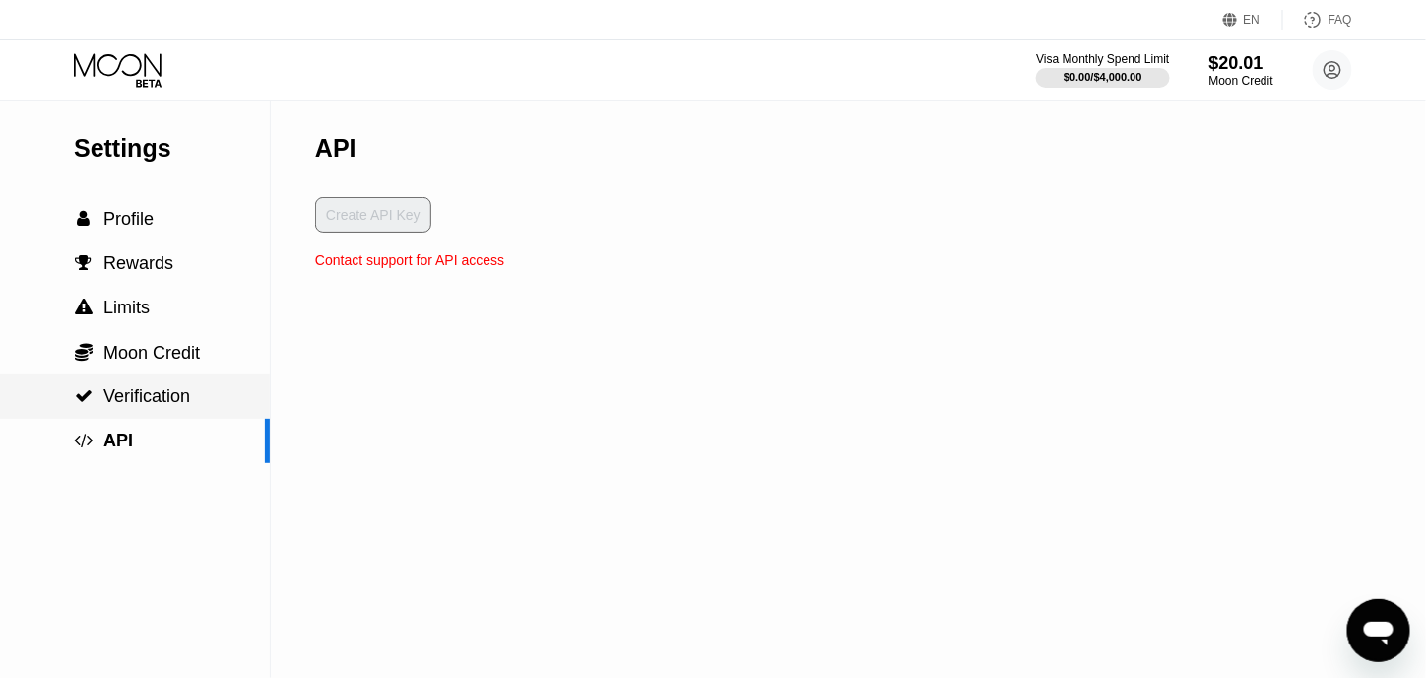
click at [157, 401] on span "Verification" at bounding box center [146, 396] width 87 height 20
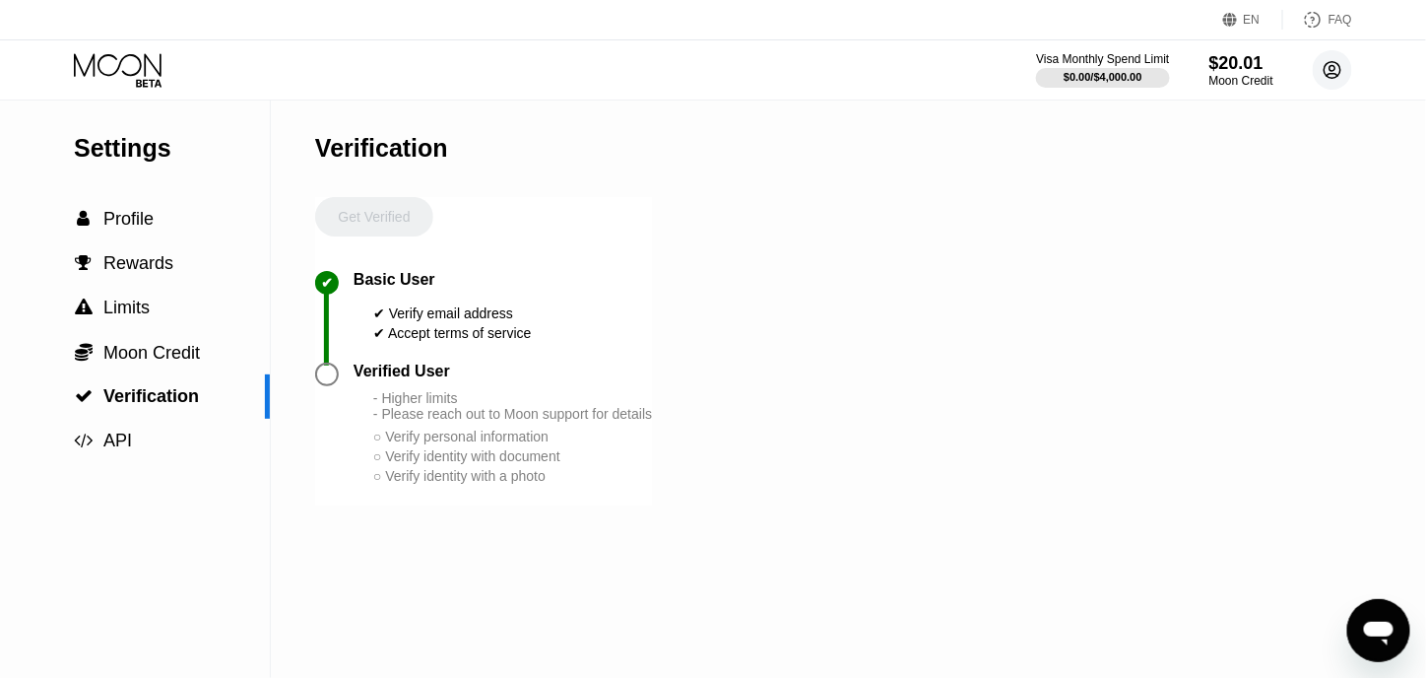
click at [1334, 73] on icon at bounding box center [1332, 70] width 11 height 11
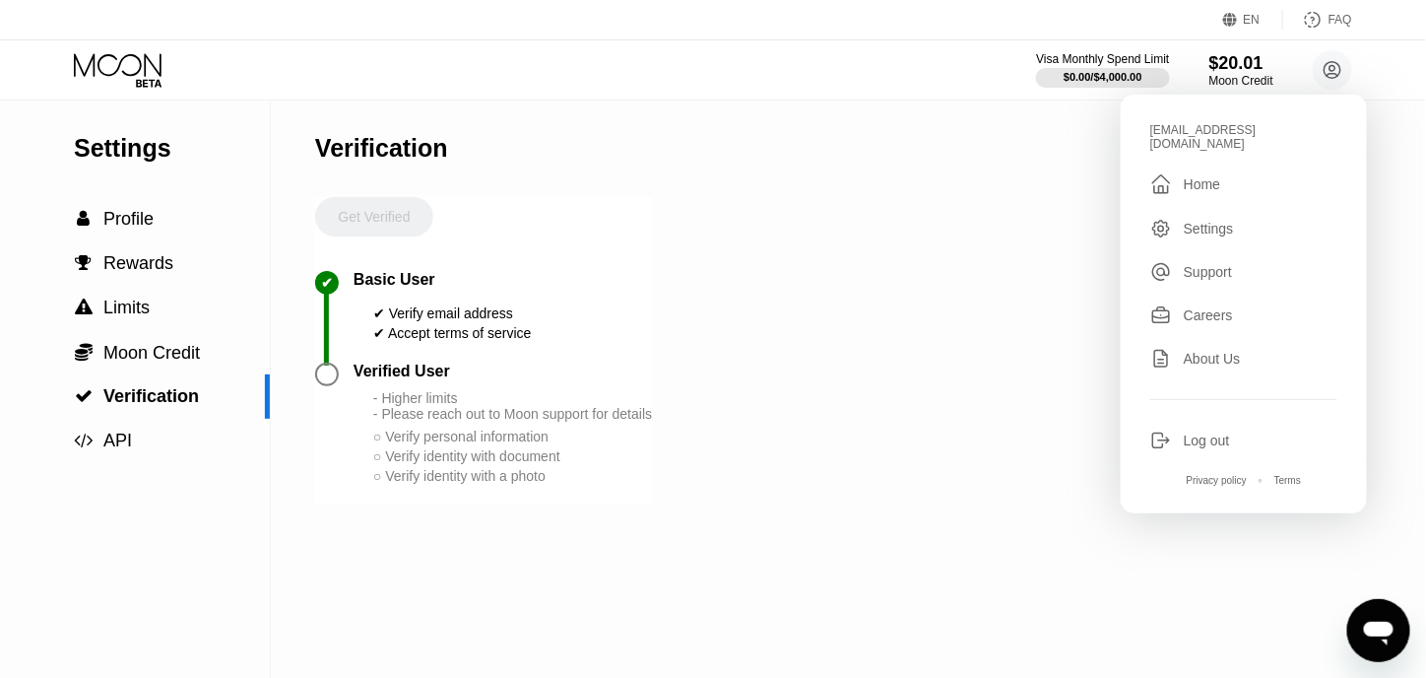
click at [1190, 179] on div "Home" at bounding box center [1202, 184] width 36 height 16
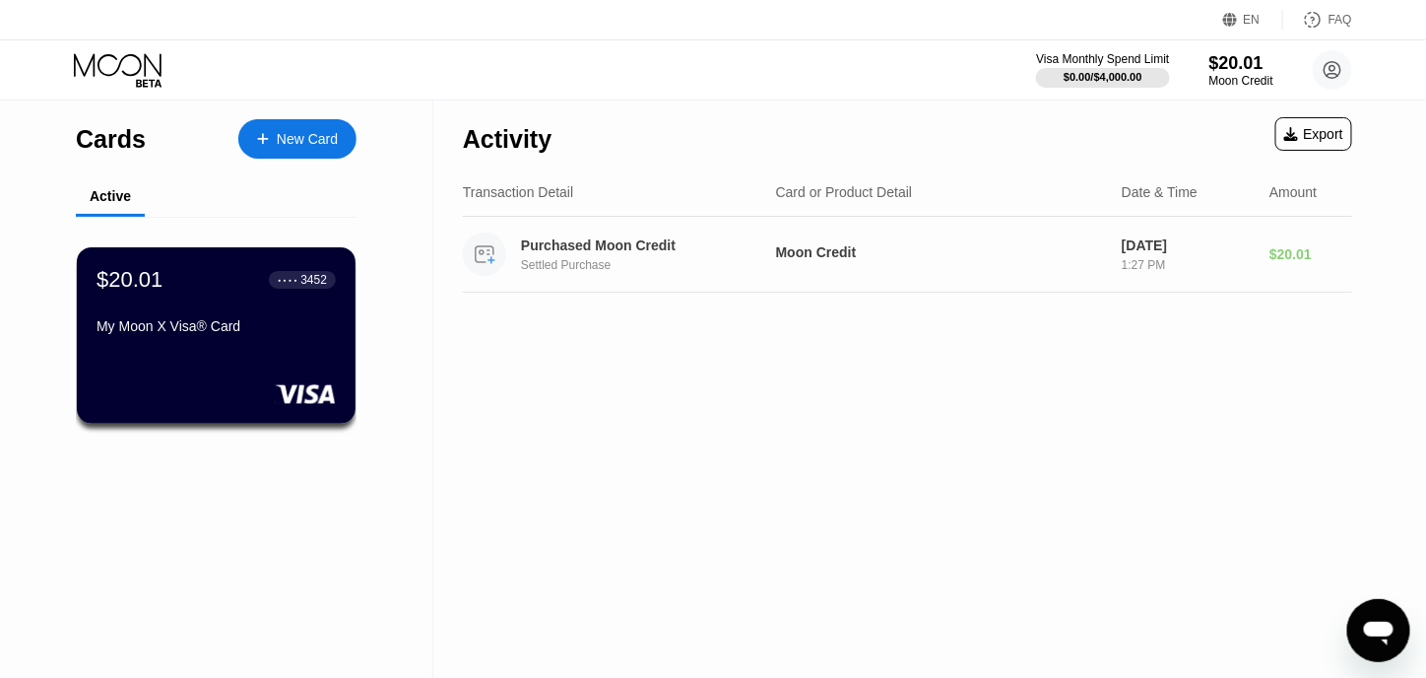
click at [662, 261] on div "Settled Purchase" at bounding box center [655, 265] width 268 height 14
click at [237, 381] on div "$20.01 ● ● ● ● 3452 My Moon X Visa® Card" at bounding box center [217, 335] width 282 height 178
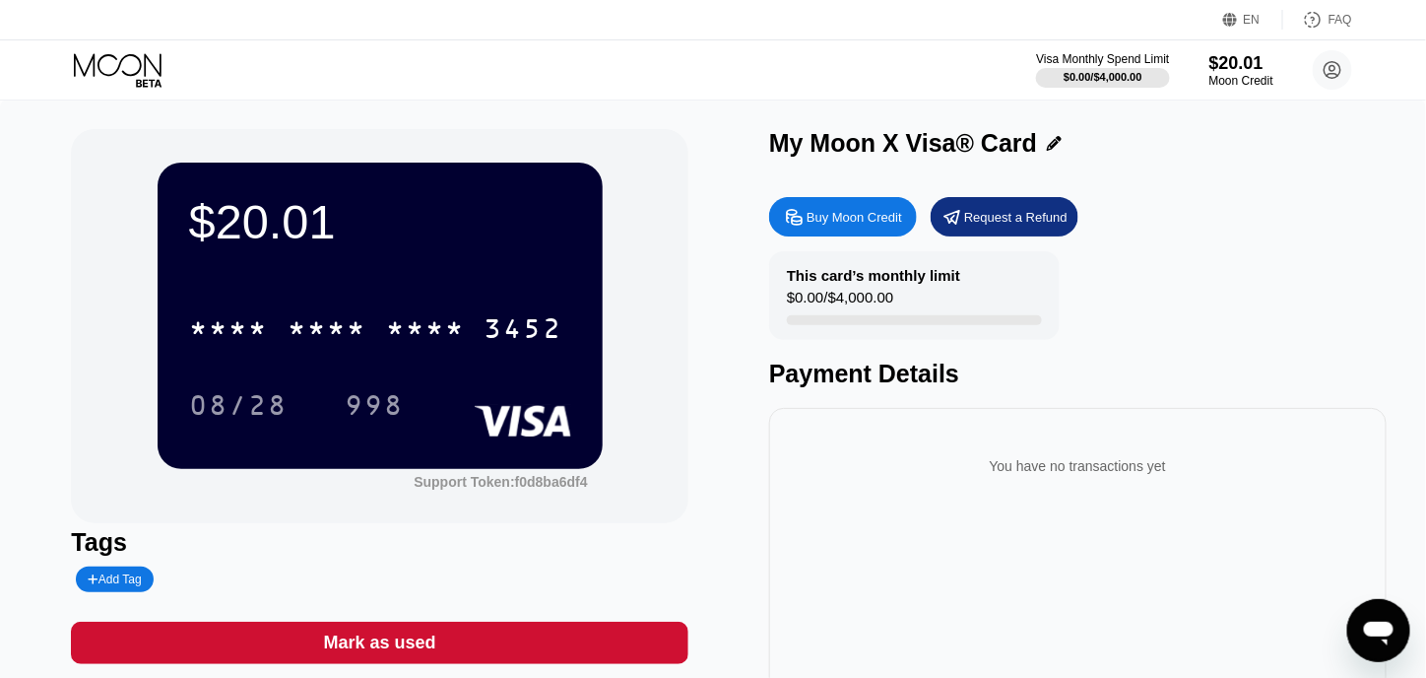
click at [927, 487] on div "You have no transactions yet" at bounding box center [1078, 465] width 586 height 55
click at [1226, 486] on div "You have no transactions yet" at bounding box center [1078, 465] width 586 height 55
drag, startPoint x: 1017, startPoint y: 493, endPoint x: 1050, endPoint y: 490, distance: 32.6
click at [1014, 493] on div "You have no transactions yet" at bounding box center [1078, 465] width 586 height 55
drag, startPoint x: 1083, startPoint y: 489, endPoint x: 1099, endPoint y: 488, distance: 15.8
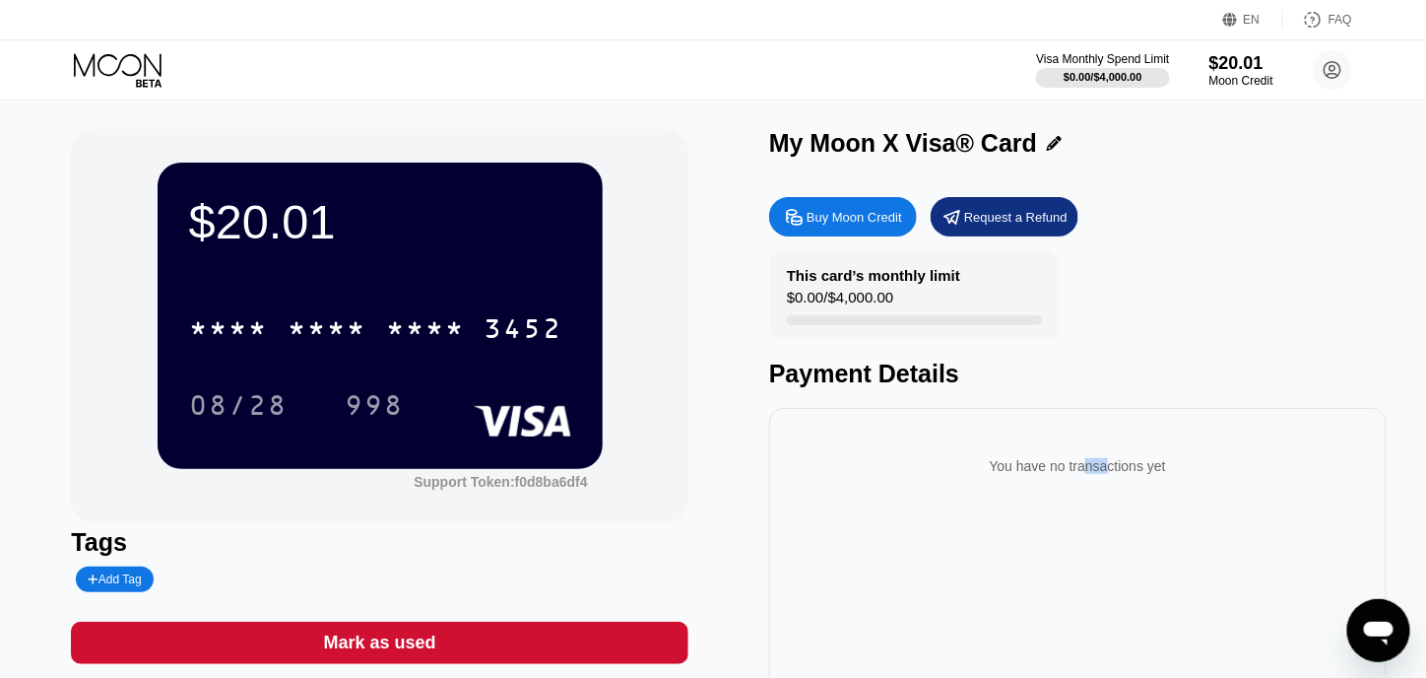
click at [1099, 488] on div "You have no transactions yet" at bounding box center [1078, 465] width 586 height 55
drag, startPoint x: 1260, startPoint y: 483, endPoint x: 710, endPoint y: 490, distance: 550.5
click at [715, 489] on div "$20.01 * * * * * * * * * * * * 3452 08/28 998 Support Token: f0d8ba6df4 Tags Ad…" at bounding box center [712, 440] width 1283 height 623
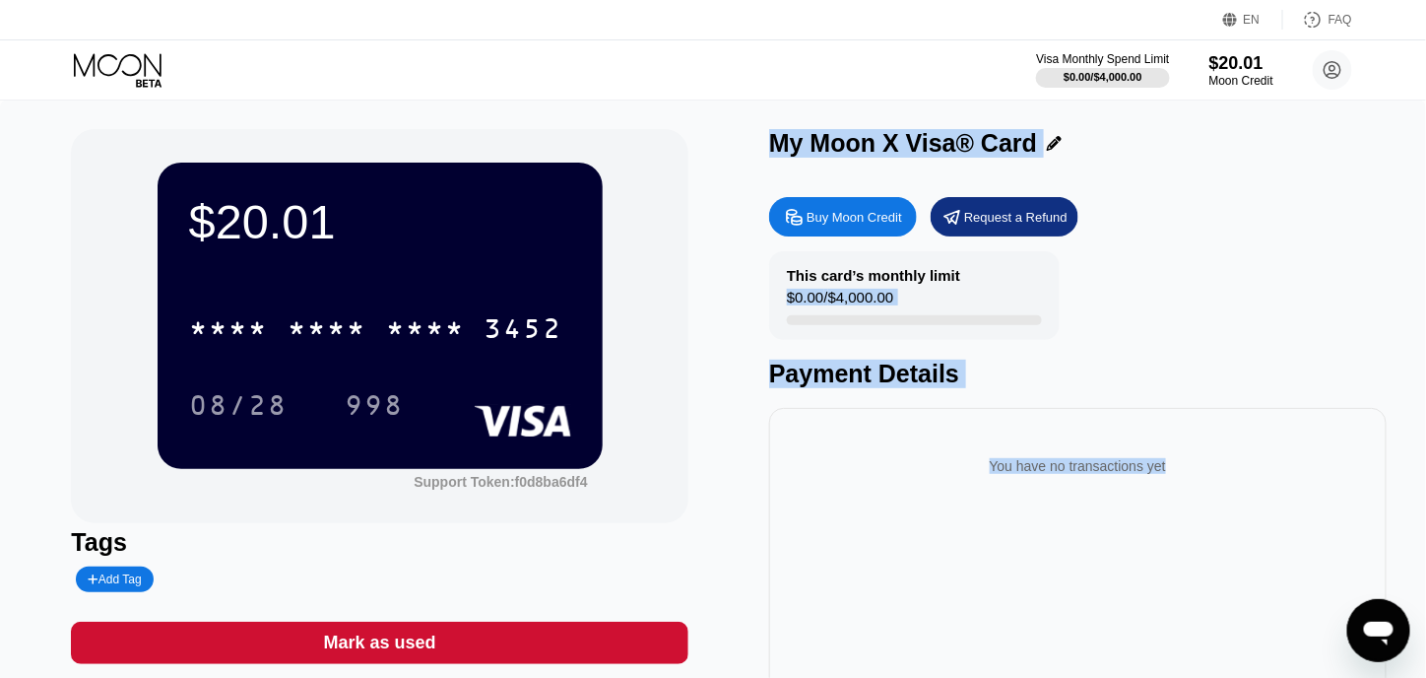
click at [1034, 487] on div "You have no transactions yet" at bounding box center [1078, 465] width 586 height 55
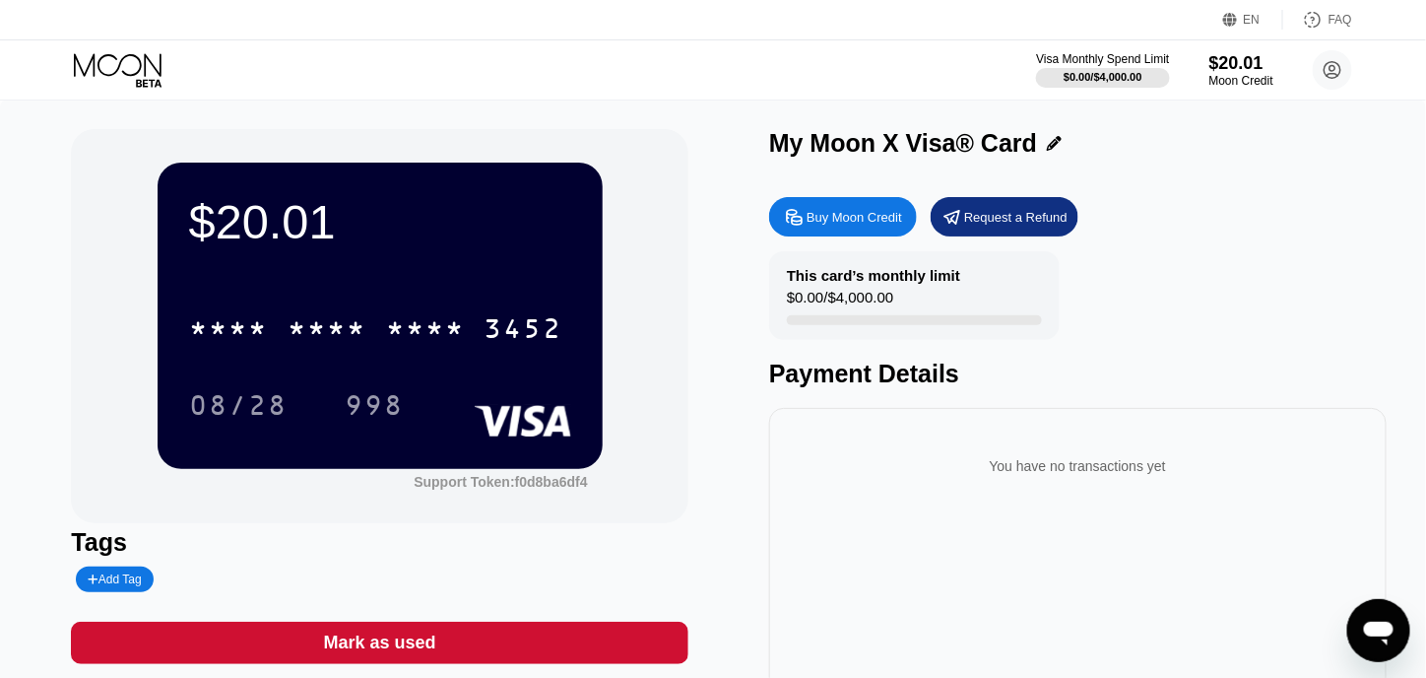
click at [449, 272] on div "$20.01 * * * * * * * * * * * * 3452 08/28 998" at bounding box center [380, 314] width 445 height 305
click at [313, 296] on div "* * * * * * * * * * * * 3452" at bounding box center [380, 322] width 382 height 67
click at [268, 316] on div "* * * * * * * * * * * * 3452" at bounding box center [376, 327] width 398 height 49
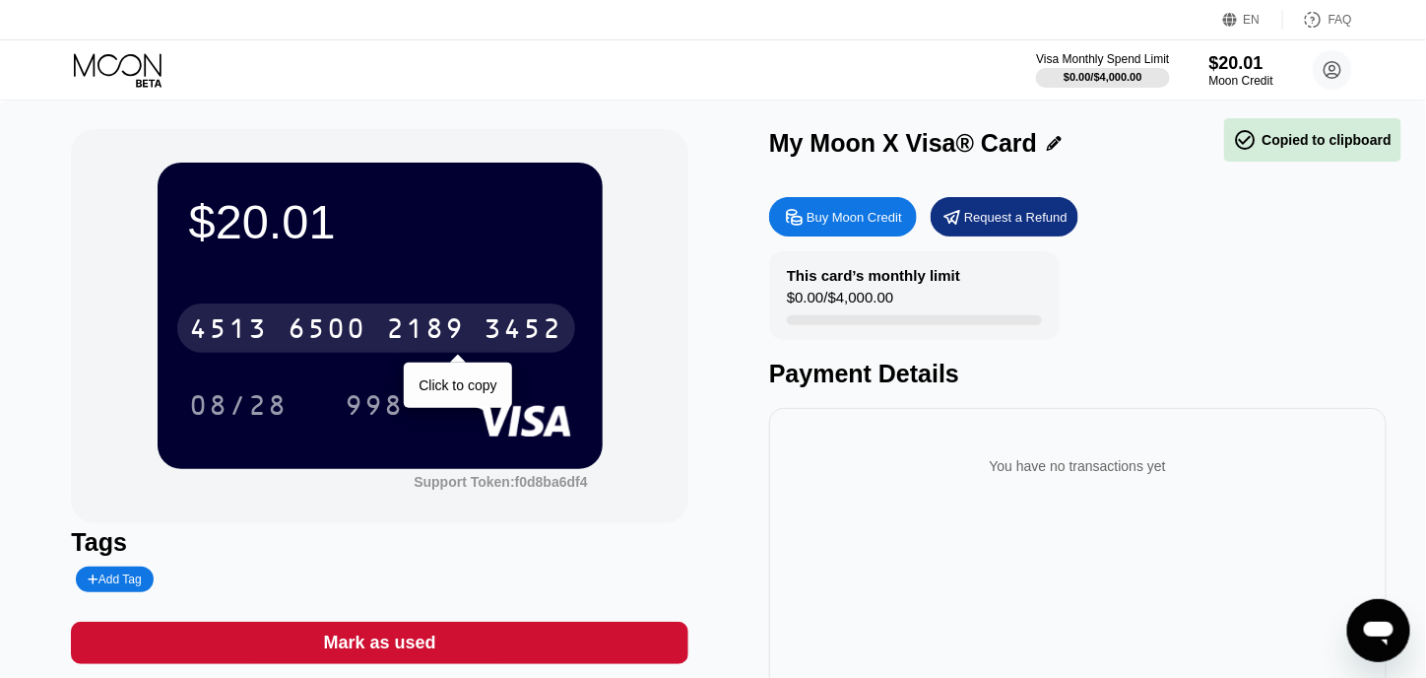
click at [268, 316] on div "4513 6500 2189 3452" at bounding box center [376, 327] width 398 height 49
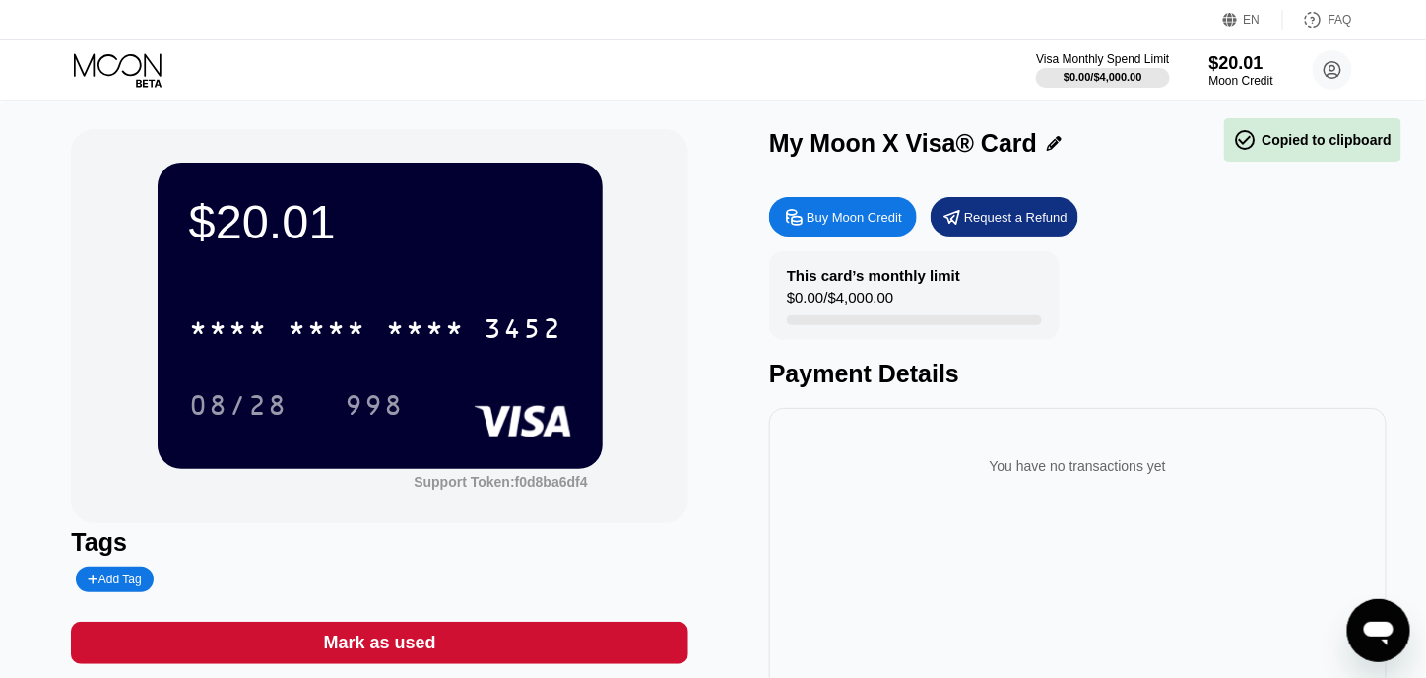
click at [281, 271] on div "$20.01 * * * * * * * * * * * * 3452 08/28 998" at bounding box center [380, 314] width 445 height 305
click at [285, 246] on div "$20.01" at bounding box center [380, 221] width 382 height 55
click at [278, 223] on div "$20.01" at bounding box center [380, 221] width 382 height 55
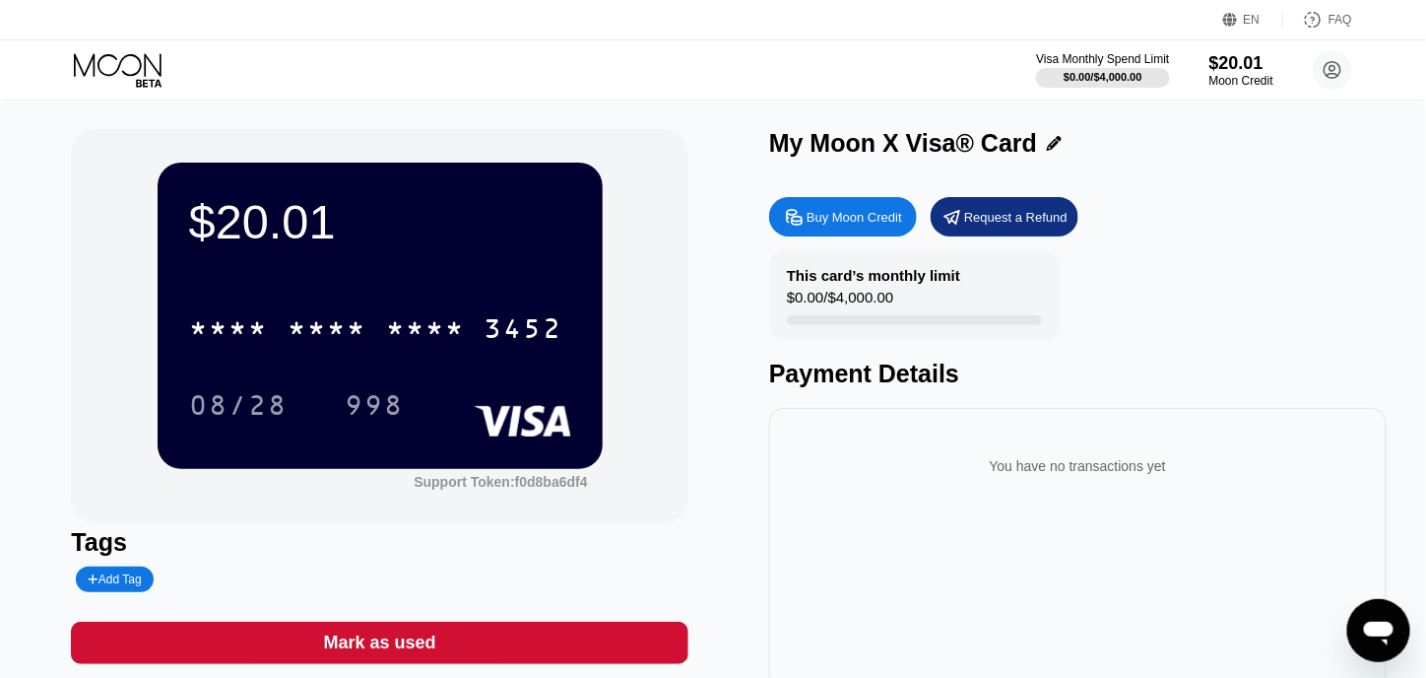
click at [420, 468] on div "$20.01 * * * * * * * * * * * * 3452 08/28 998" at bounding box center [380, 314] width 445 height 305
click at [573, 425] on div "$20.01 * * * * * * * * * * * * 3452 08/28 998" at bounding box center [380, 314] width 445 height 305
click at [535, 424] on rect at bounding box center [522, 421] width 97 height 32
click at [534, 424] on rect at bounding box center [522, 421] width 97 height 32
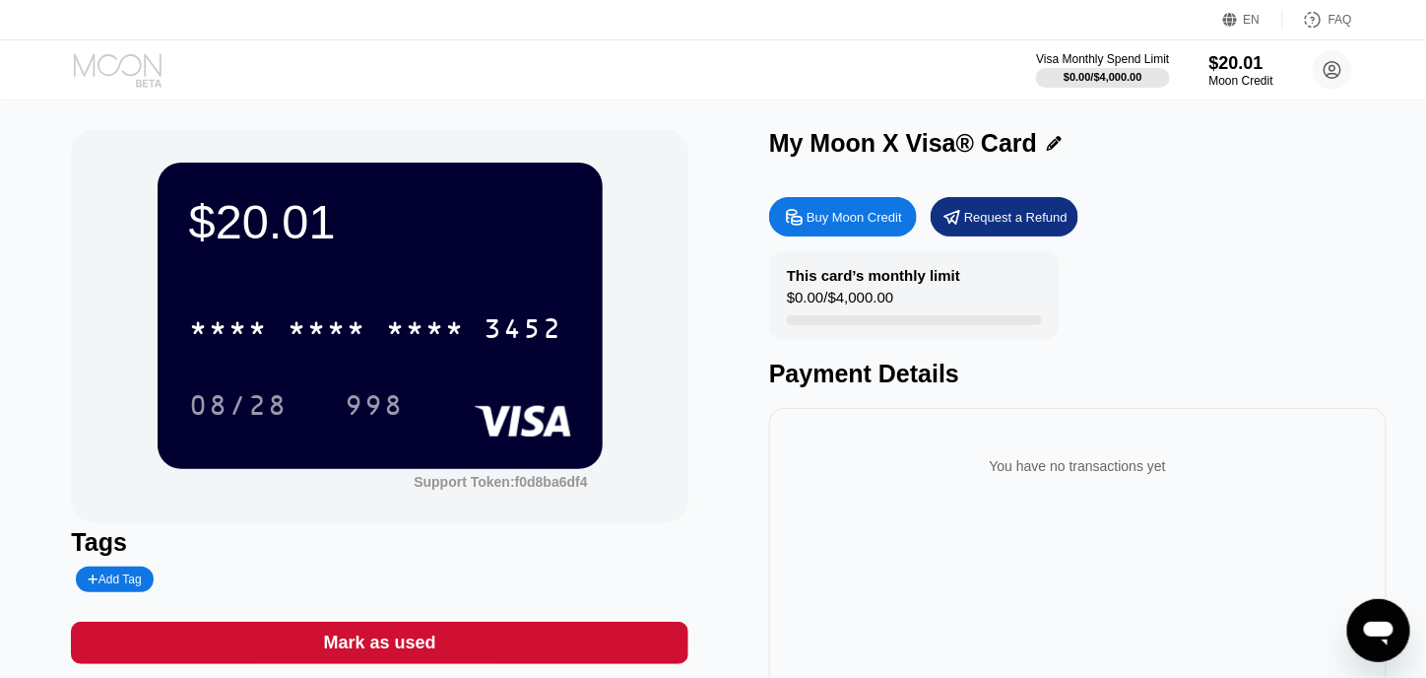
click at [135, 72] on icon at bounding box center [118, 64] width 88 height 23
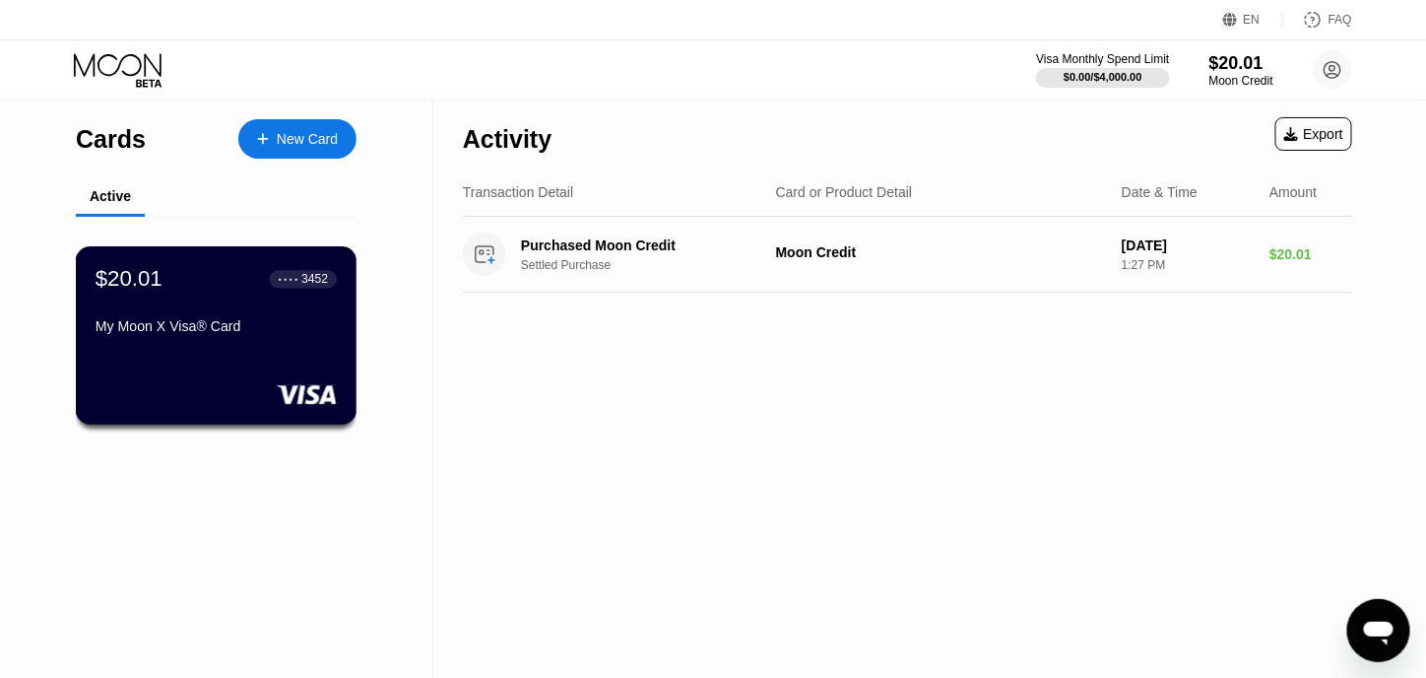
click at [215, 334] on div "My Moon X Visa® Card" at bounding box center [216, 326] width 241 height 16
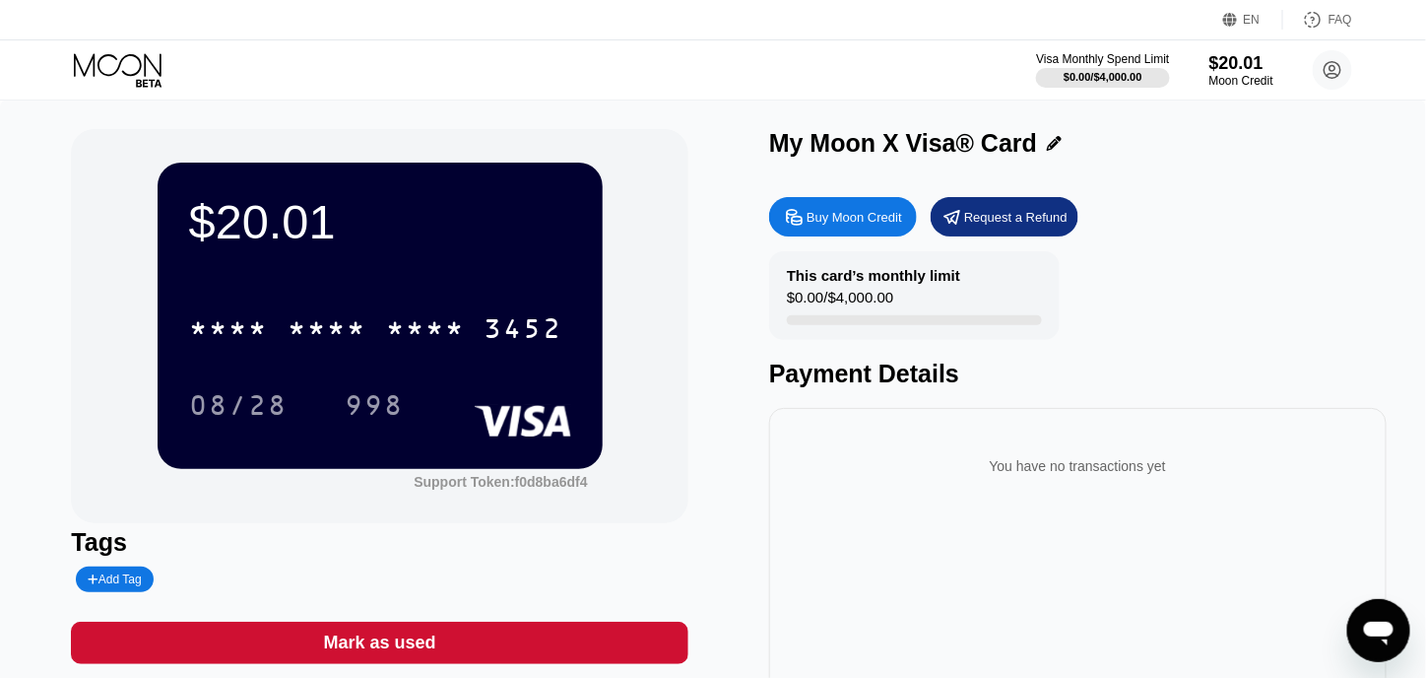
click at [521, 427] on rect at bounding box center [522, 421] width 97 height 32
drag, startPoint x: 484, startPoint y: 450, endPoint x: 406, endPoint y: 439, distance: 78.5
click at [481, 450] on div "$20.01 * * * * * * * * * * * * 3452 08/28 998" at bounding box center [380, 314] width 445 height 305
click at [324, 441] on div "$20.01 * * * * * * * * * * * * 3452 08/28 998" at bounding box center [380, 314] width 445 height 305
drag, startPoint x: 256, startPoint y: 454, endPoint x: 211, endPoint y: 453, distance: 45.3
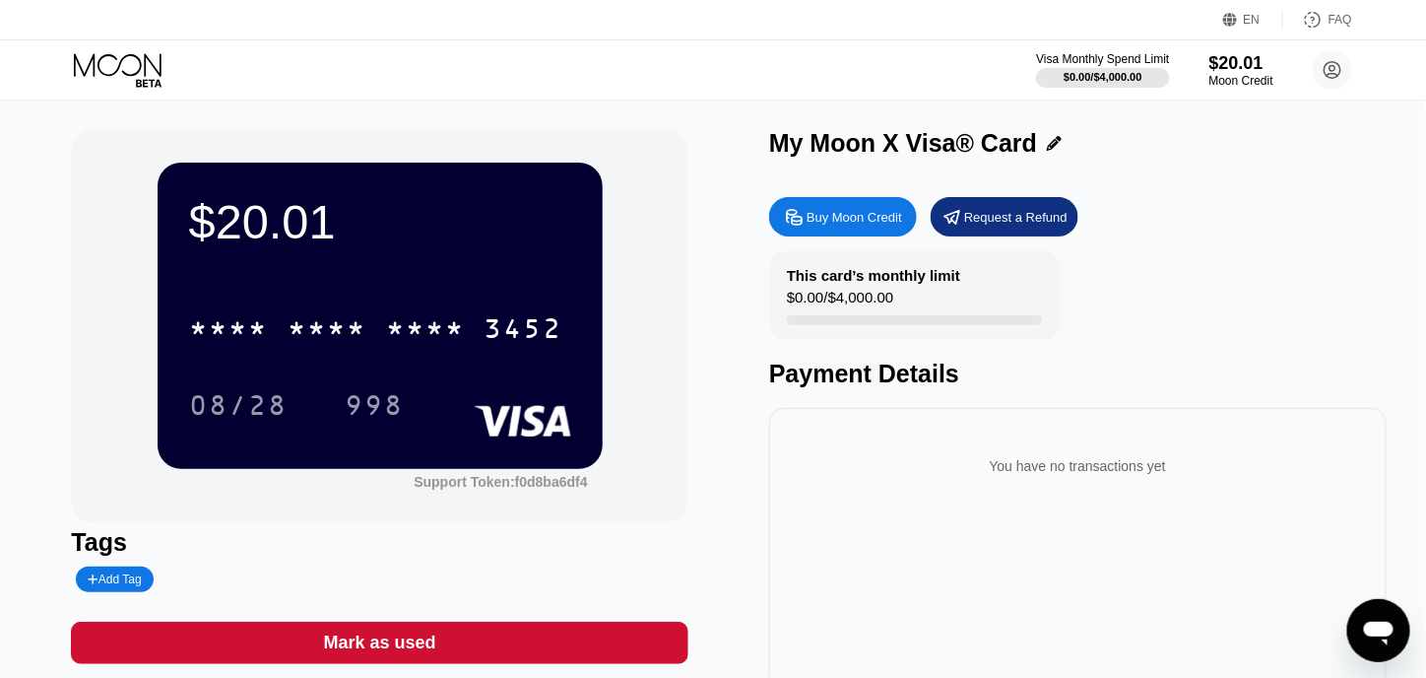
click at [254, 454] on div "$20.01 * * * * * * * * * * * * 3452 08/28 998" at bounding box center [380, 314] width 445 height 305
click at [206, 453] on div "$20.01 * * * * * * * * * * * * 3452 08/28 998" at bounding box center [380, 314] width 445 height 305
drag, startPoint x: 218, startPoint y: 451, endPoint x: 274, endPoint y: 455, distance: 56.3
click at [228, 452] on div "$20.01 * * * * * * * * * * * * 3452 08/28 998" at bounding box center [380, 314] width 445 height 305
drag, startPoint x: 421, startPoint y: 462, endPoint x: 506, endPoint y: 463, distance: 84.7
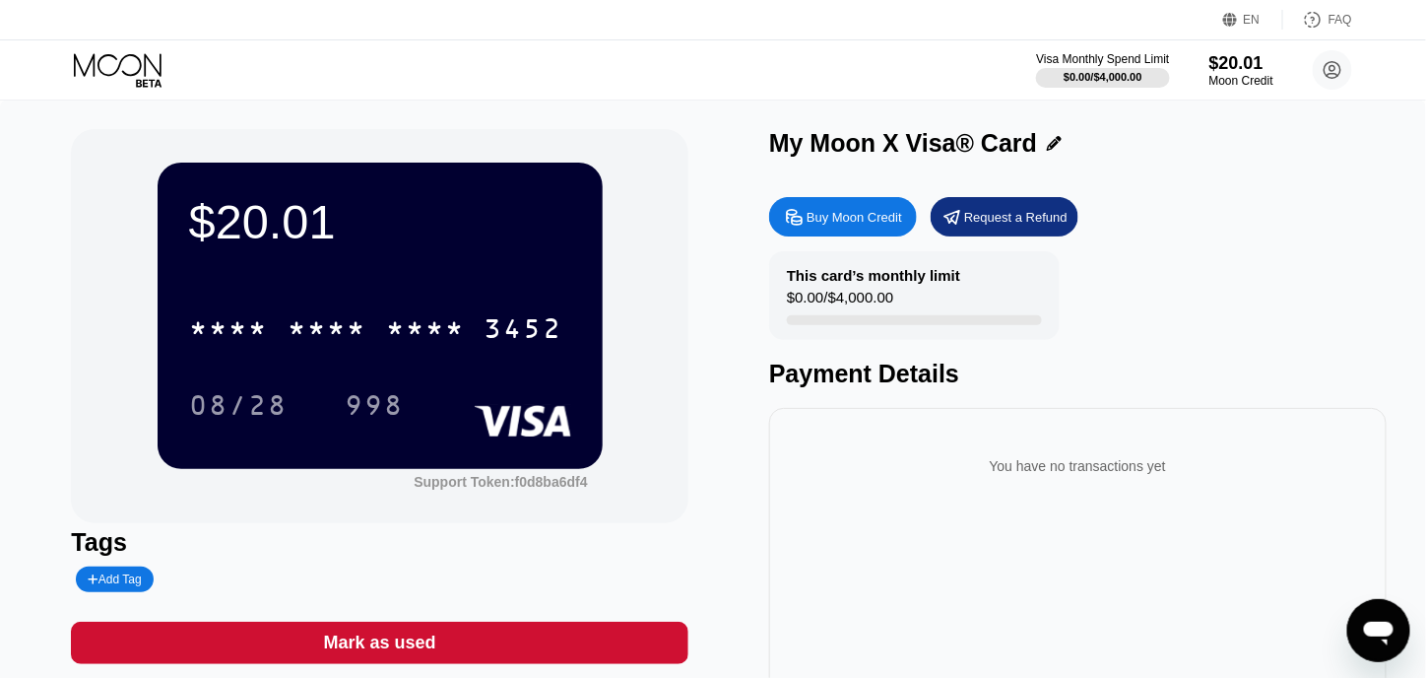
click at [462, 463] on div "$20.01 * * * * * * * * * * * * 3452 08/28 998" at bounding box center [380, 314] width 445 height 305
drag, startPoint x: 506, startPoint y: 463, endPoint x: 531, endPoint y: 478, distance: 28.7
click at [528, 468] on div "$20.01 * * * * * * * * * * * * 3452 08/28 998" at bounding box center [380, 314] width 445 height 305
click at [525, 485] on div "Support Token: f0d8ba6df4" at bounding box center [500, 482] width 173 height 16
click at [513, 489] on div "Support Token: f0d8ba6df4" at bounding box center [500, 482] width 173 height 16
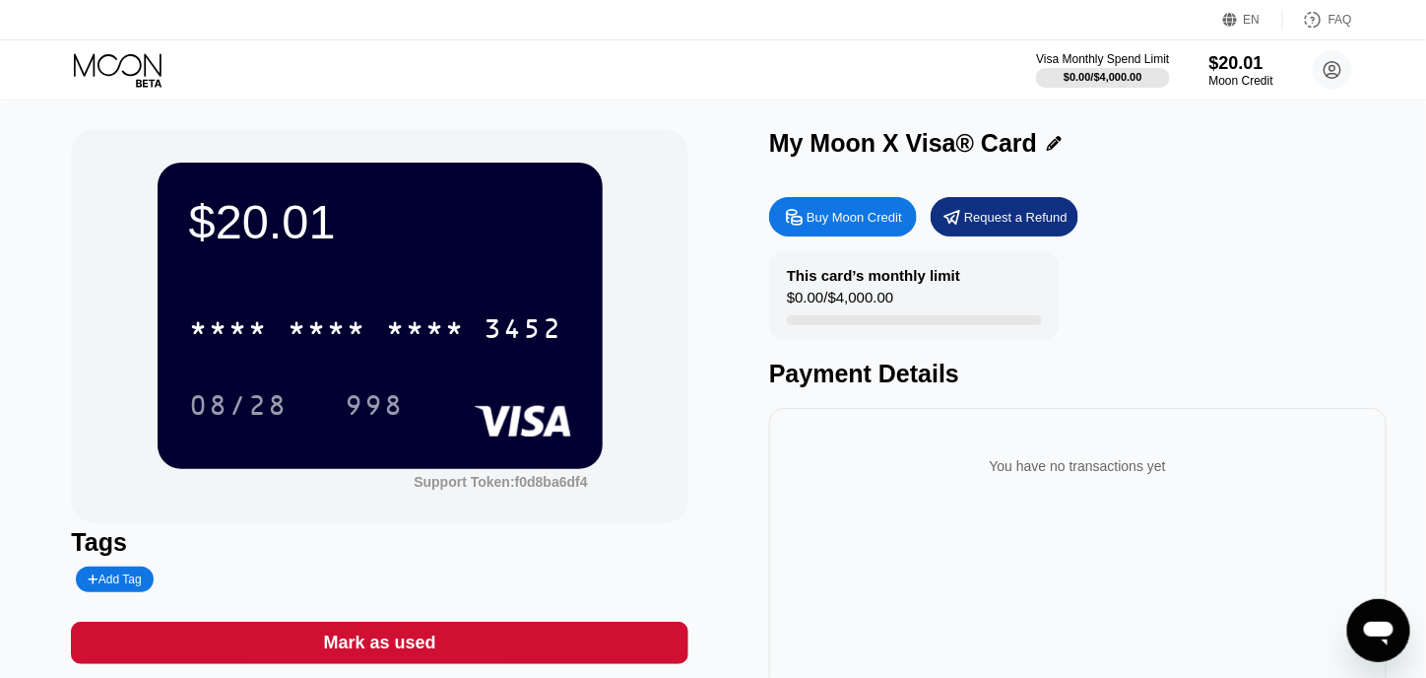
click at [312, 509] on div "$20.01 * * * * * * * * * * * * 3452 08/28 998 Support Token: f0d8ba6df4" at bounding box center [379, 326] width 617 height 394
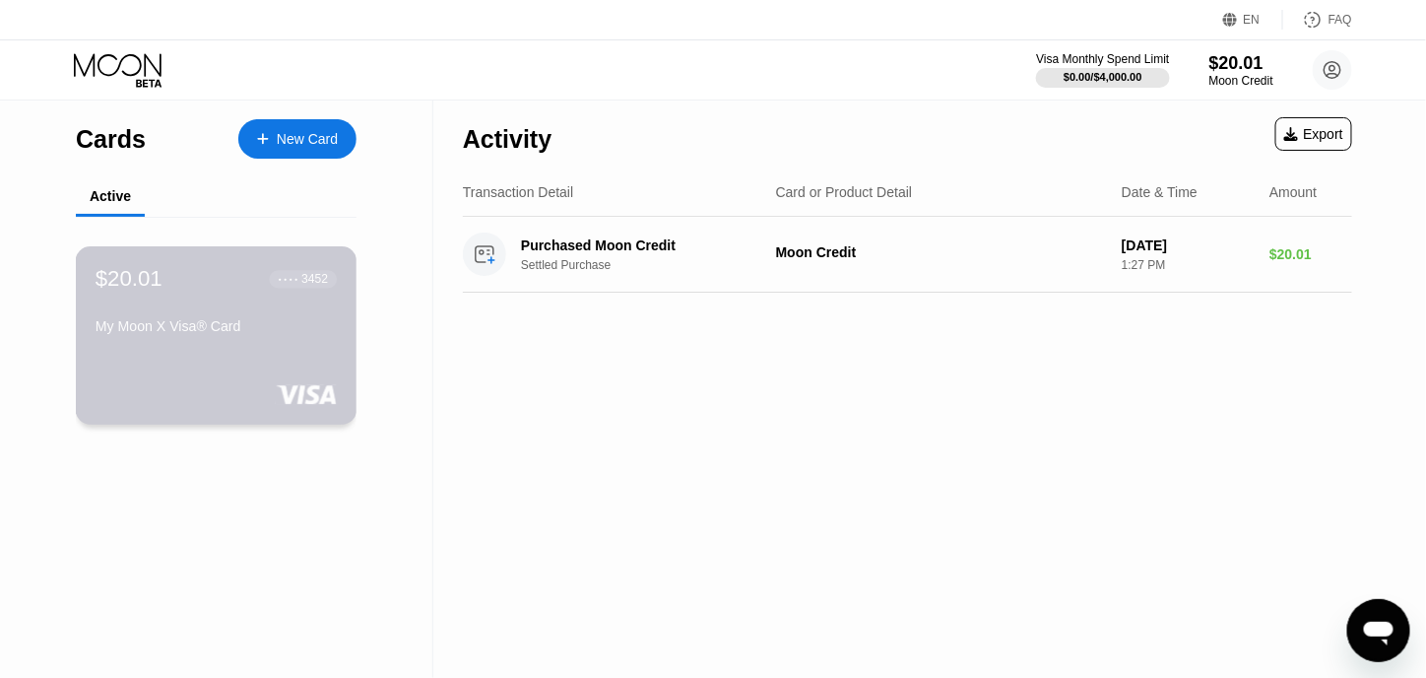
click at [322, 342] on div "My Moon X Visa® Card" at bounding box center [216, 330] width 241 height 24
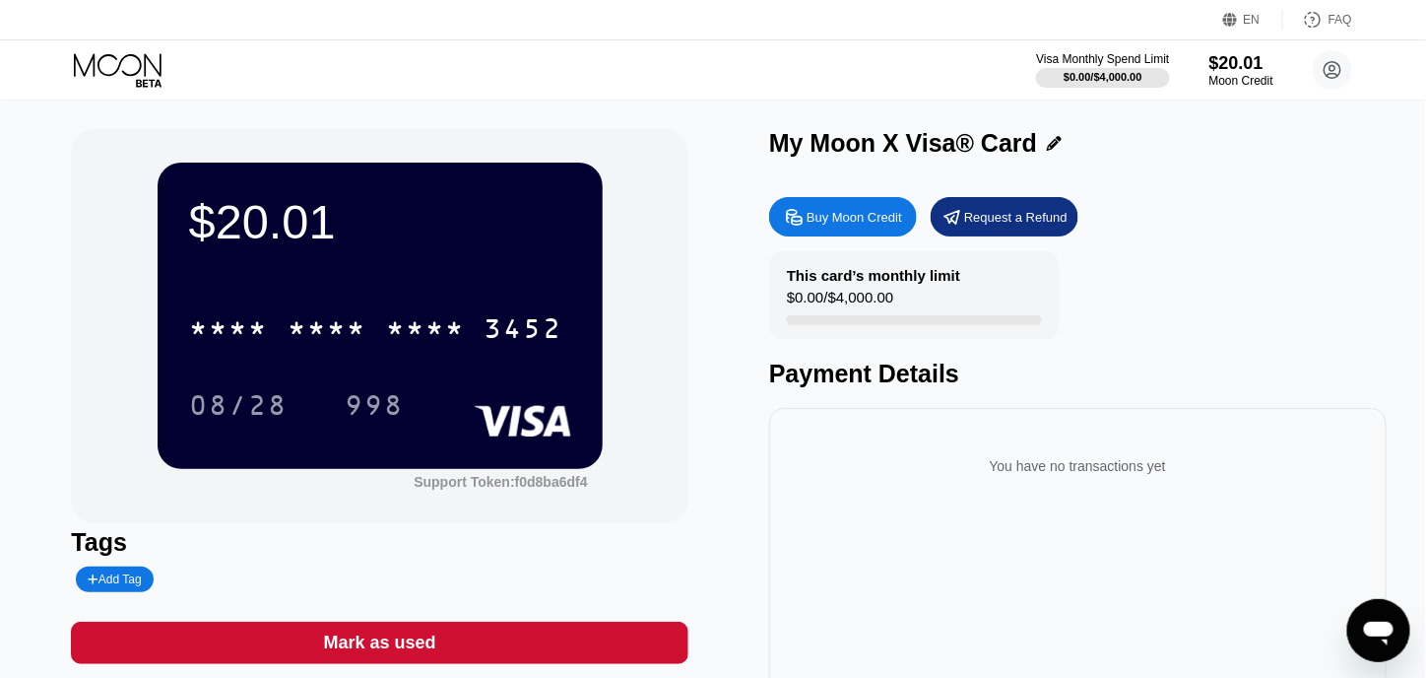
click at [1322, 24] on icon at bounding box center [1313, 20] width 20 height 20
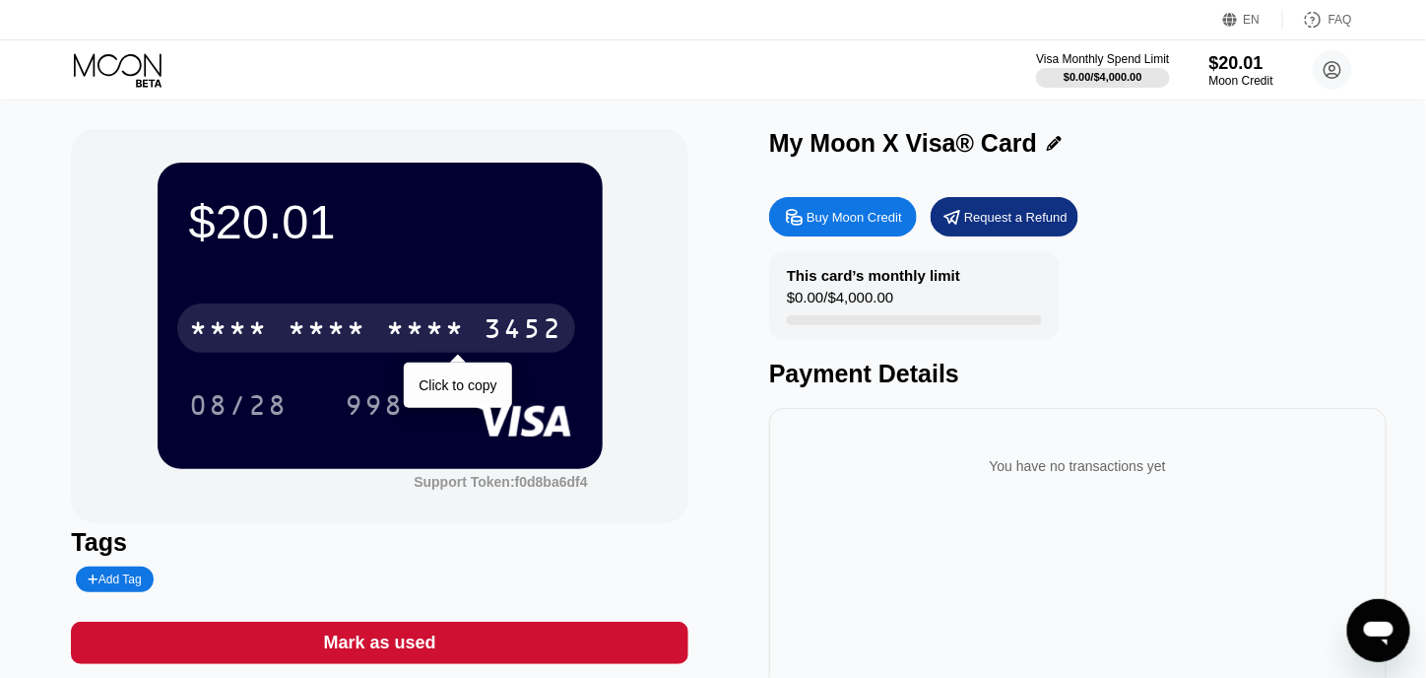
click at [252, 334] on div "* * * *" at bounding box center [228, 331] width 79 height 32
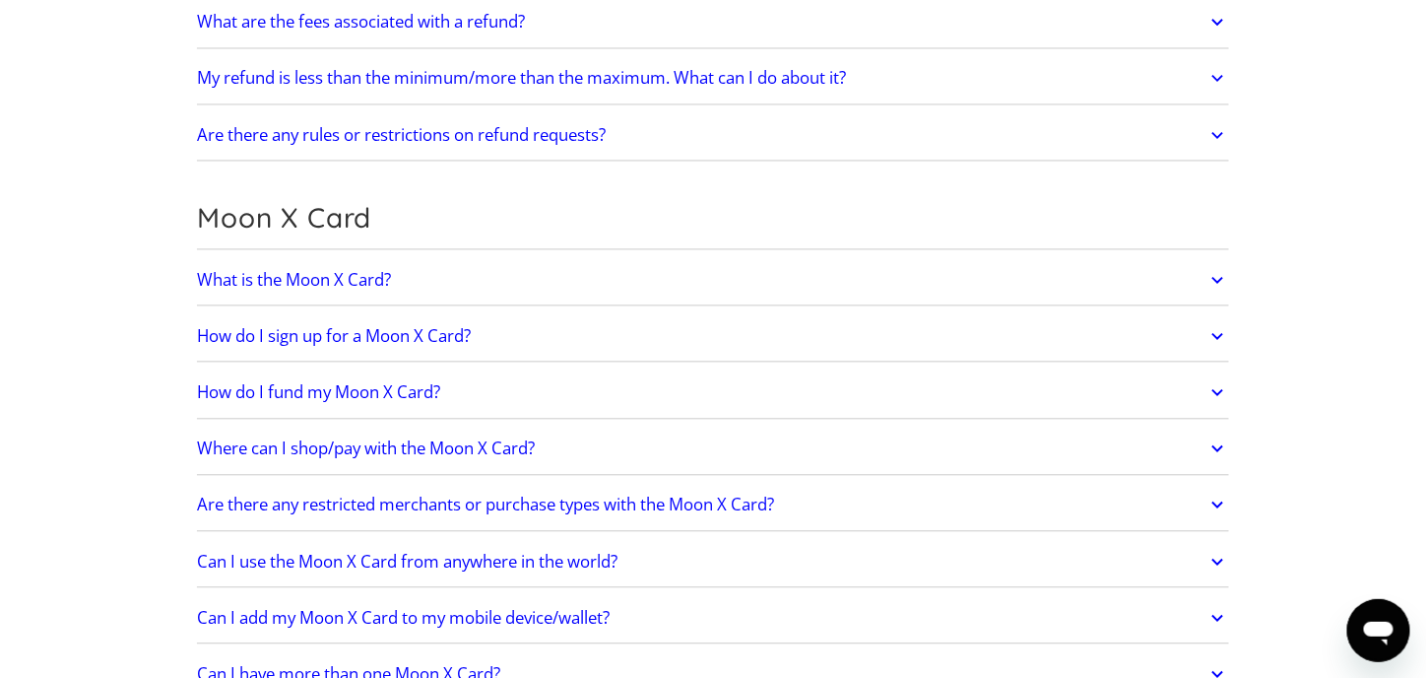
scroll to position [1280, 0]
